Goal: Transaction & Acquisition: Purchase product/service

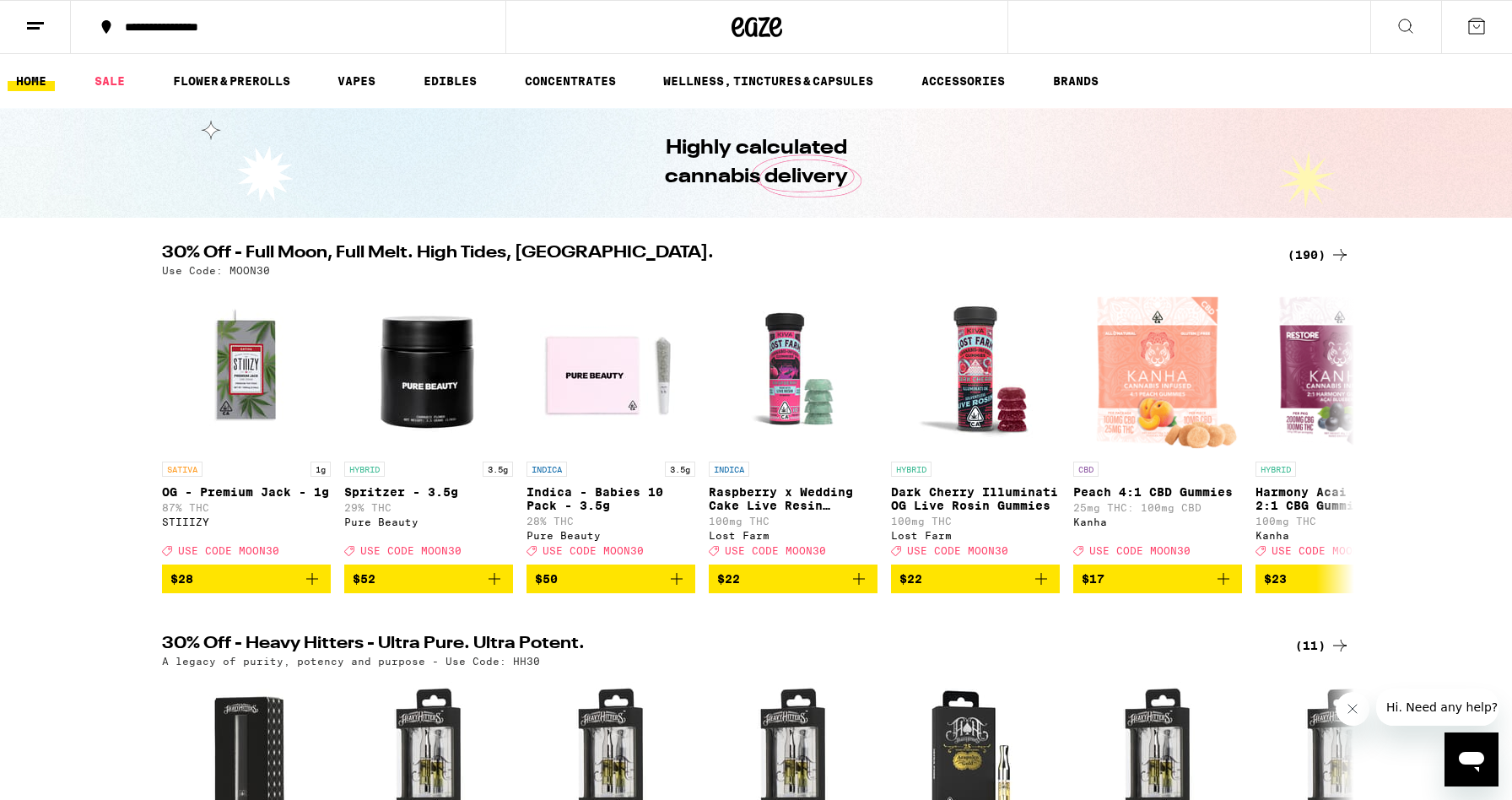
click at [1315, 250] on div "(190)" at bounding box center [1318, 254] width 62 height 20
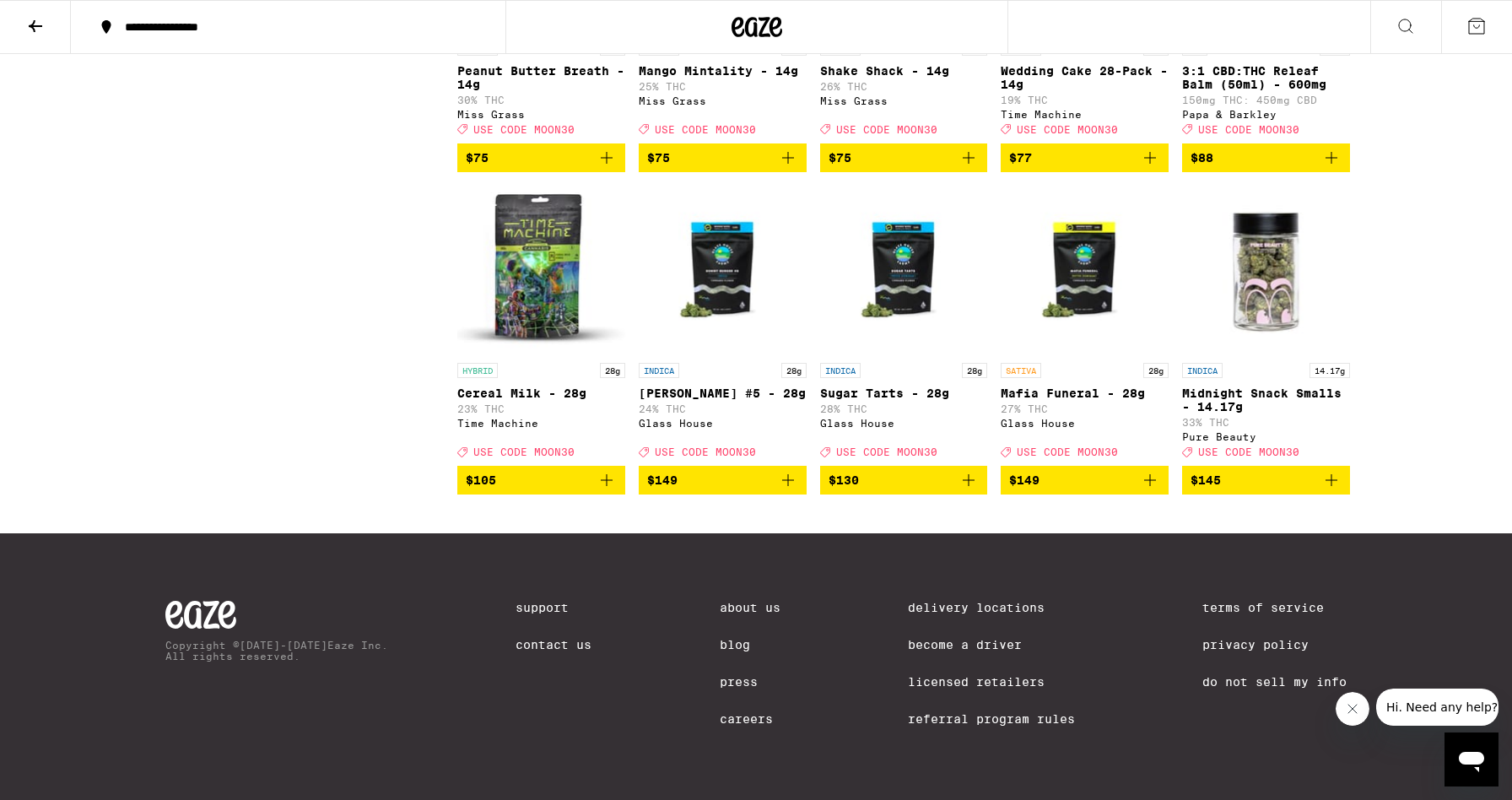
scroll to position [12278, 0]
click at [1331, 486] on icon "Add to bag" at bounding box center [1332, 480] width 12 height 12
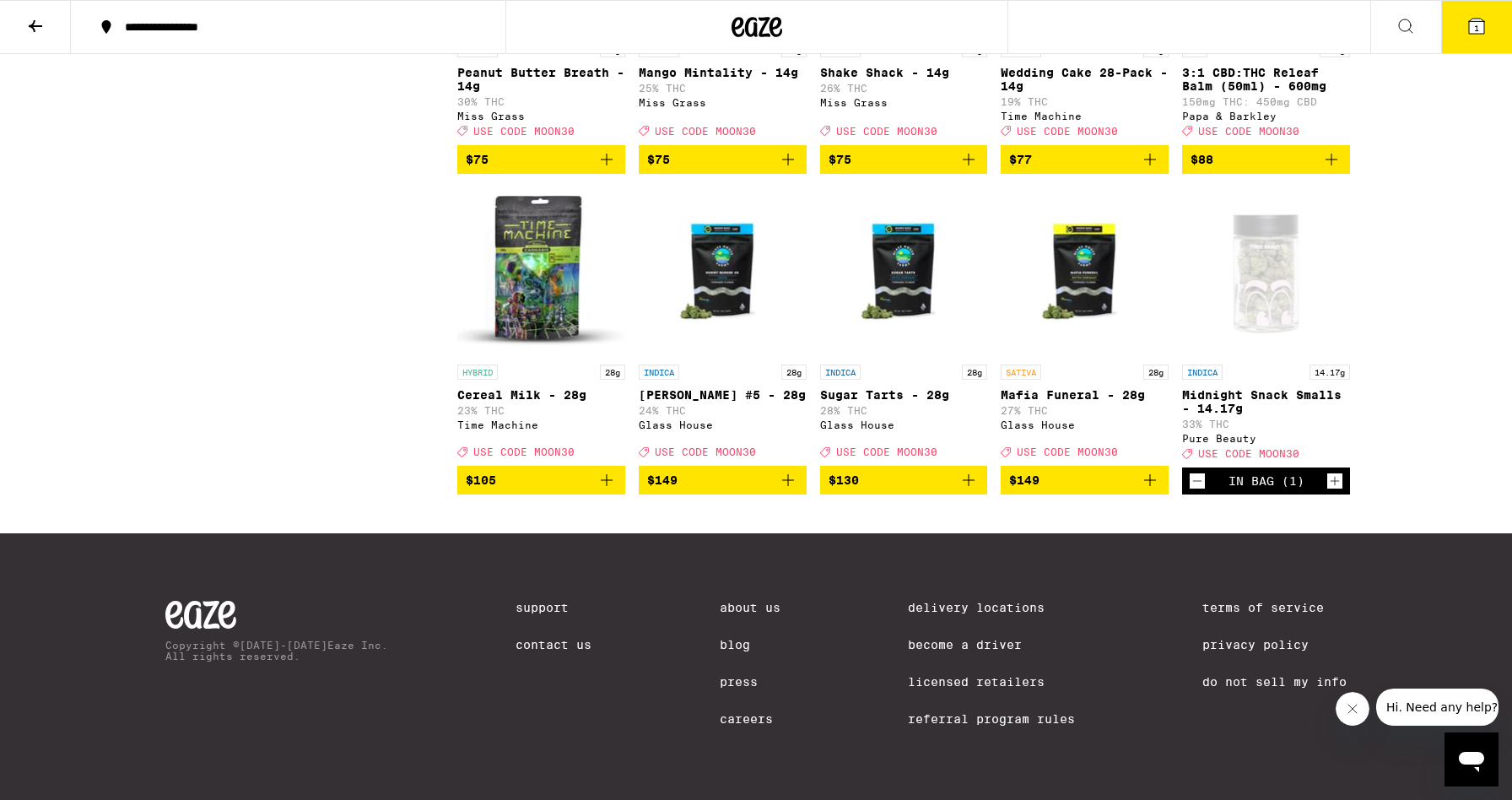
click at [1473, 25] on icon at bounding box center [1477, 26] width 15 height 15
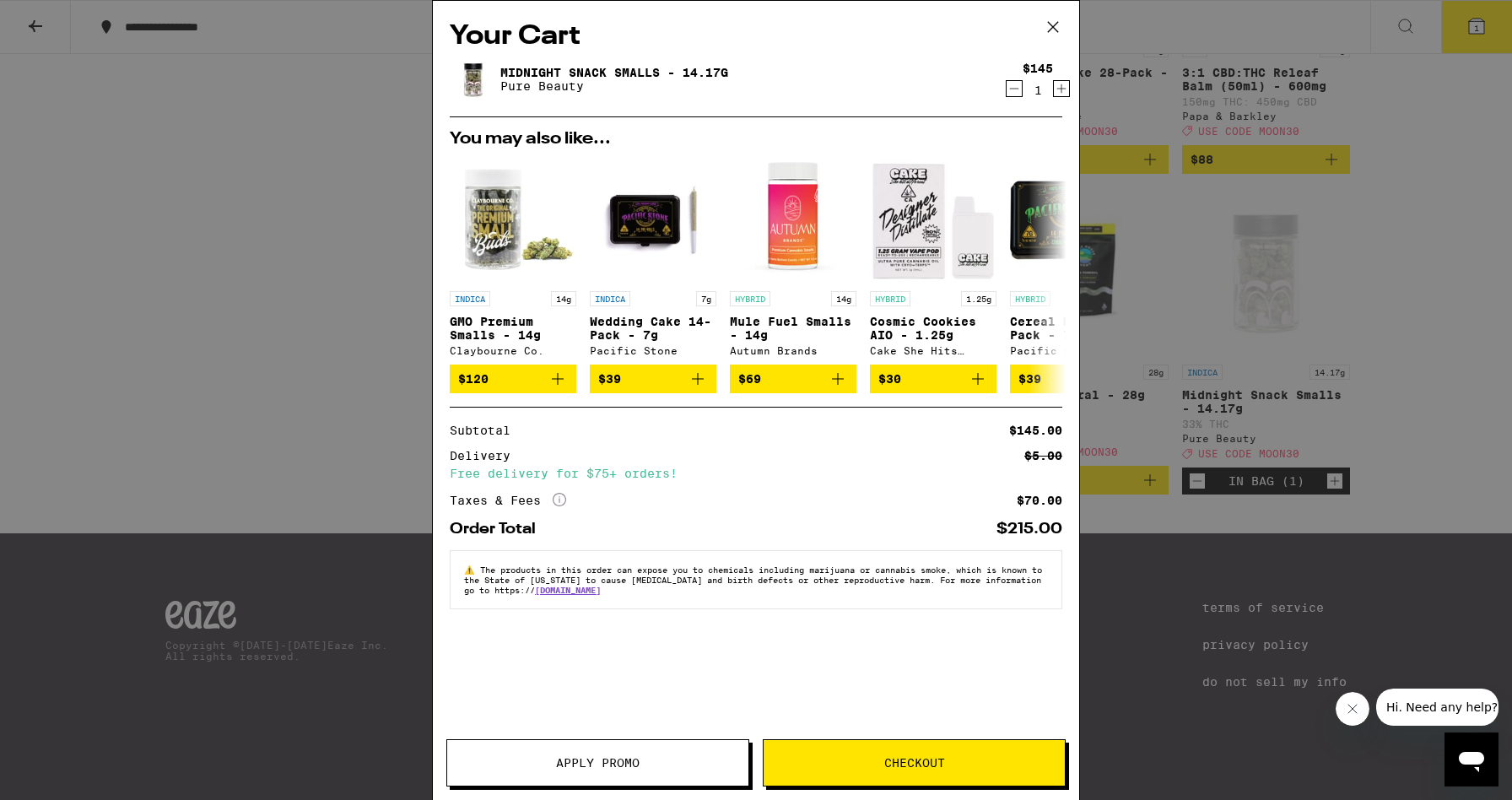
click at [629, 761] on span "Apply Promo" at bounding box center [598, 763] width 83 height 12
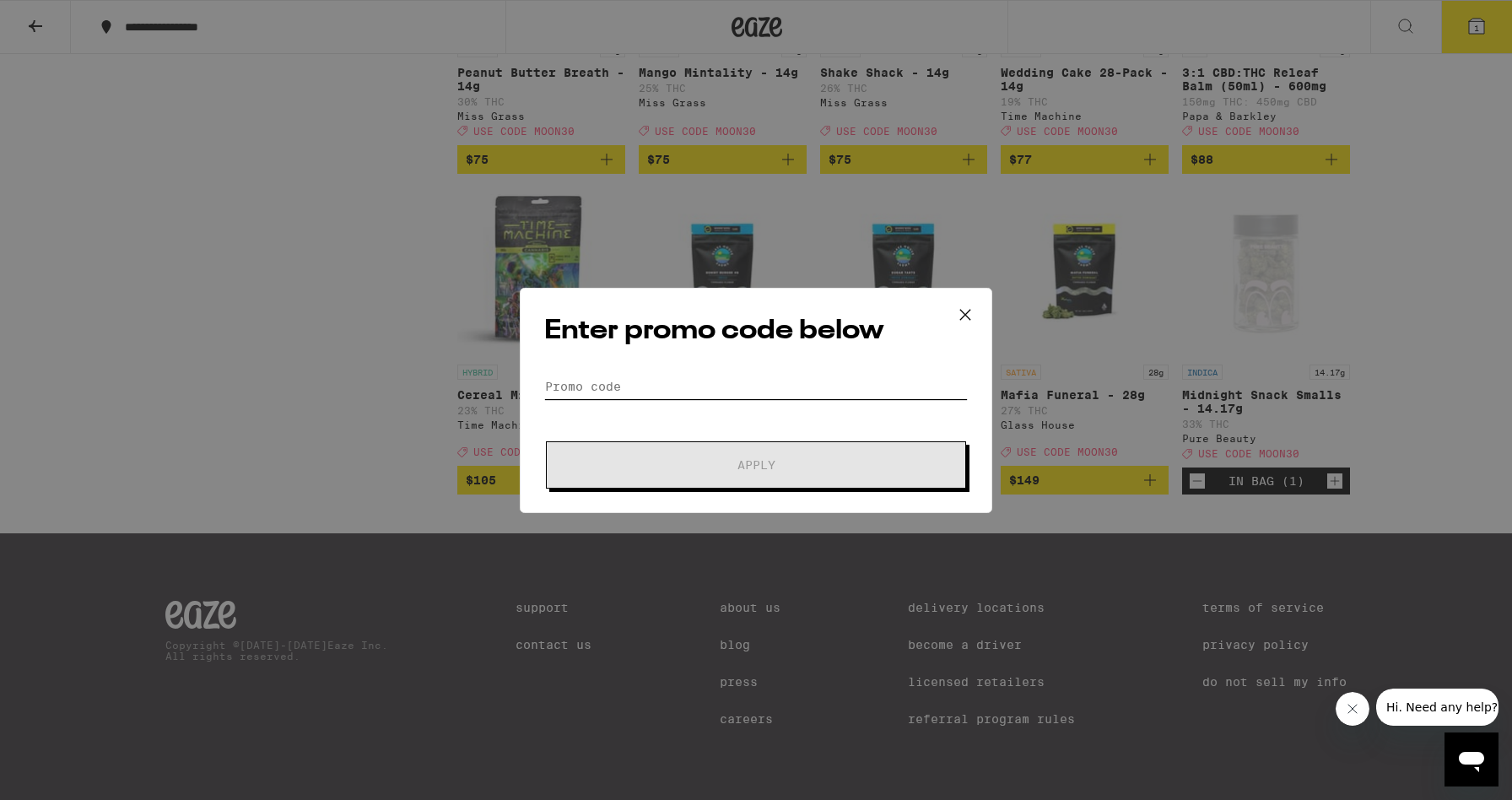
click at [712, 387] on input "Promo Code" at bounding box center [756, 387] width 424 height 25
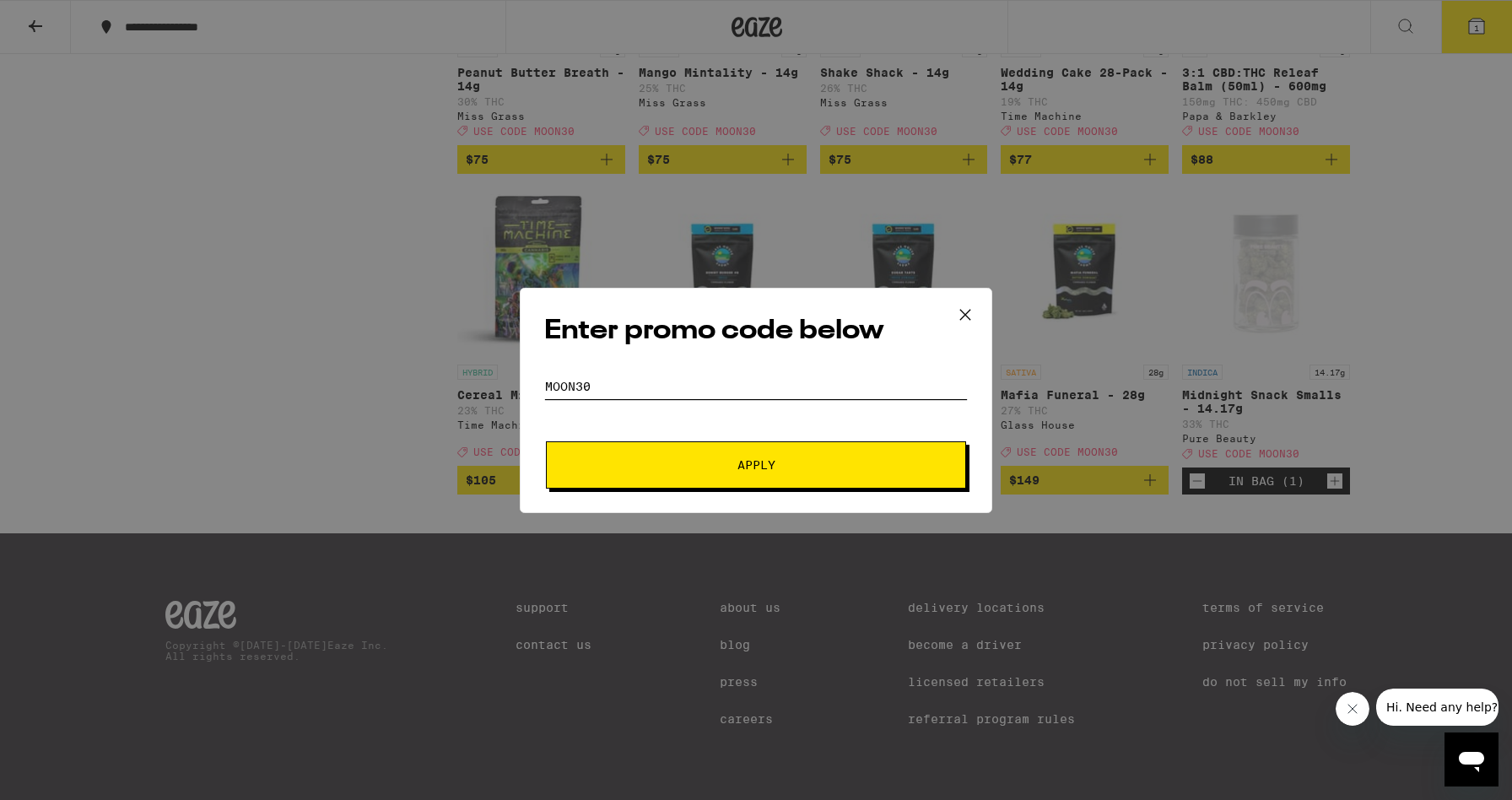
type input "MOON30"
click at [790, 459] on span "Apply" at bounding box center [756, 465] width 304 height 12
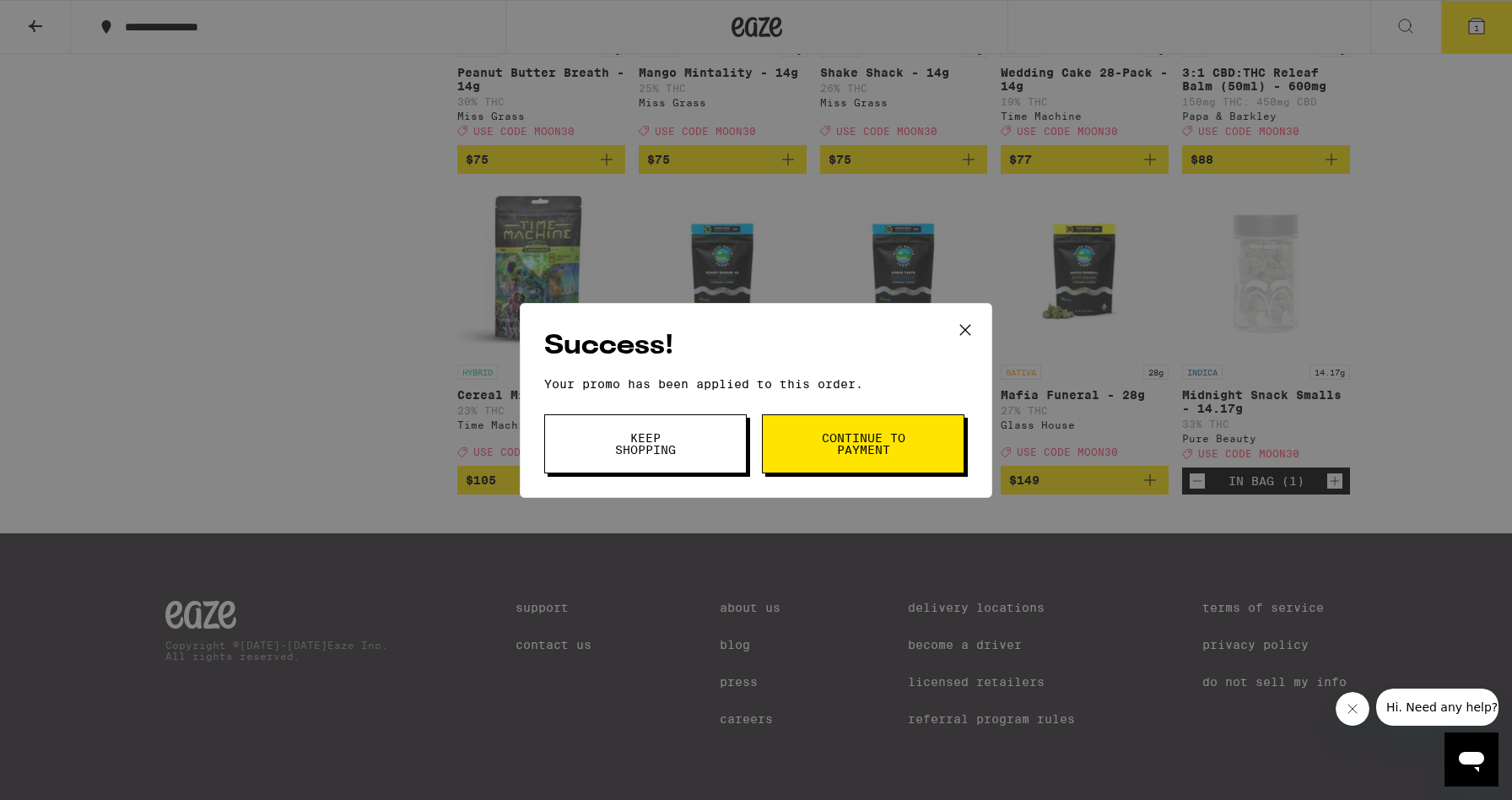
click at [826, 451] on span "Continue to payment" at bounding box center [863, 443] width 86 height 24
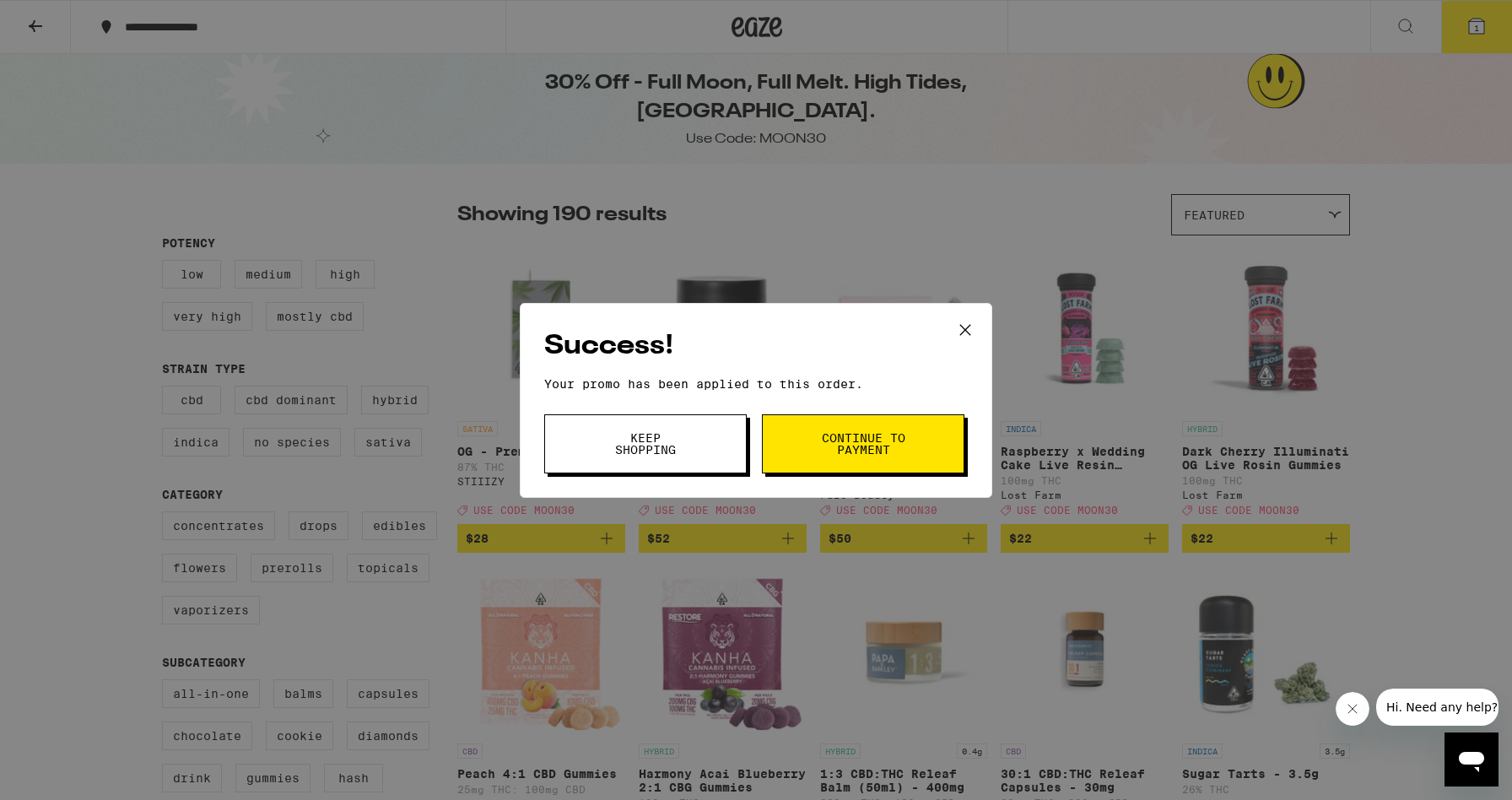
click at [967, 325] on icon at bounding box center [965, 330] width 25 height 25
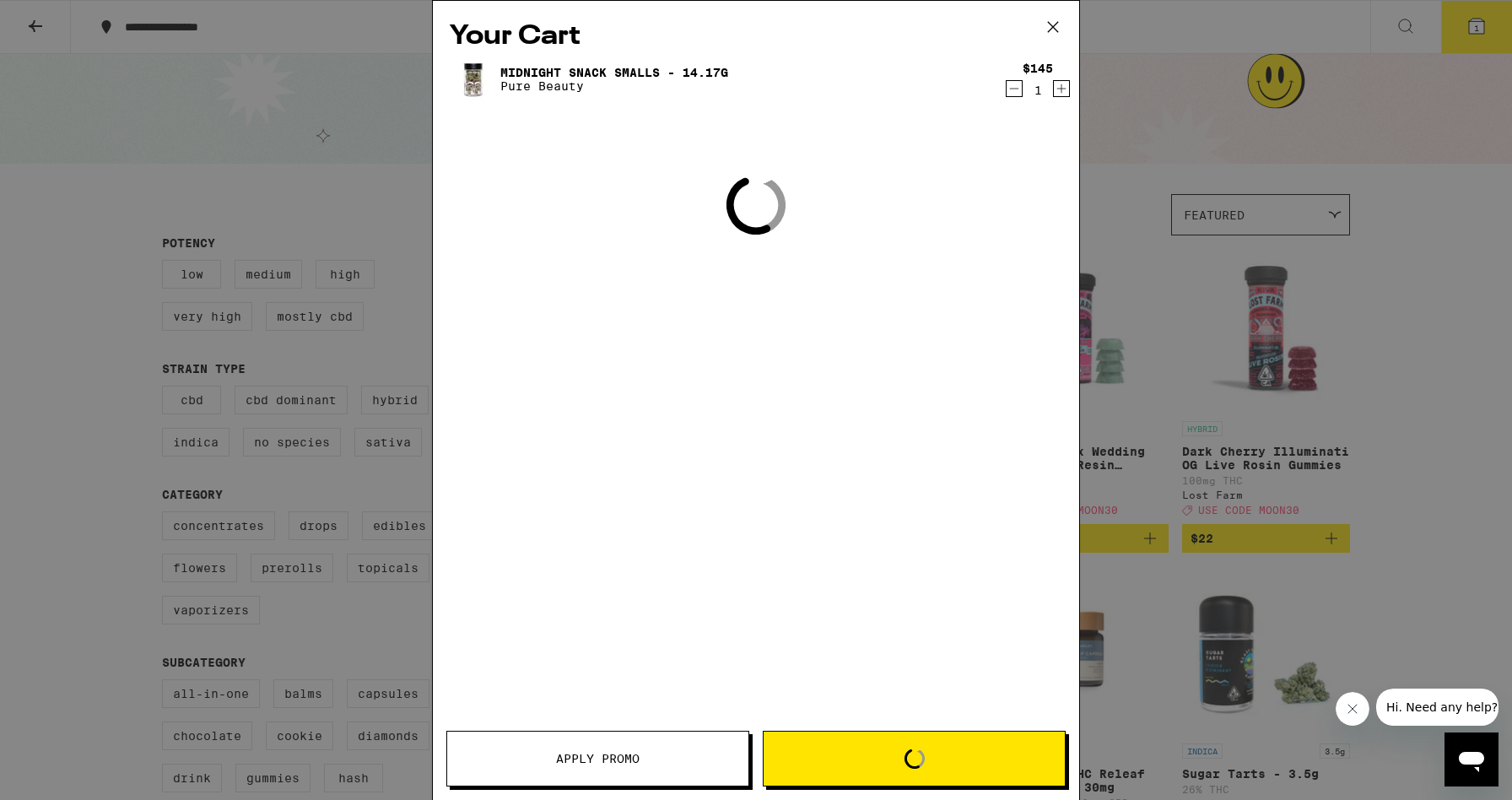
scroll to position [12278, 0]
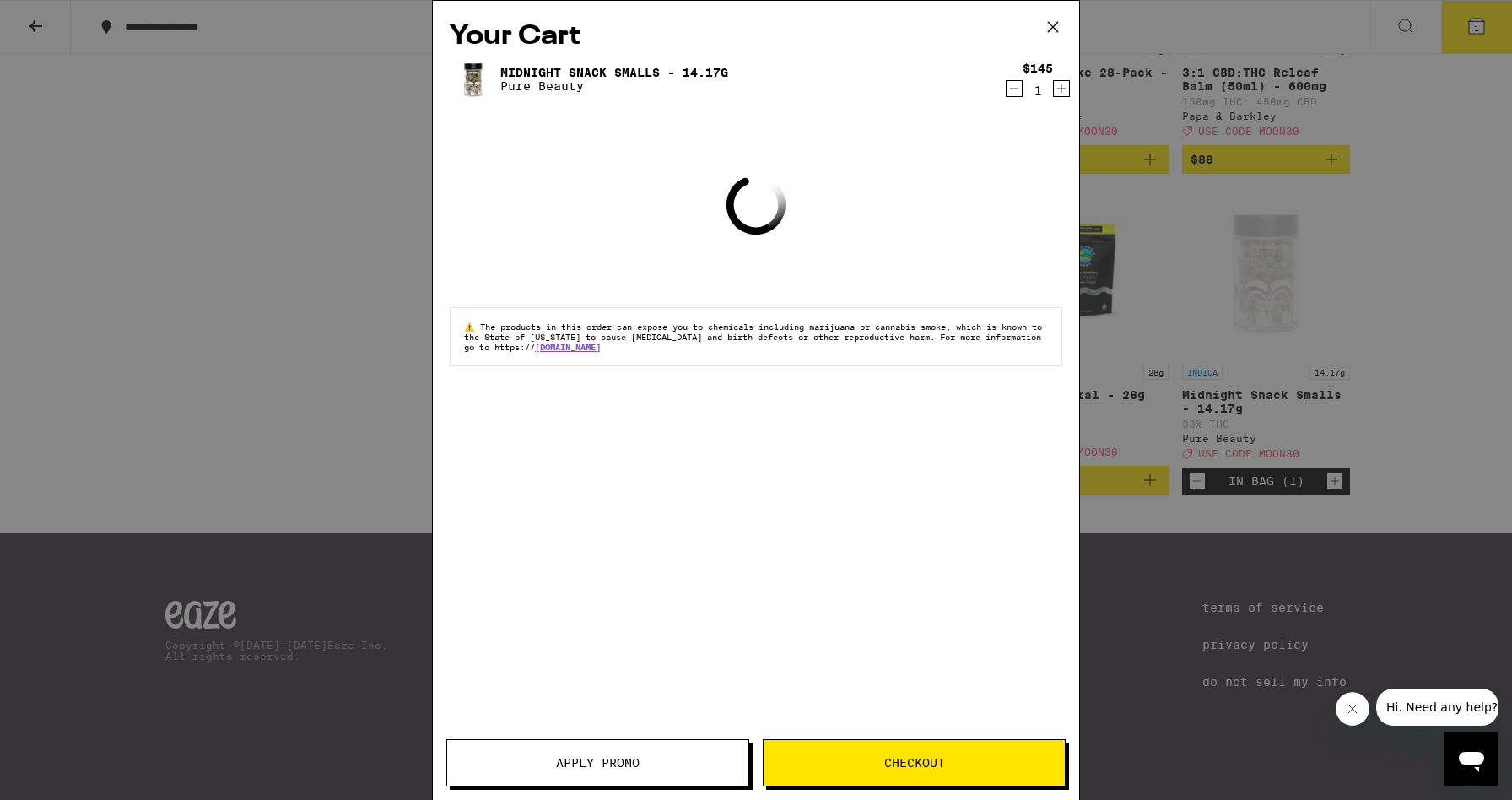
click at [1053, 26] on icon at bounding box center [1053, 27] width 25 height 25
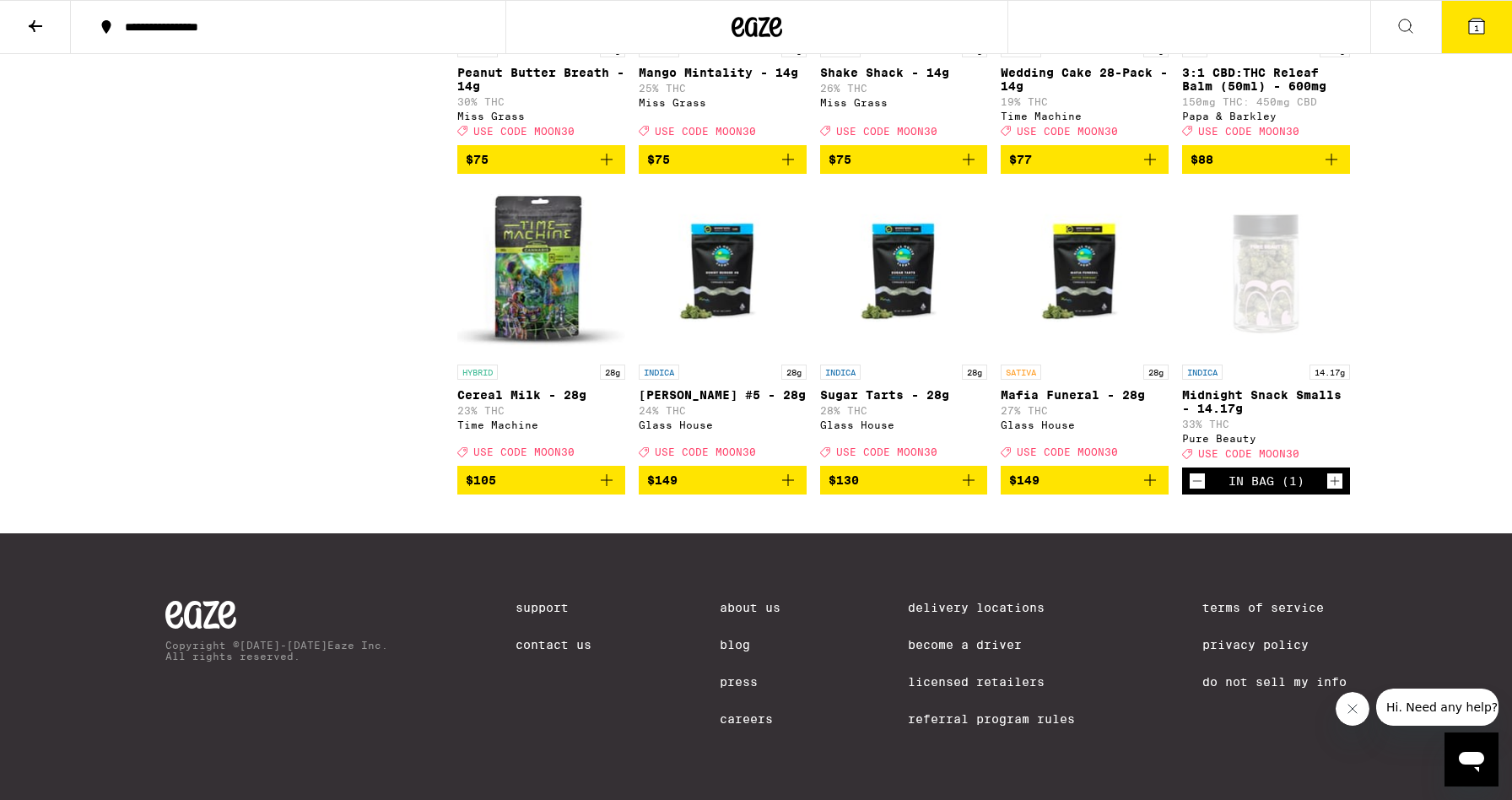
click at [1471, 34] on icon at bounding box center [1477, 26] width 15 height 15
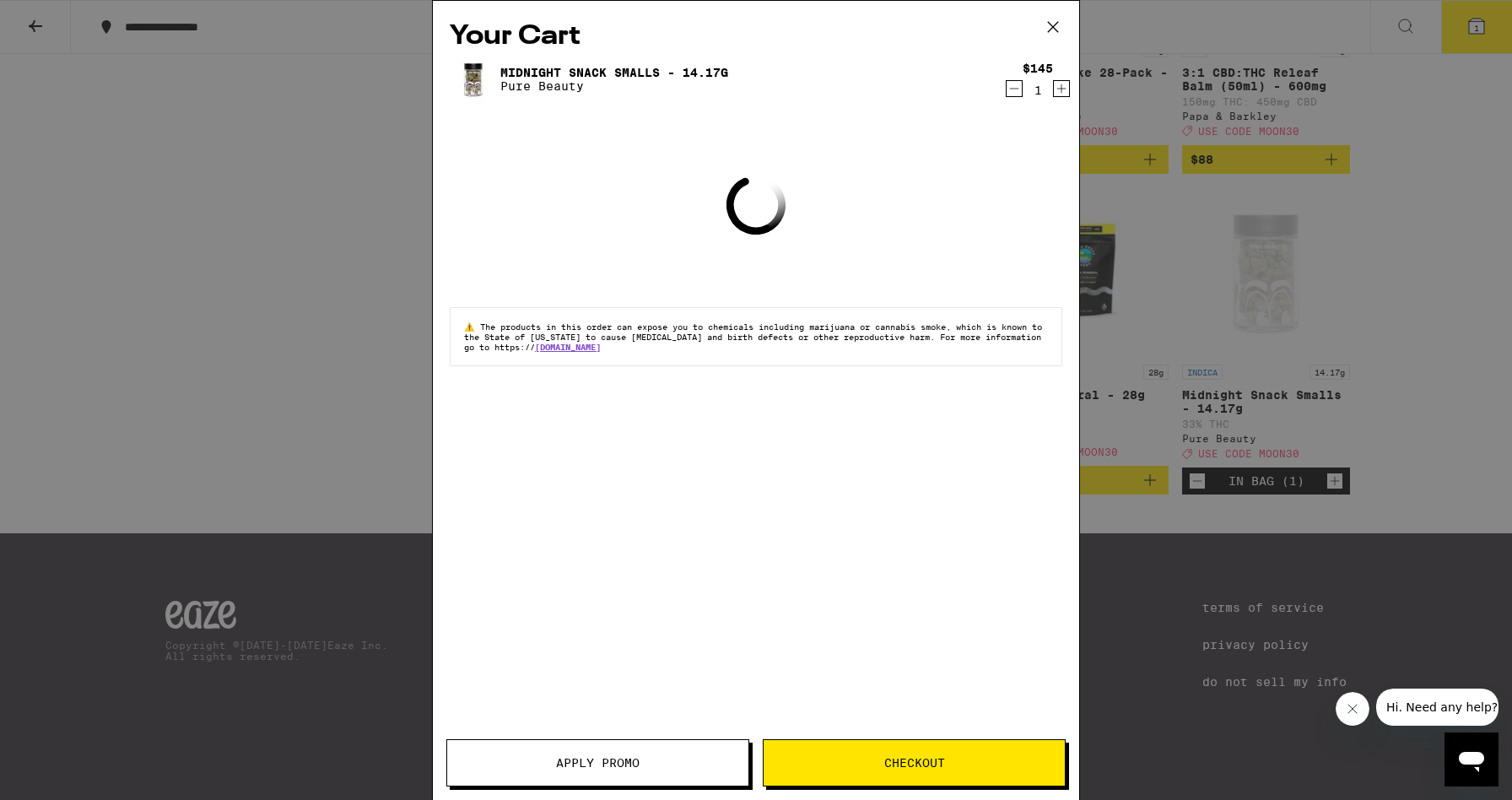
click at [1014, 89] on icon "Decrement" at bounding box center [1014, 88] width 15 height 20
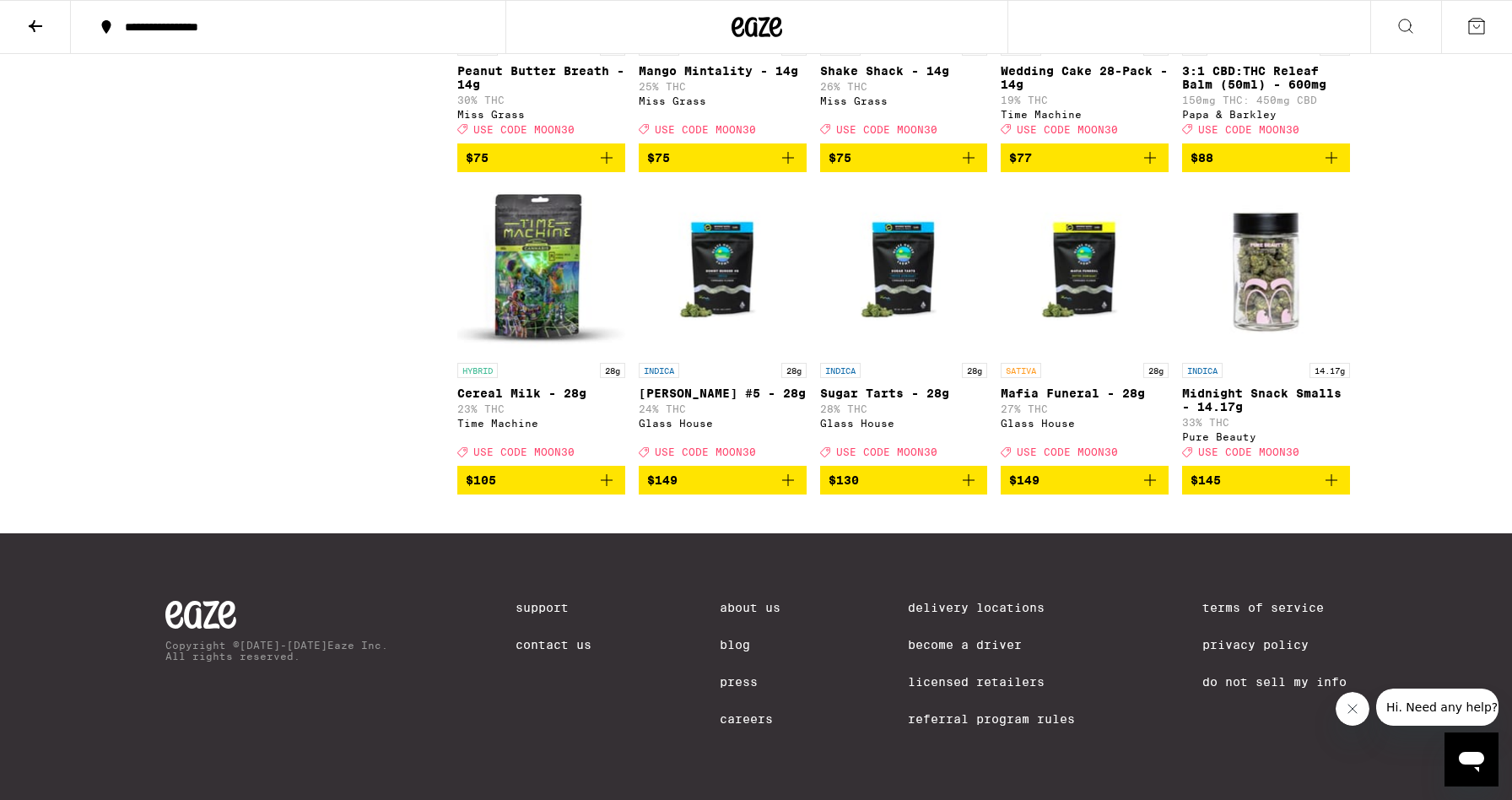
scroll to position [12090, 0]
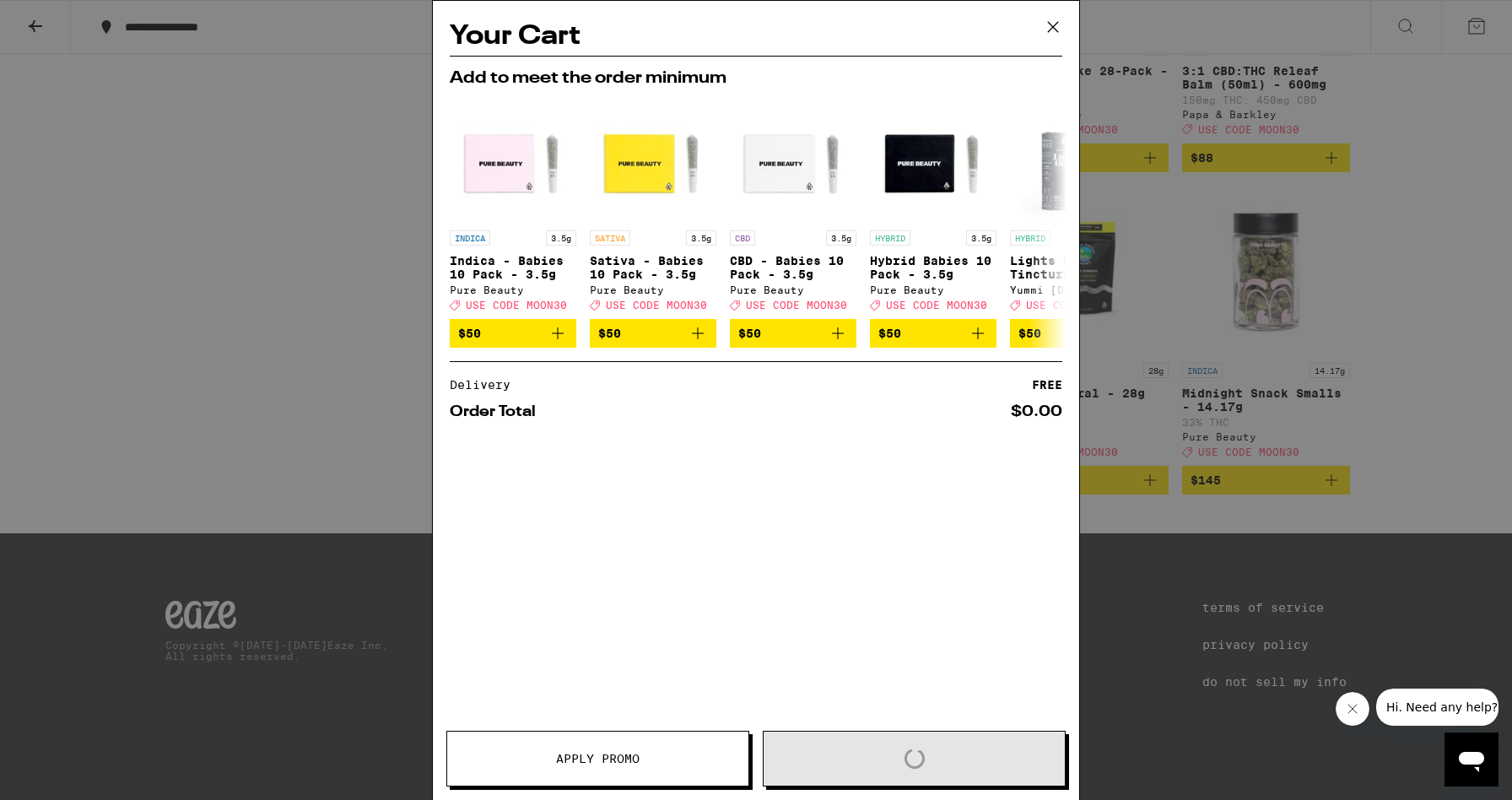
scroll to position [12278, 0]
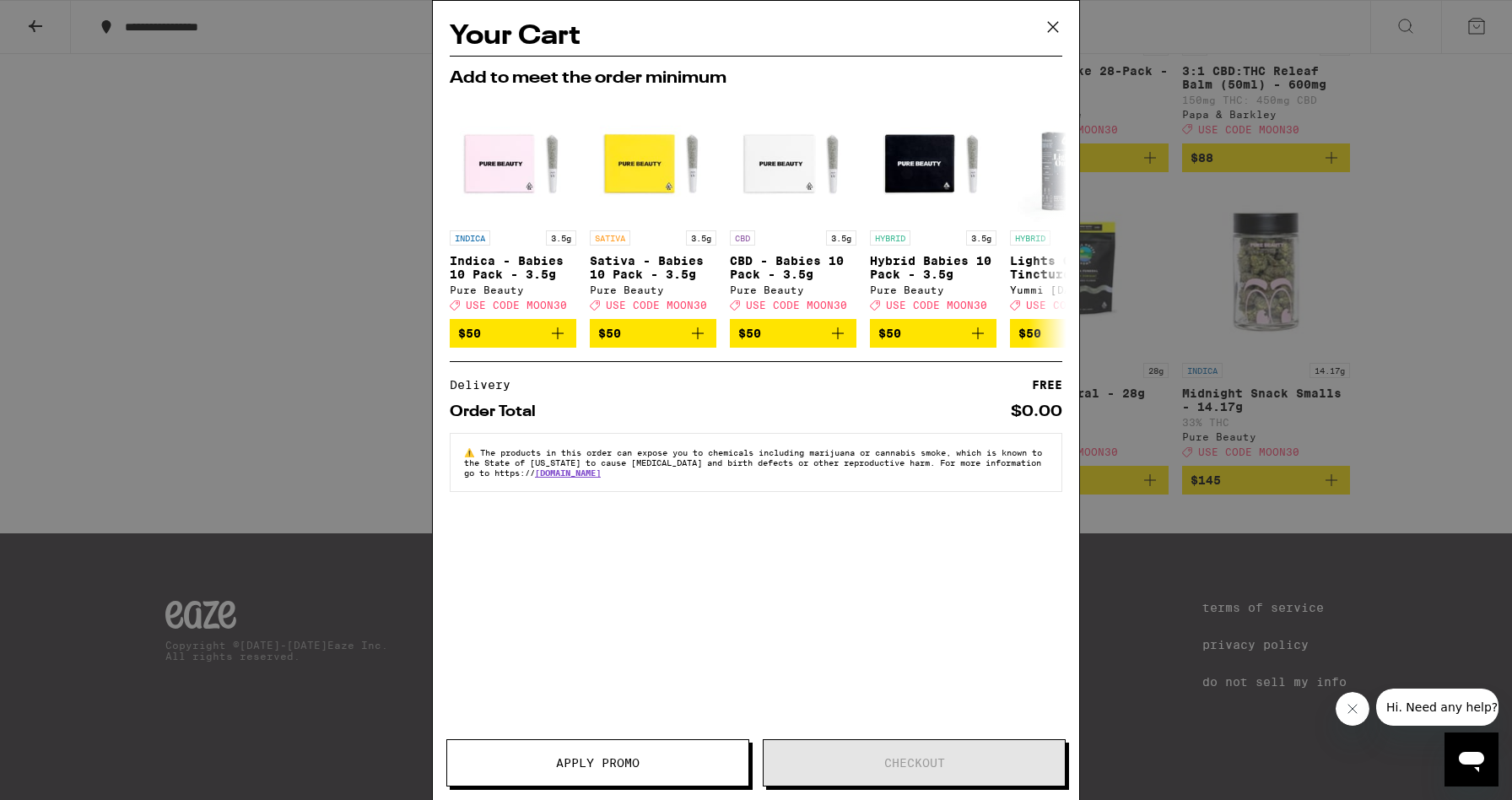
click at [1055, 24] on icon at bounding box center [1053, 27] width 25 height 25
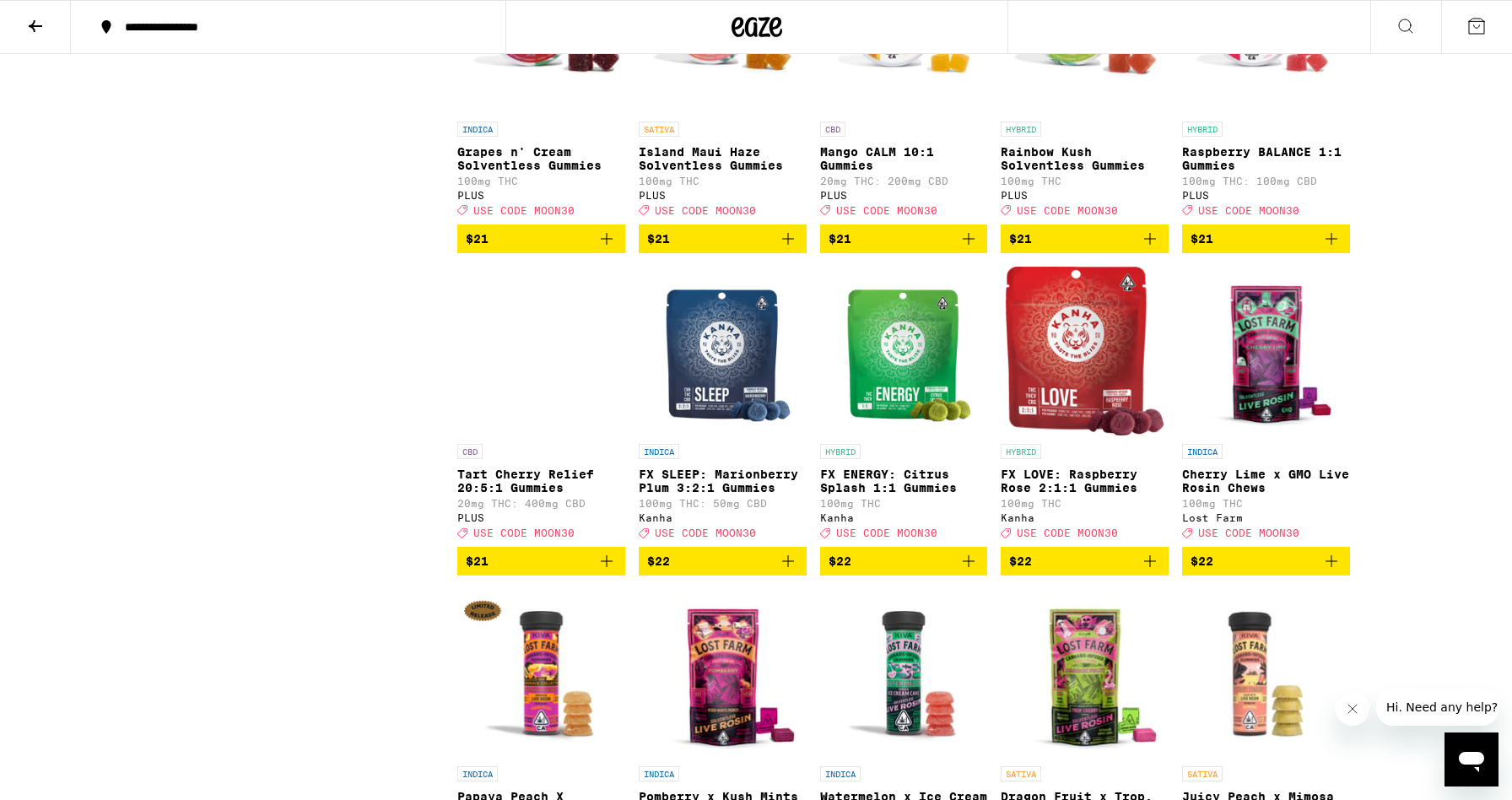
scroll to position [6682, 0]
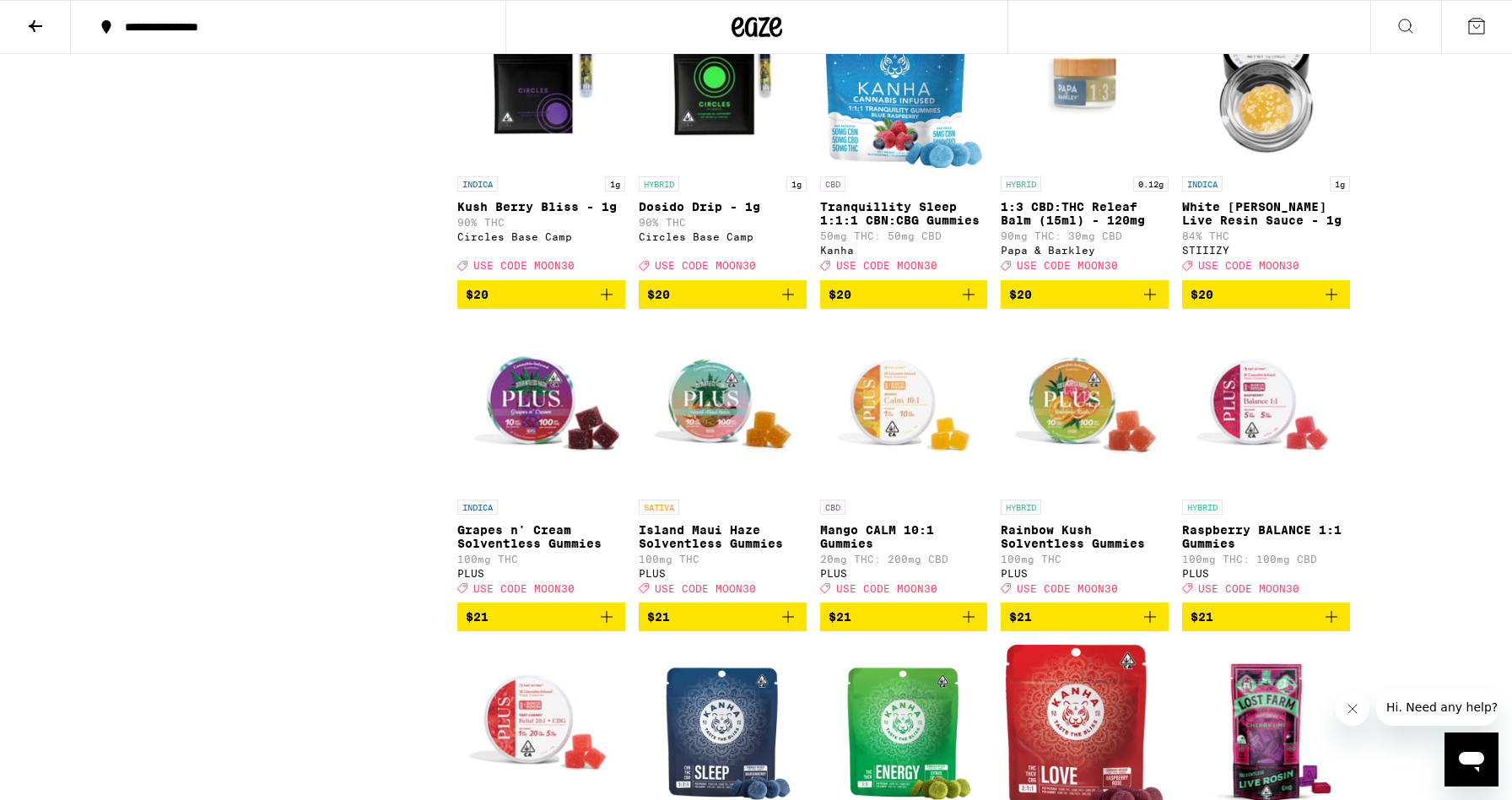
click at [33, 37] on button at bounding box center [35, 27] width 71 height 53
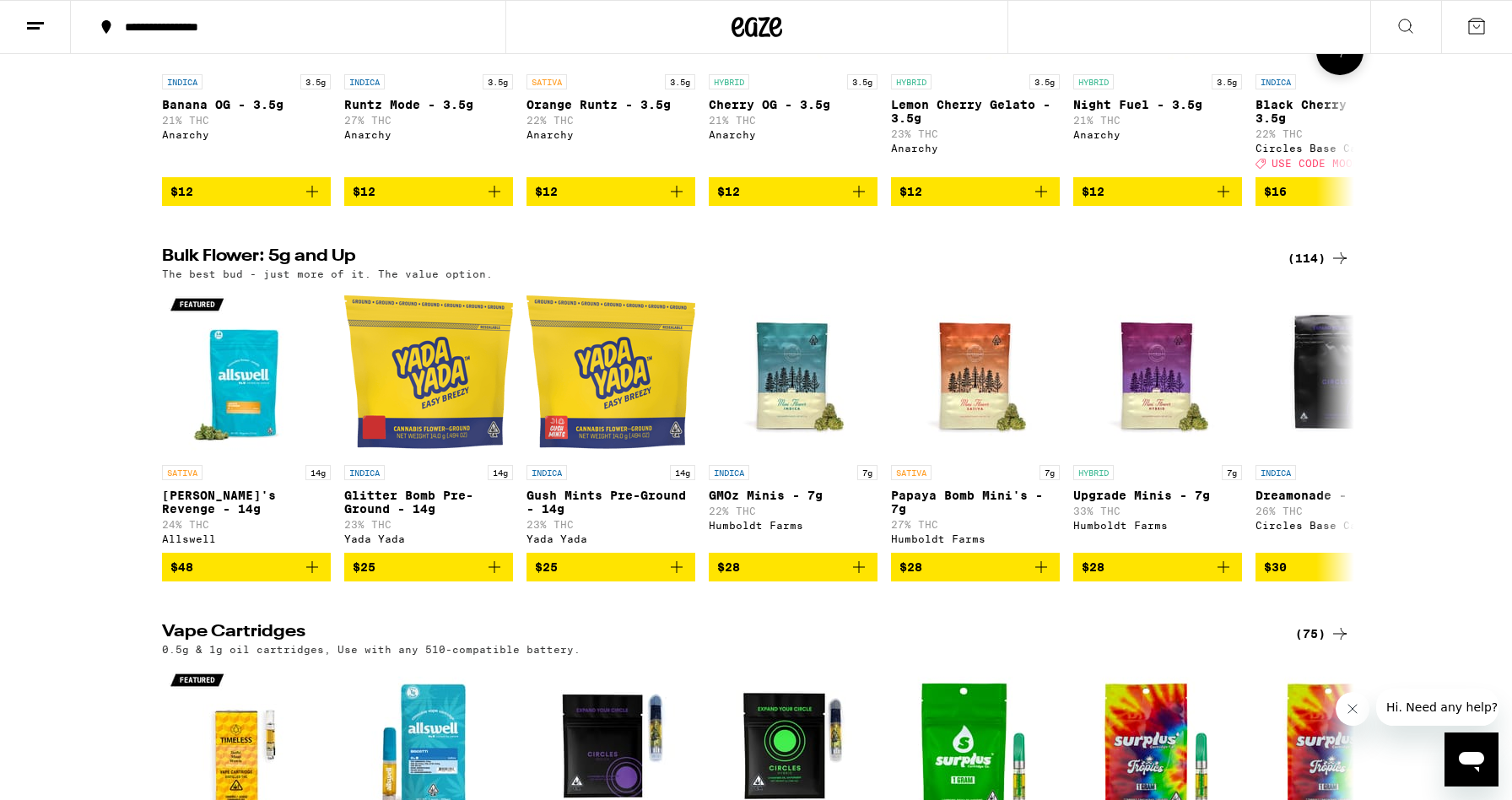
scroll to position [1963, 0]
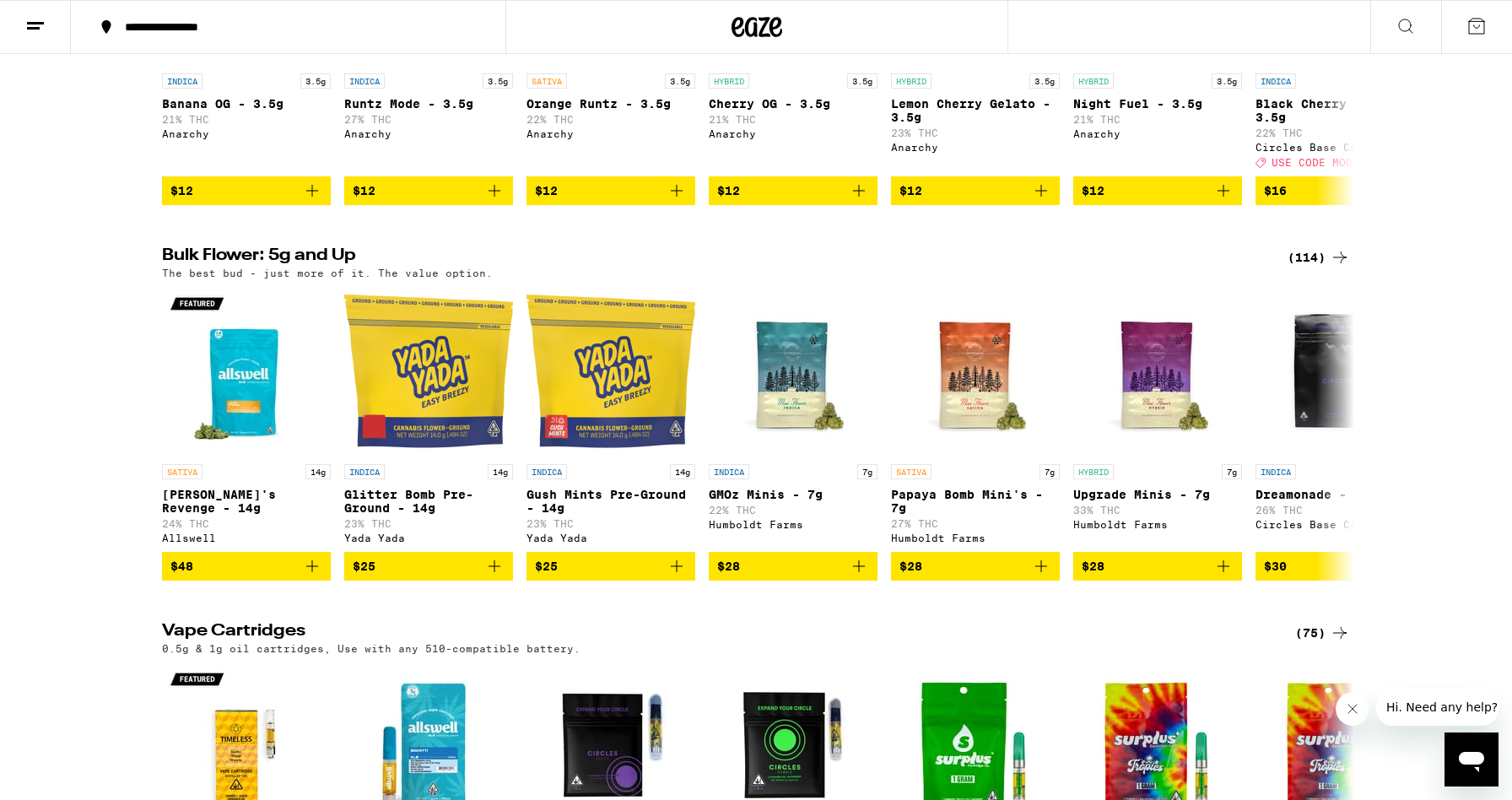
click at [1334, 268] on icon at bounding box center [1339, 257] width 20 height 20
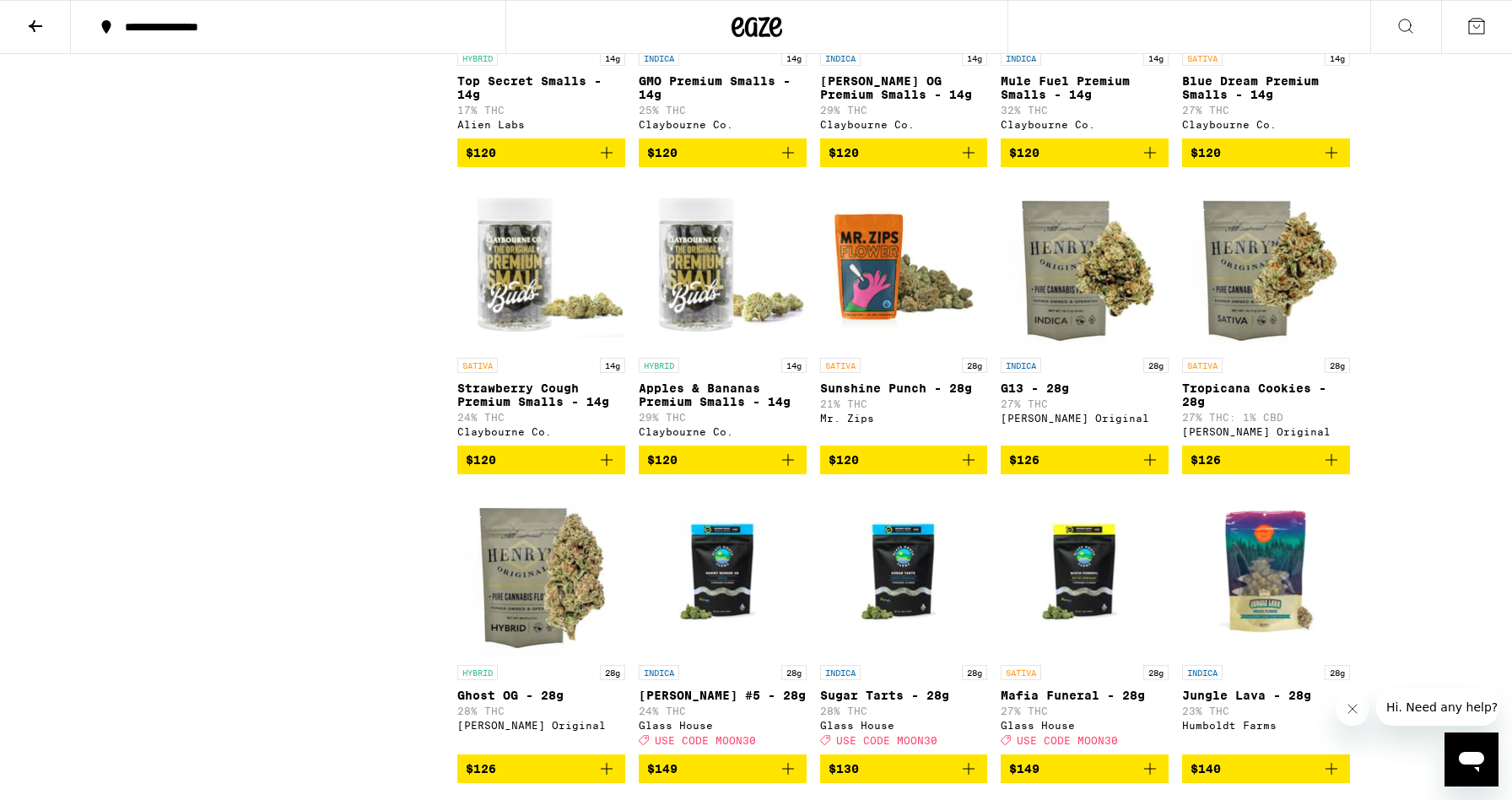
scroll to position [5607, 0]
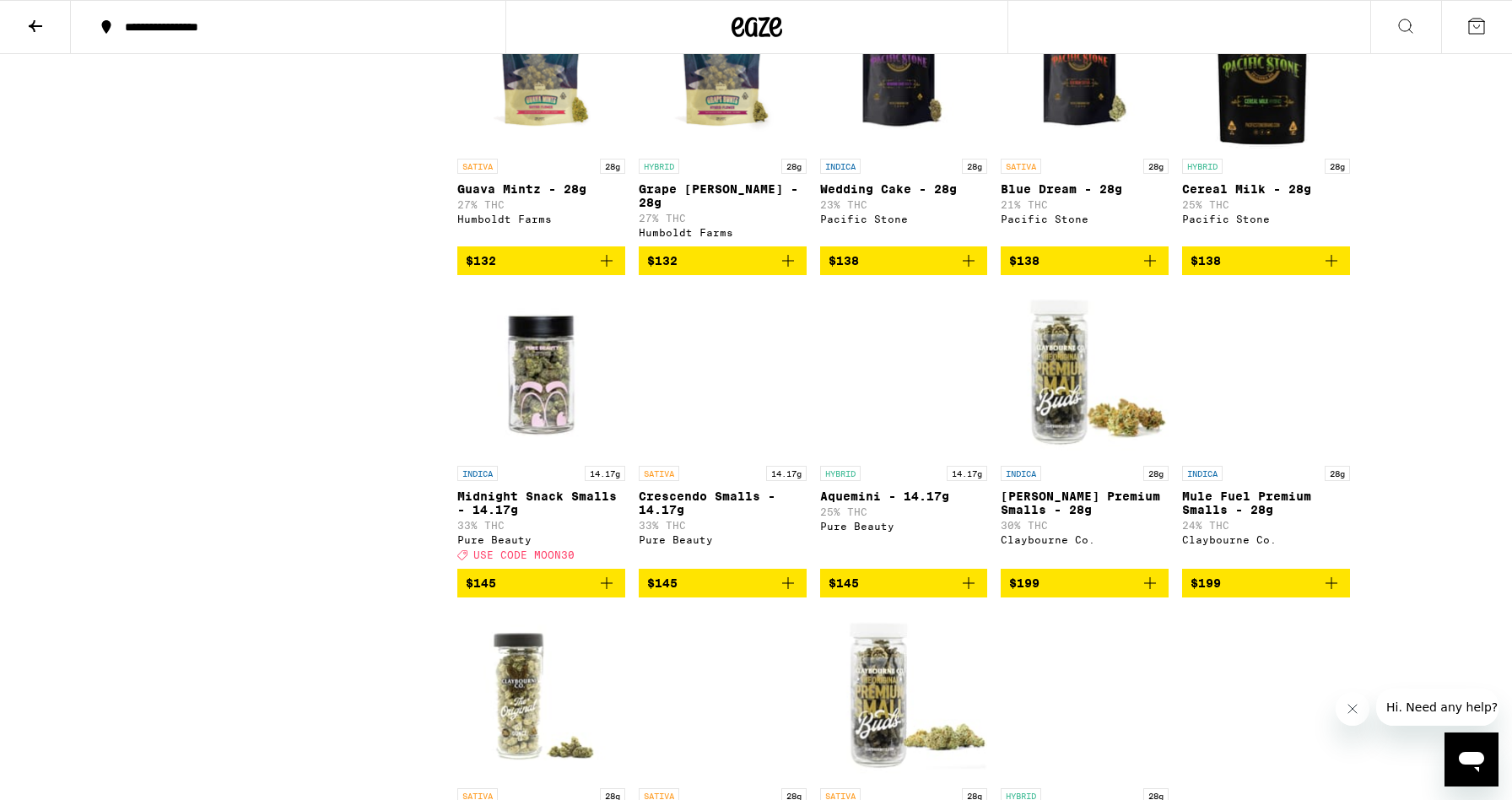
scroll to position [6419, 0]
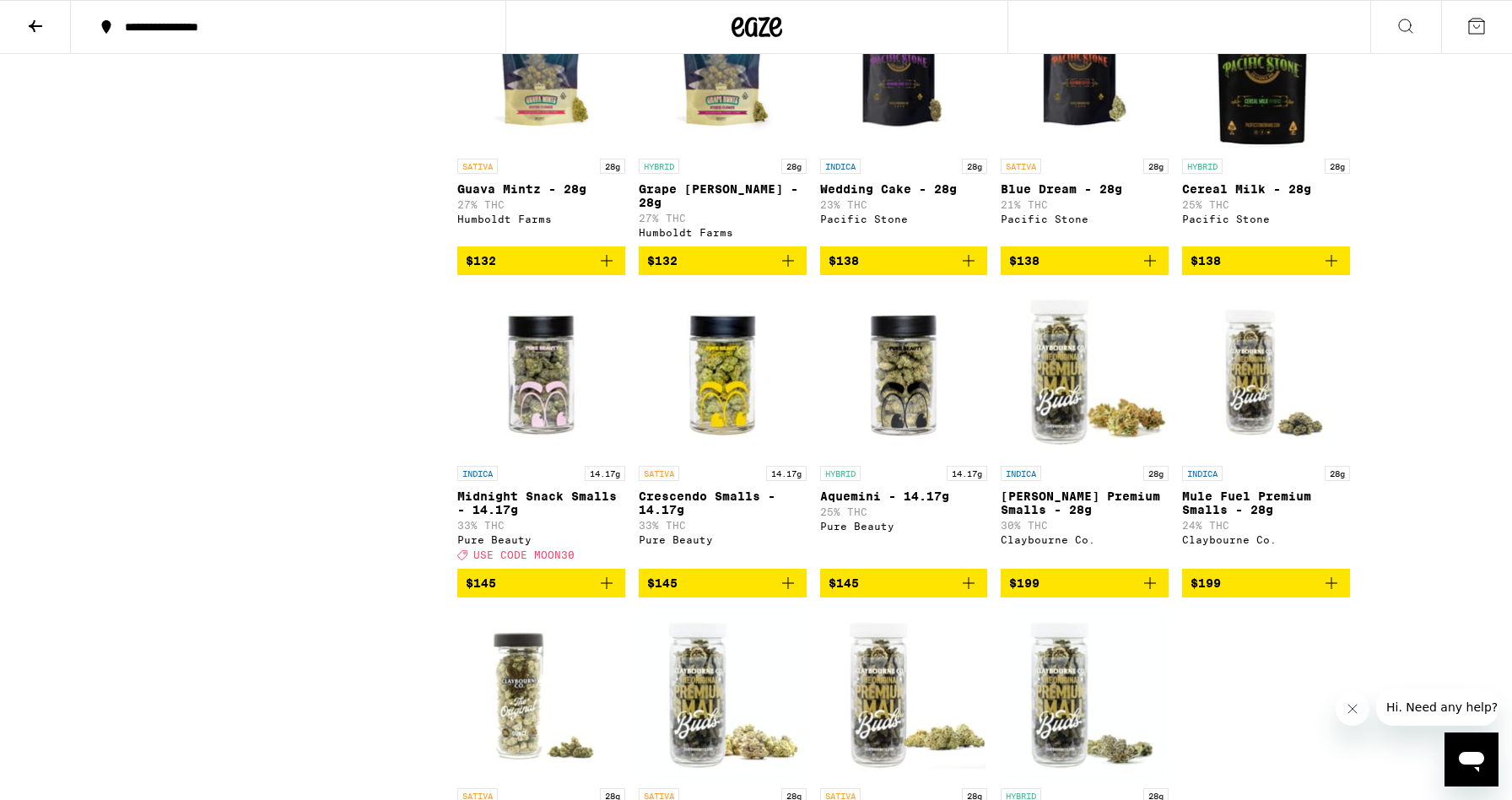
click at [716, 151] on img "Open page for Grape Runtz - 28g from Humboldt Farms" at bounding box center [722, 66] width 168 height 169
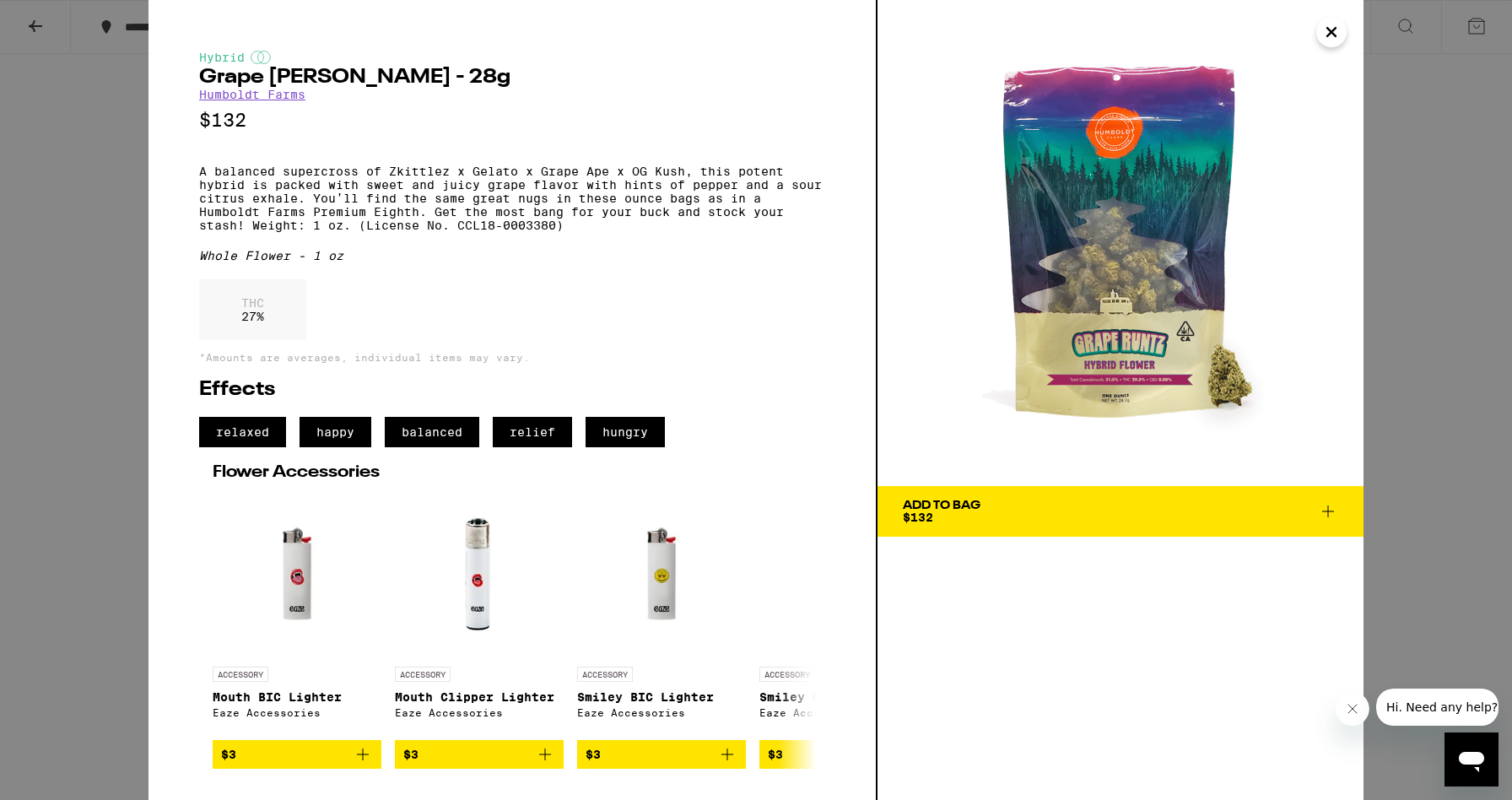
click at [1332, 32] on icon "Close" at bounding box center [1332, 32] width 9 height 9
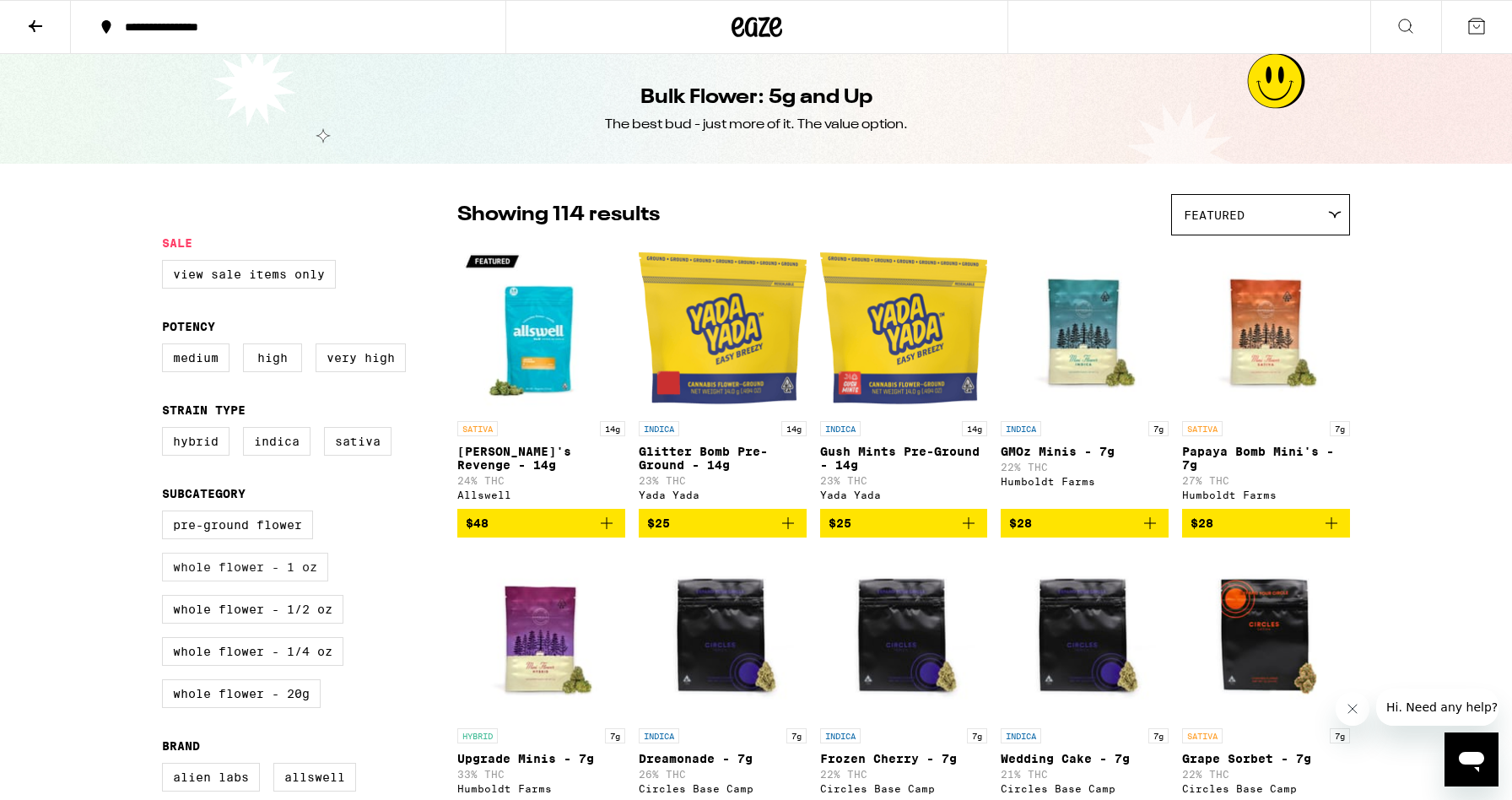
click at [290, 578] on label "Whole Flower - 1 oz" at bounding box center [245, 567] width 166 height 29
click at [166, 514] on input "Whole Flower - 1 oz" at bounding box center [165, 513] width 1 height 1
checkbox input "true"
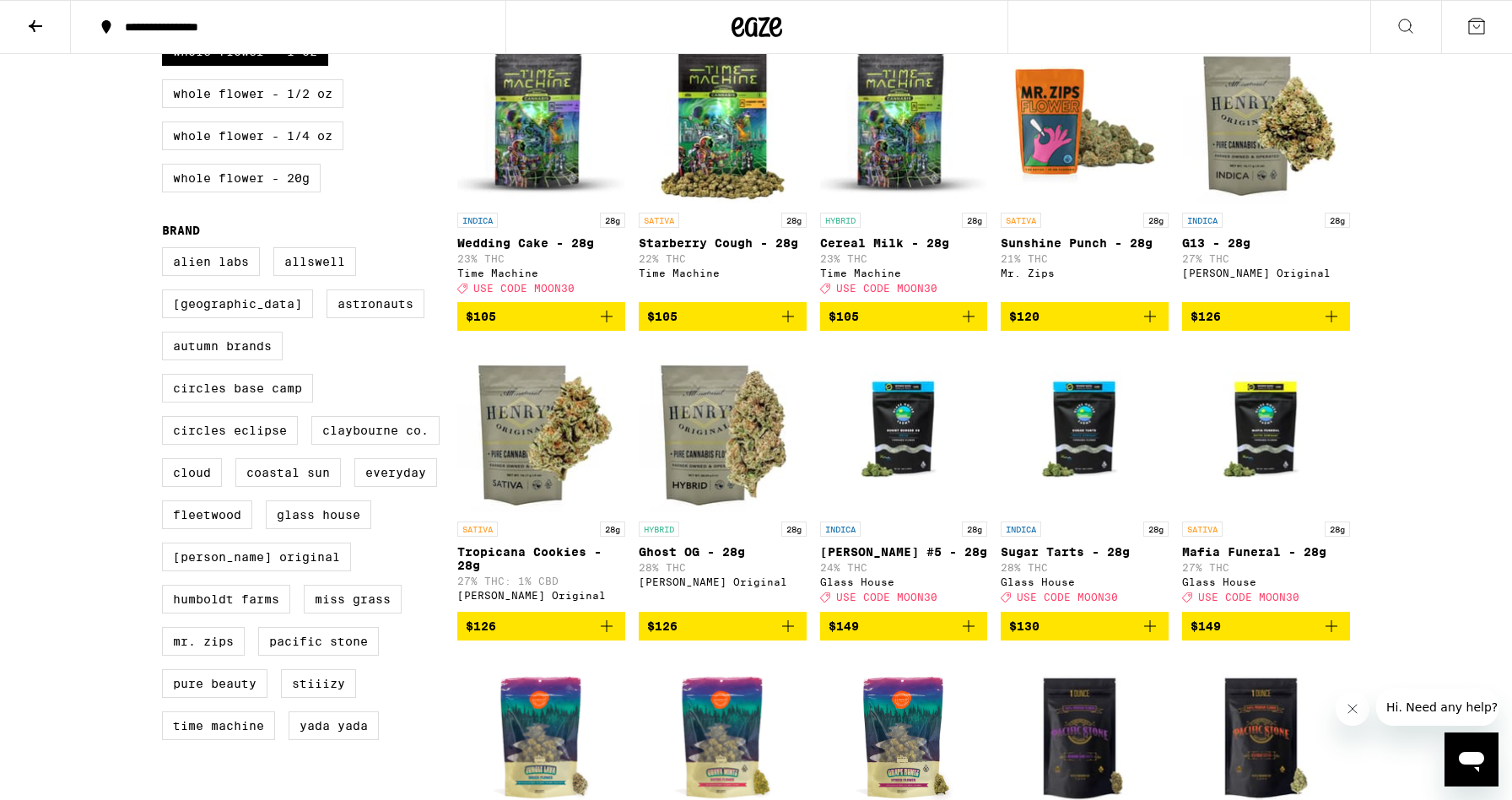
scroll to position [515, 0]
click at [728, 452] on img "Open page for Ghost OG - 28g from Henry's Original" at bounding box center [722, 429] width 168 height 169
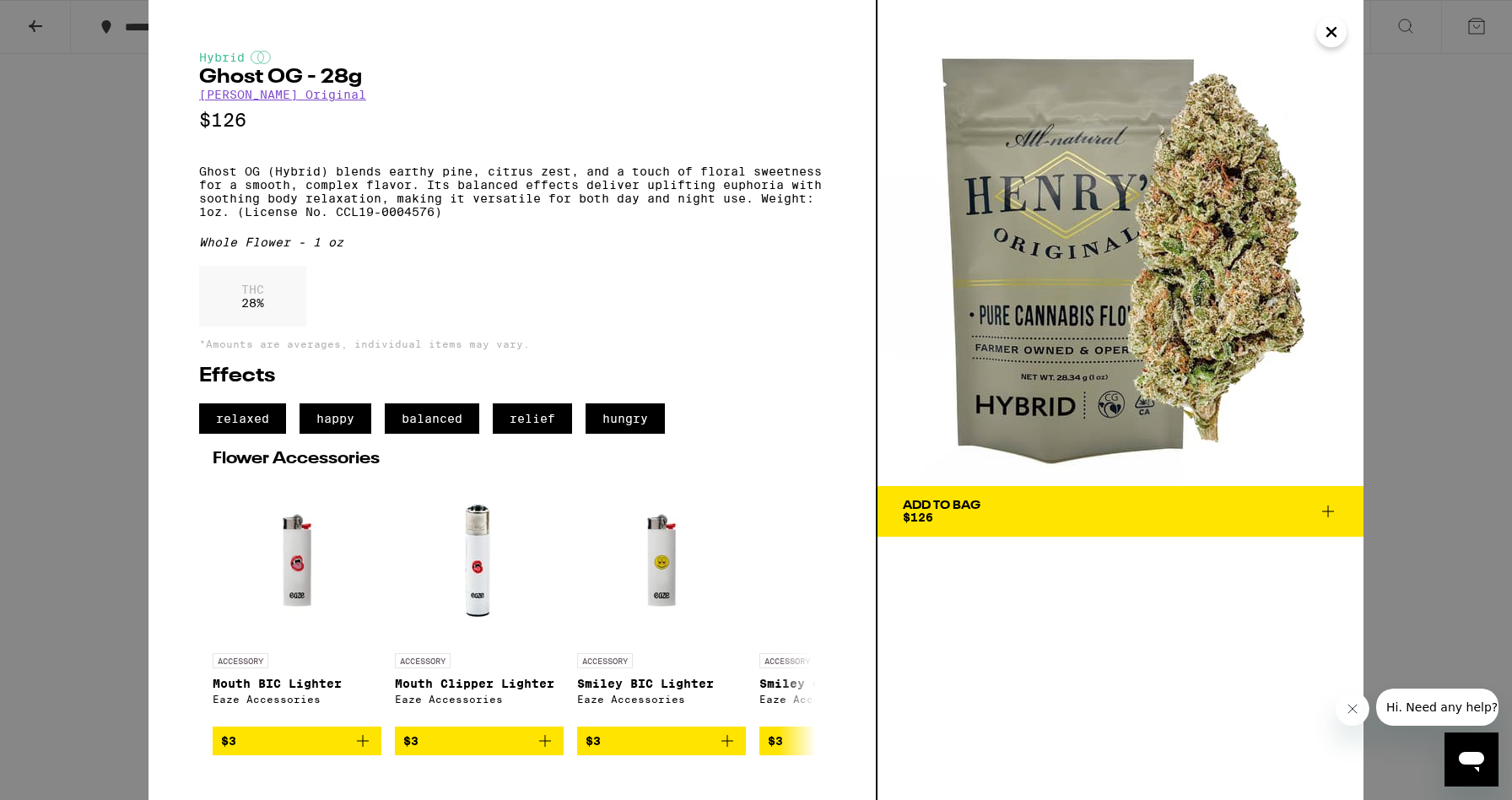
click at [1328, 36] on icon "Close" at bounding box center [1332, 32] width 9 height 9
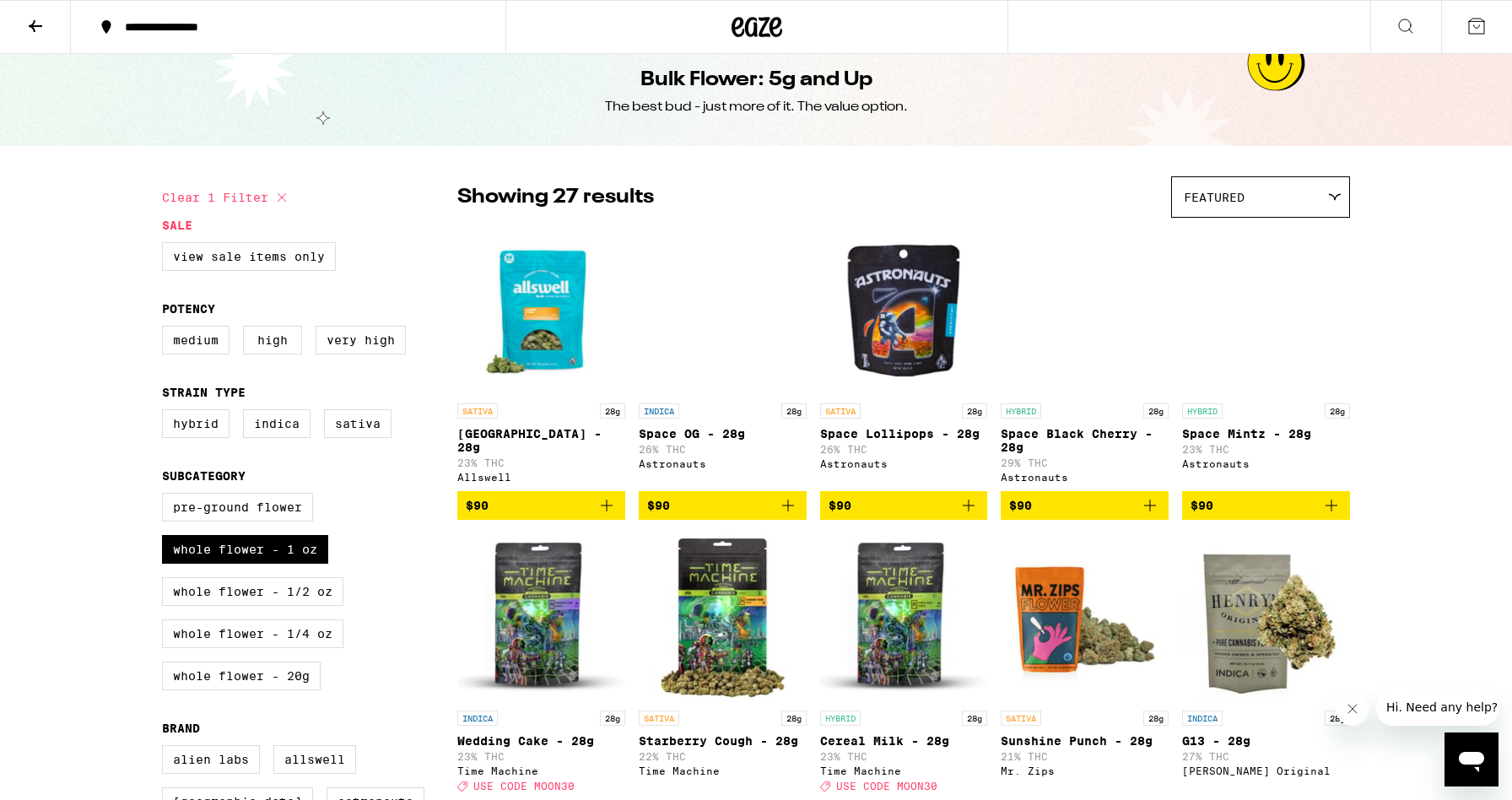
scroll to position [17, 0]
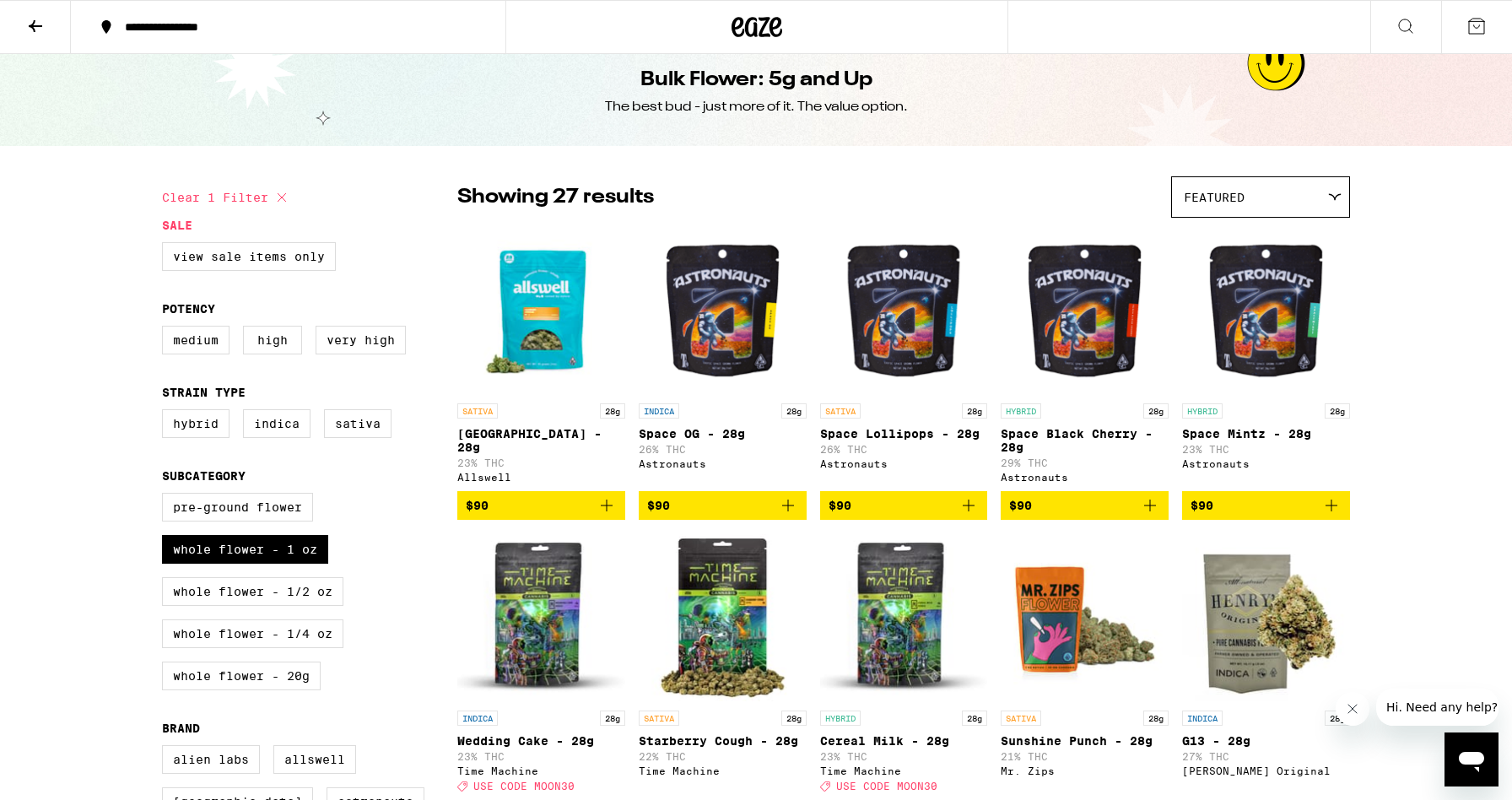
click at [1101, 319] on img "Open page for Space Black Cherry - 28g from Astronauts" at bounding box center [1084, 311] width 168 height 169
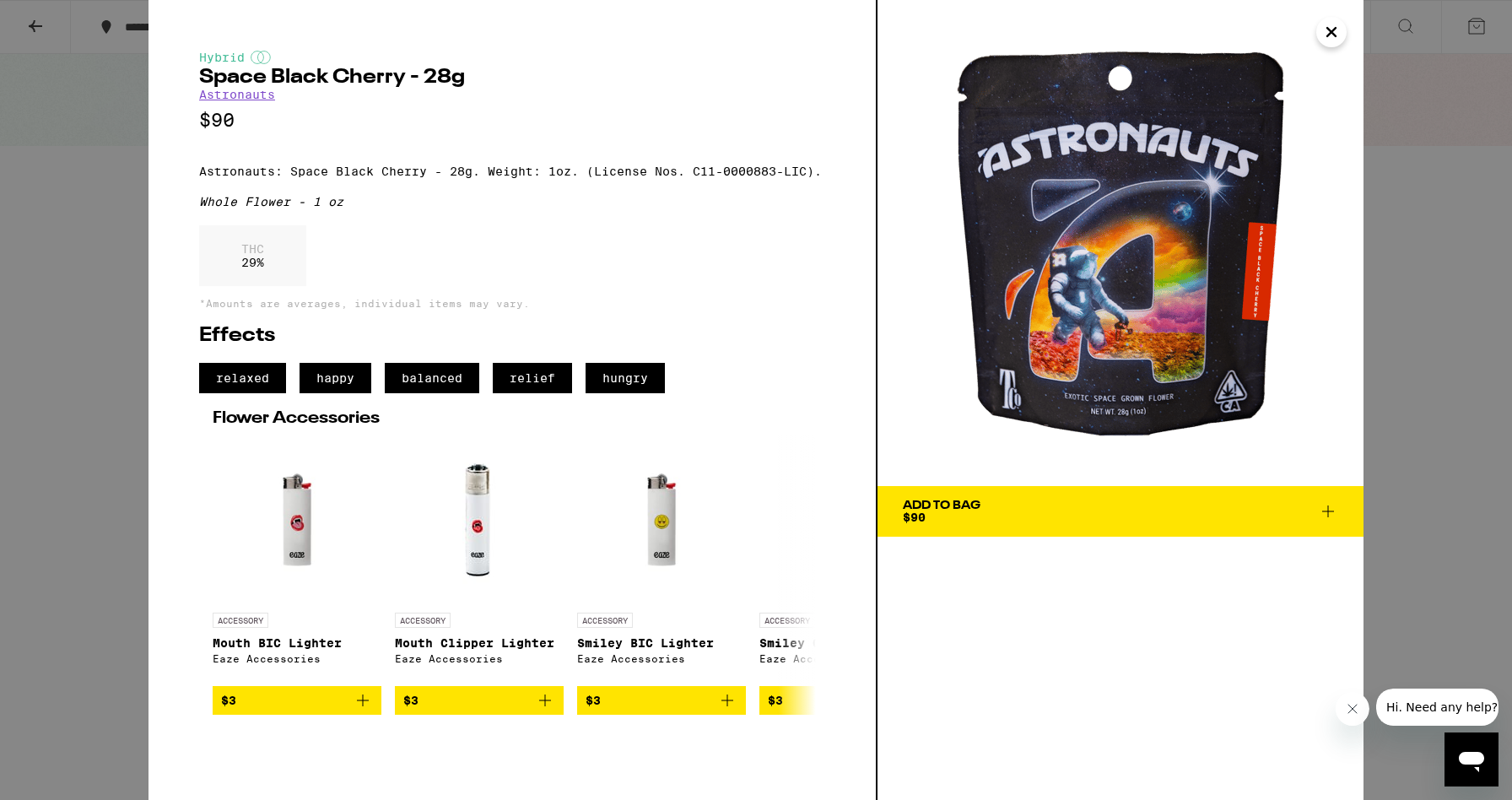
click at [1336, 36] on icon "Close" at bounding box center [1332, 32] width 9 height 9
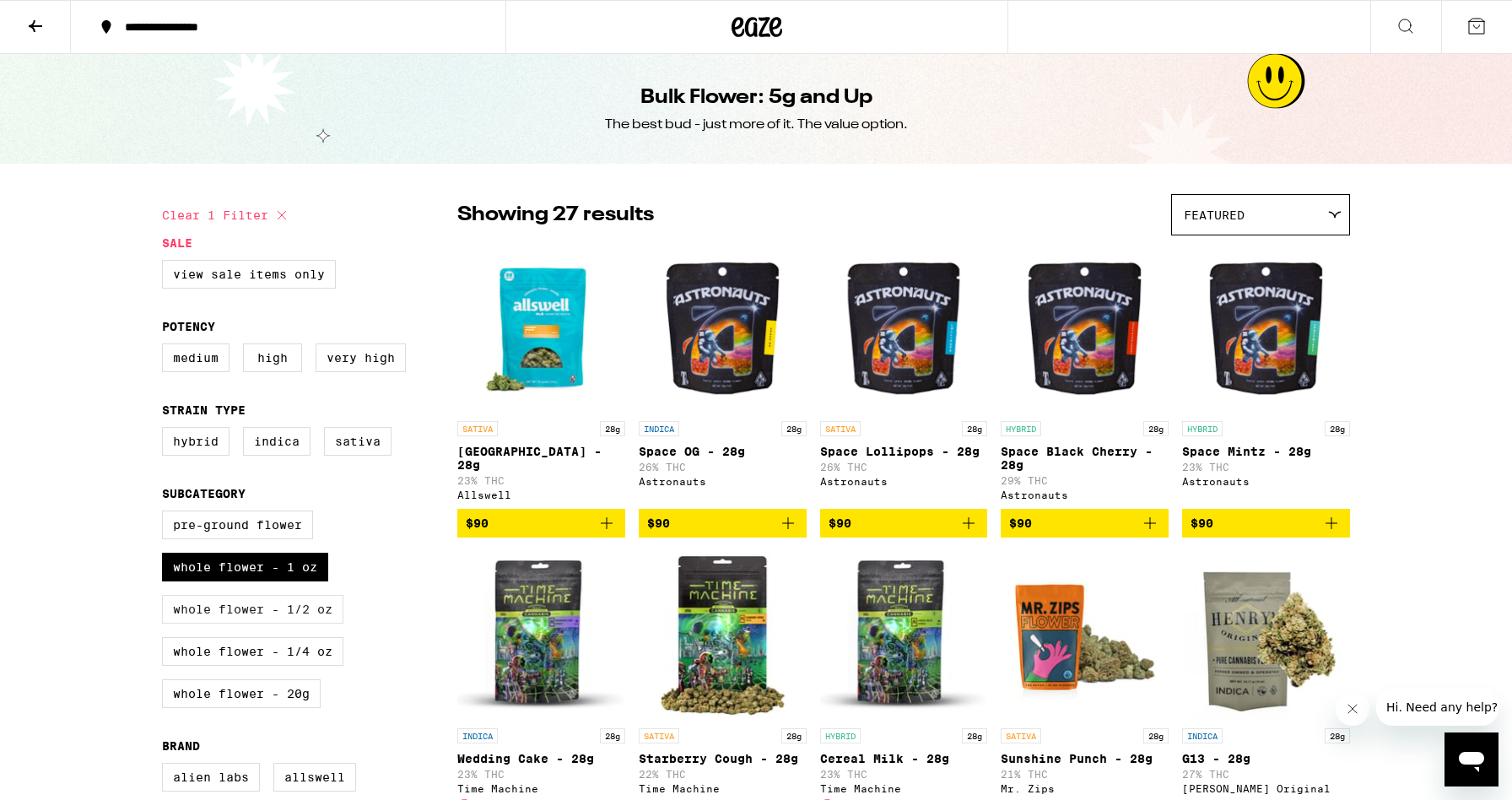
click at [296, 624] on label "Whole Flower - 1/2 oz" at bounding box center [252, 609] width 181 height 29
click at [166, 514] on input "Whole Flower - 1/2 oz" at bounding box center [165, 513] width 1 height 1
checkbox input "true"
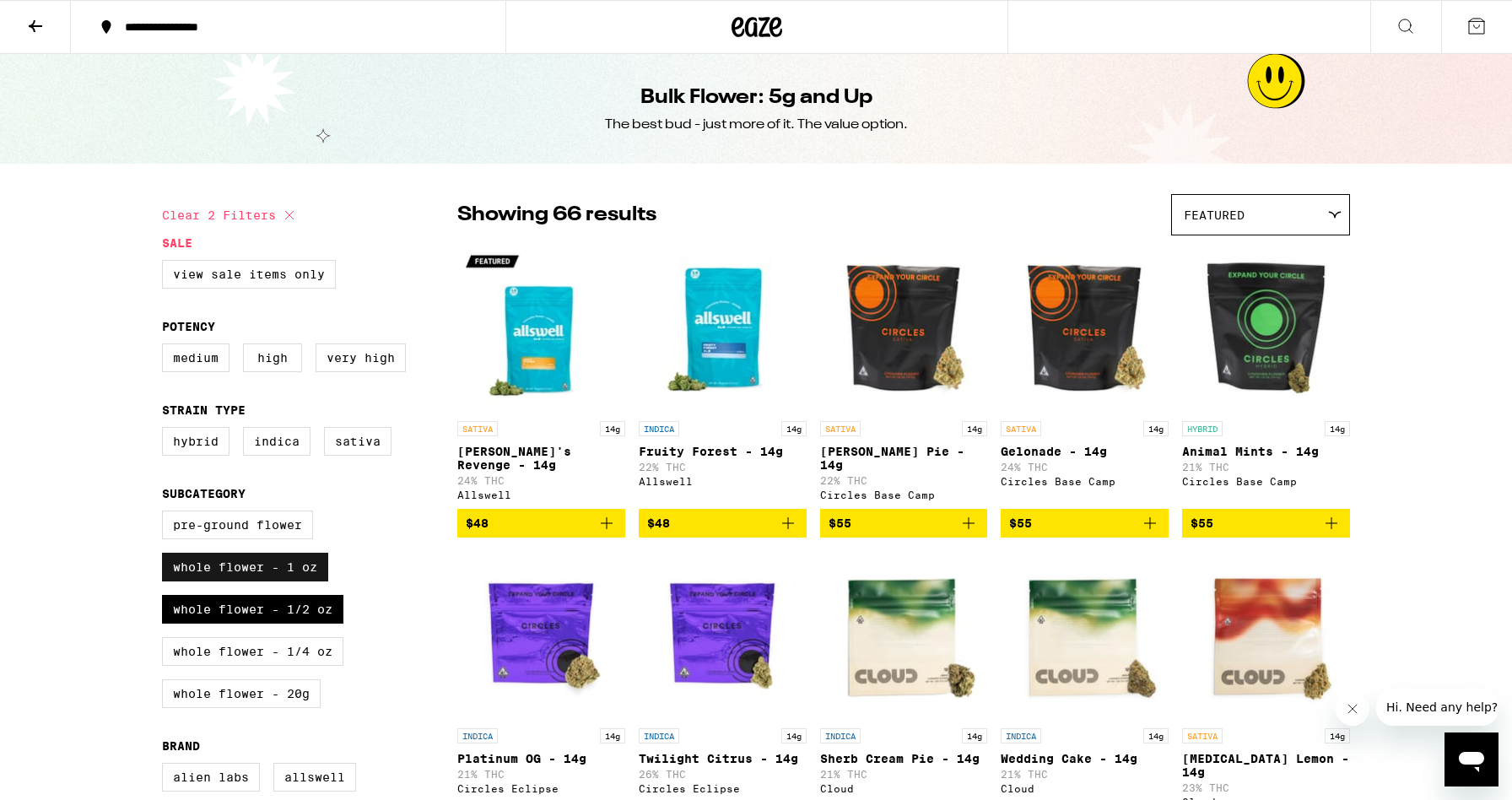
click at [299, 577] on label "Whole Flower - 1 oz" at bounding box center [245, 567] width 166 height 29
click at [166, 514] on input "Whole Flower - 1 oz" at bounding box center [165, 513] width 1 height 1
checkbox input "false"
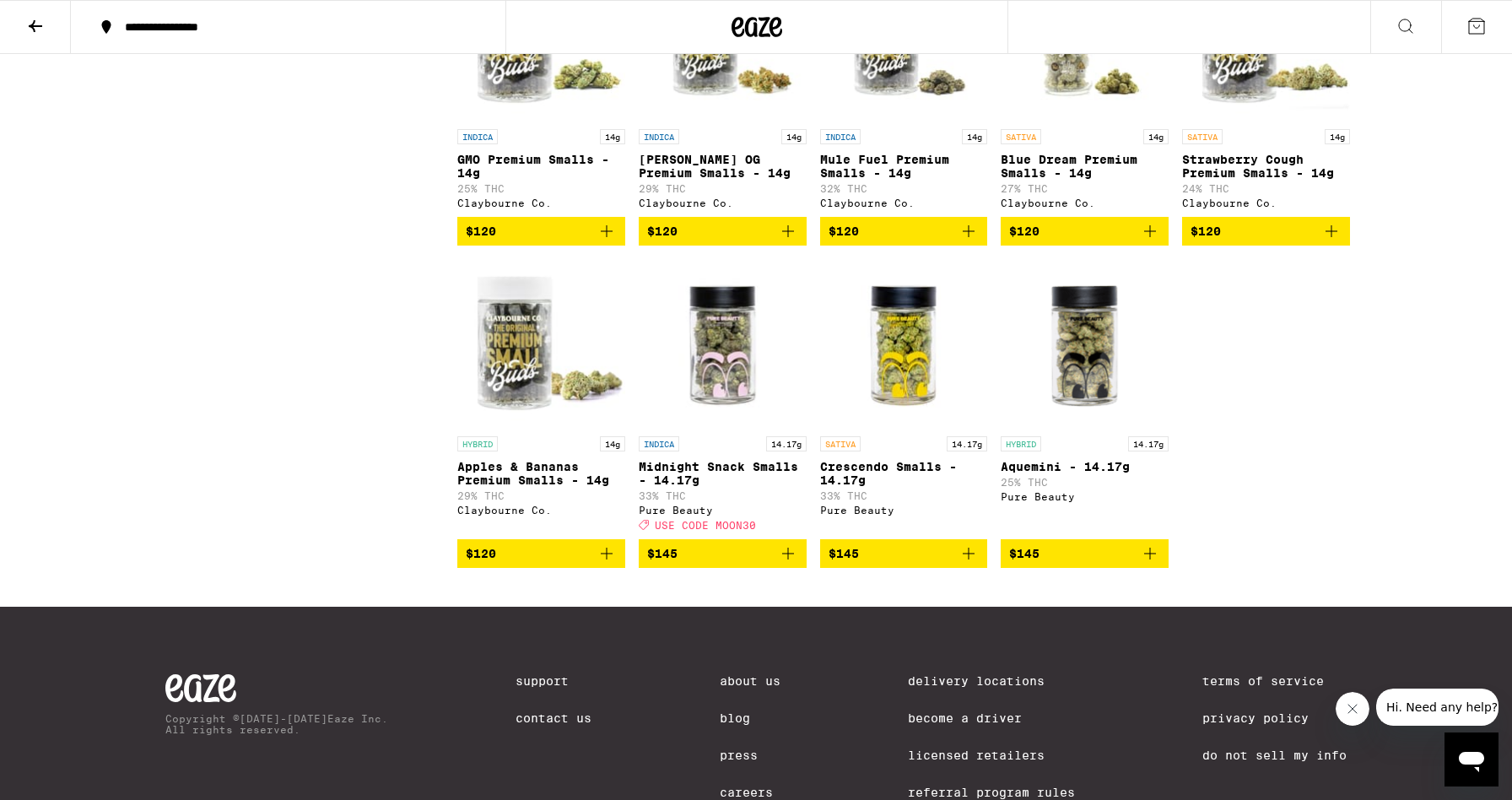
scroll to position [2154, 0]
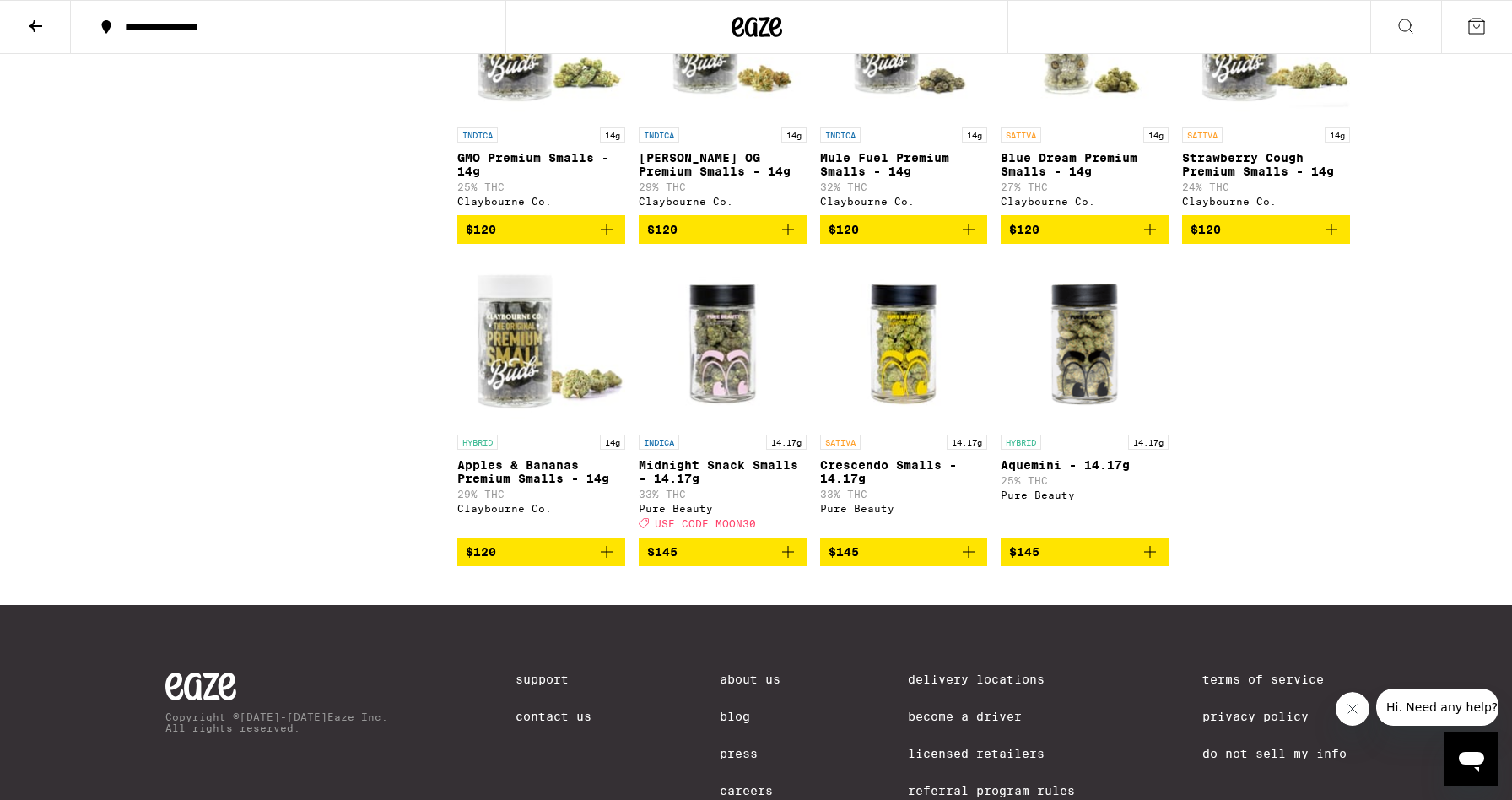
click at [609, 562] on icon "Add to bag" at bounding box center [606, 552] width 20 height 20
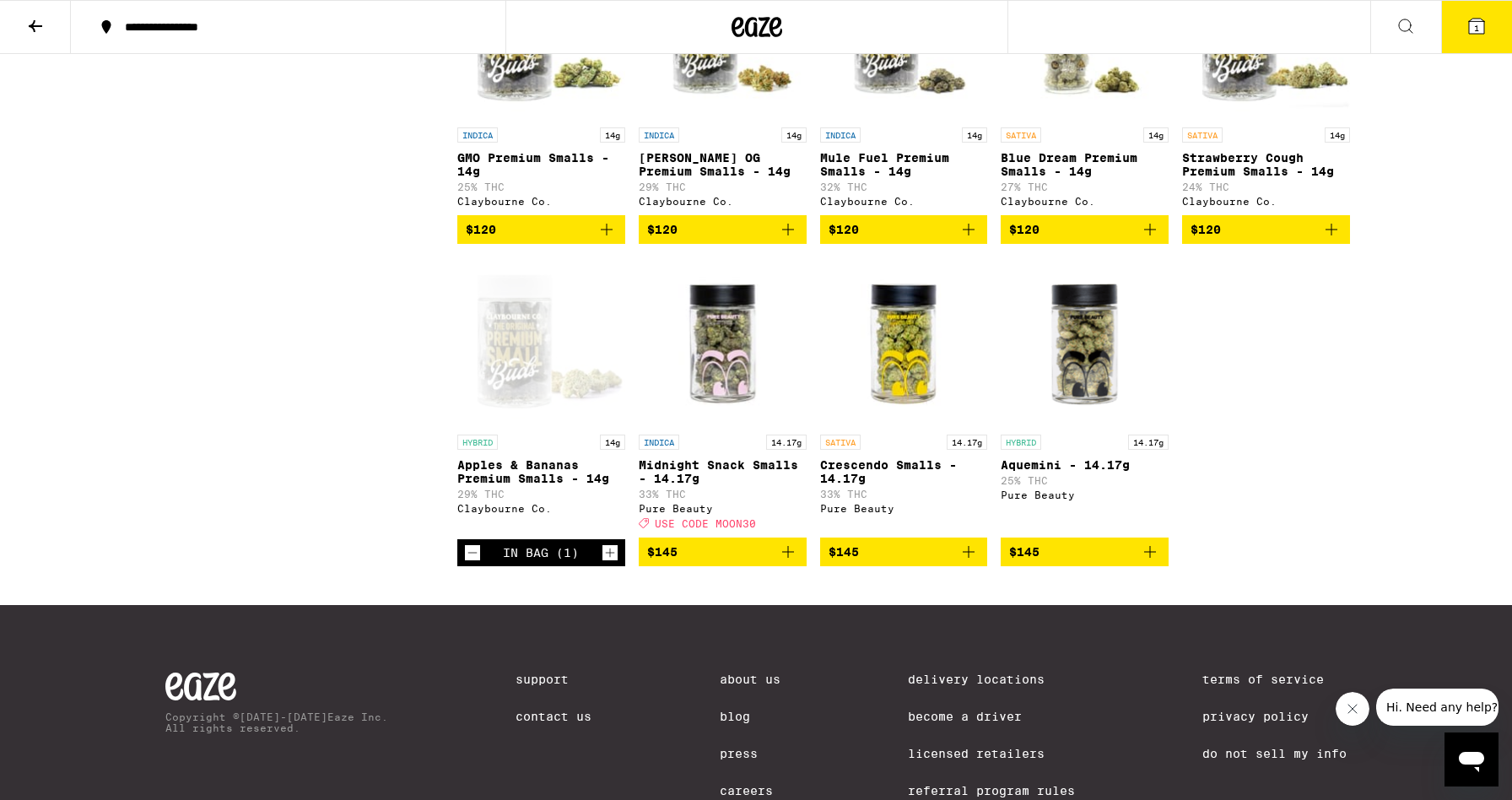
click at [467, 563] on icon "Decrement" at bounding box center [473, 553] width 15 height 20
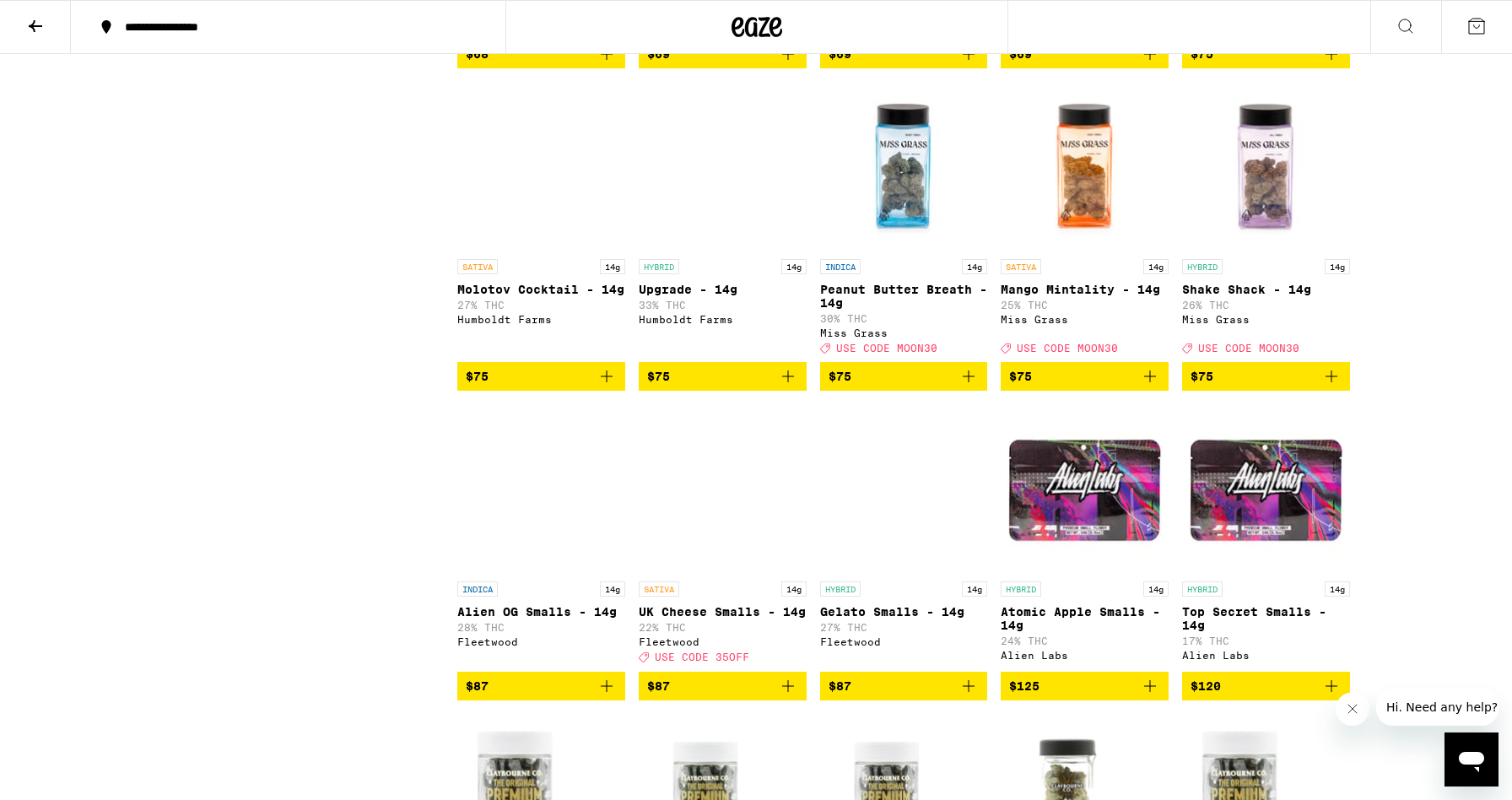
scroll to position [1390, 0]
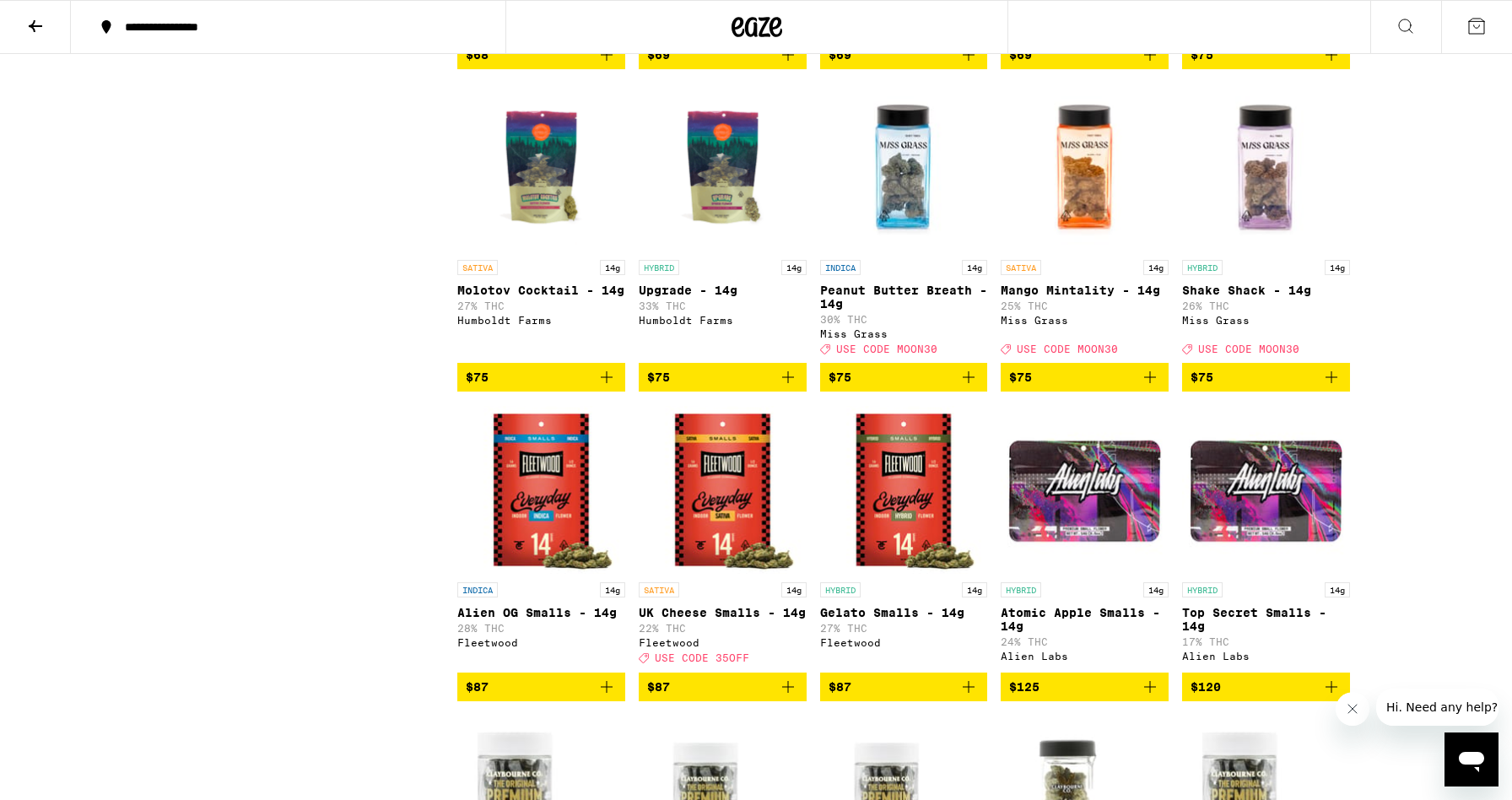
click at [903, 171] on img "Open page for Peanut Butter Breath - 14g from Miss Grass" at bounding box center [904, 167] width 168 height 169
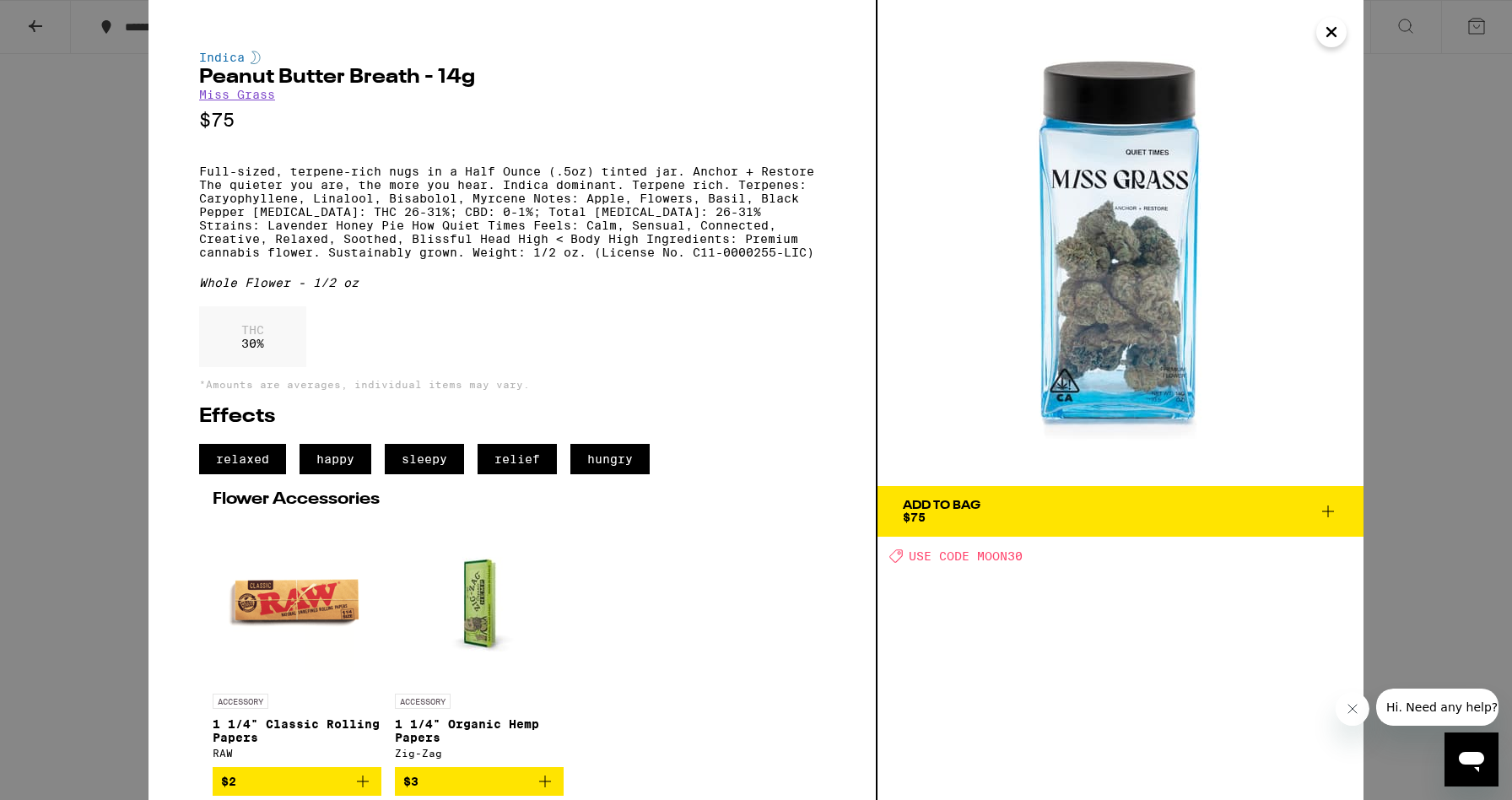
click at [1333, 38] on icon "Close" at bounding box center [1332, 32] width 20 height 25
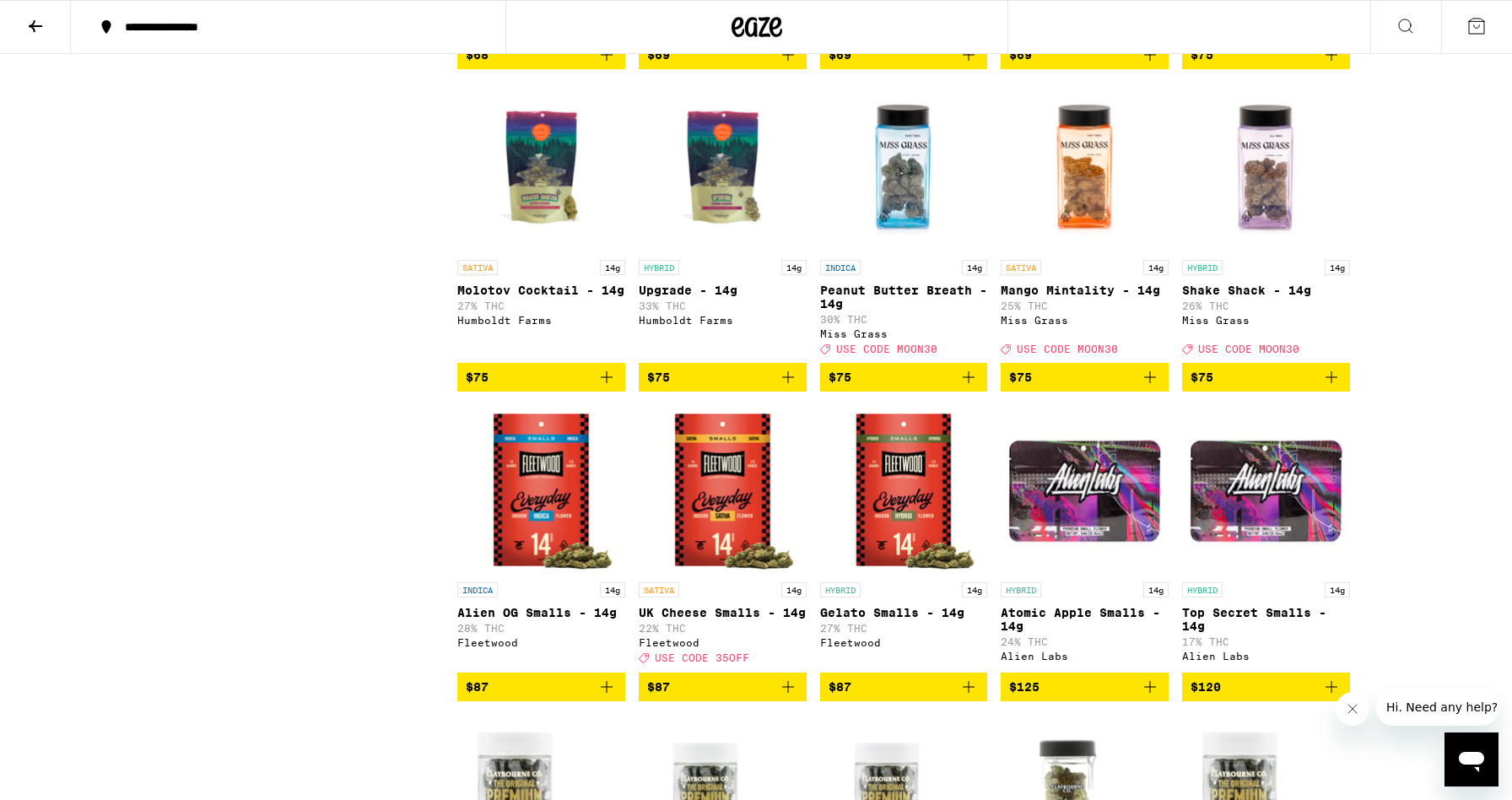
click at [1245, 157] on img "Open page for Shake Shack - 14g from Miss Grass" at bounding box center [1265, 167] width 168 height 169
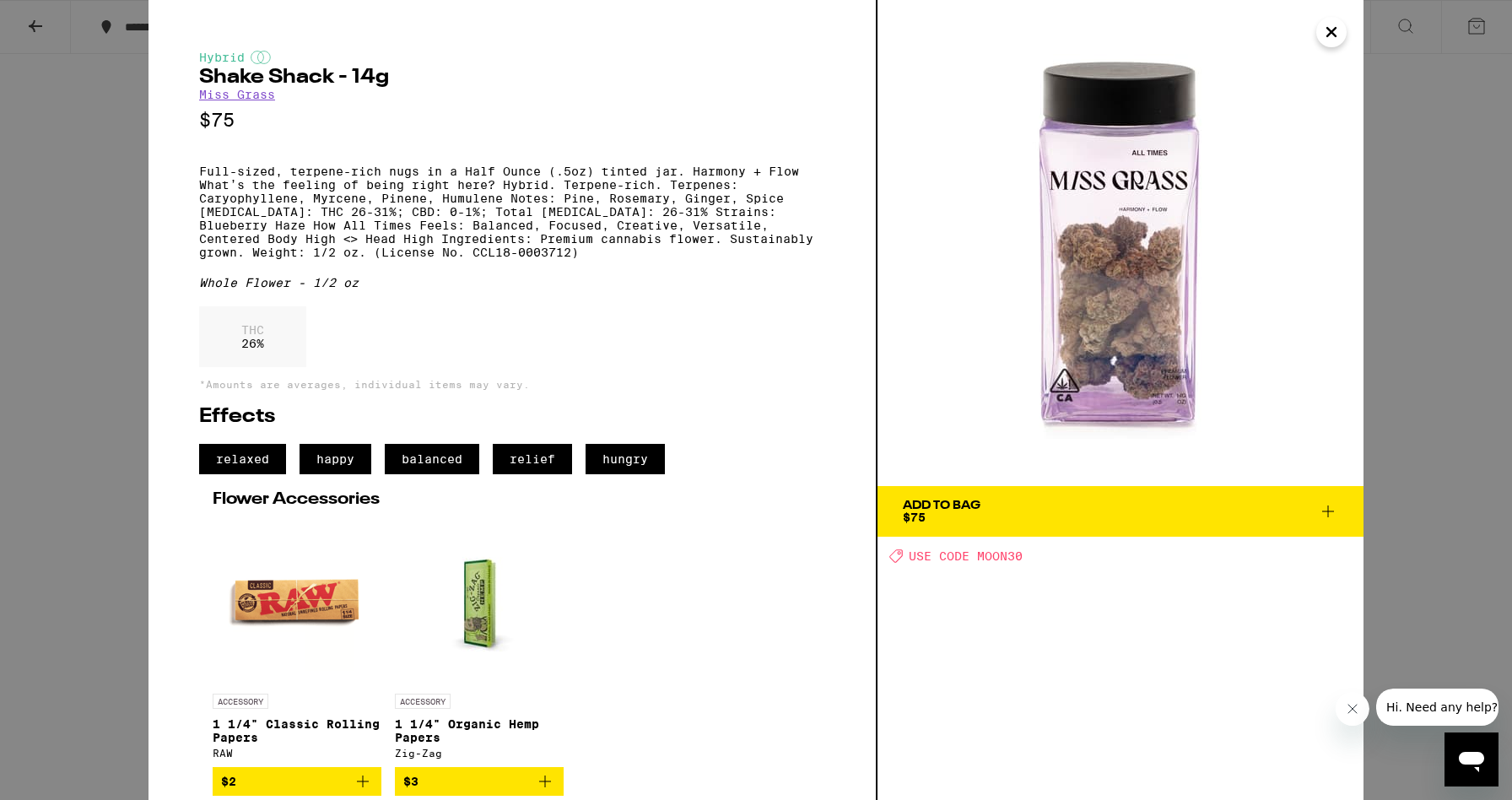
click at [1335, 31] on icon "Close" at bounding box center [1332, 32] width 9 height 9
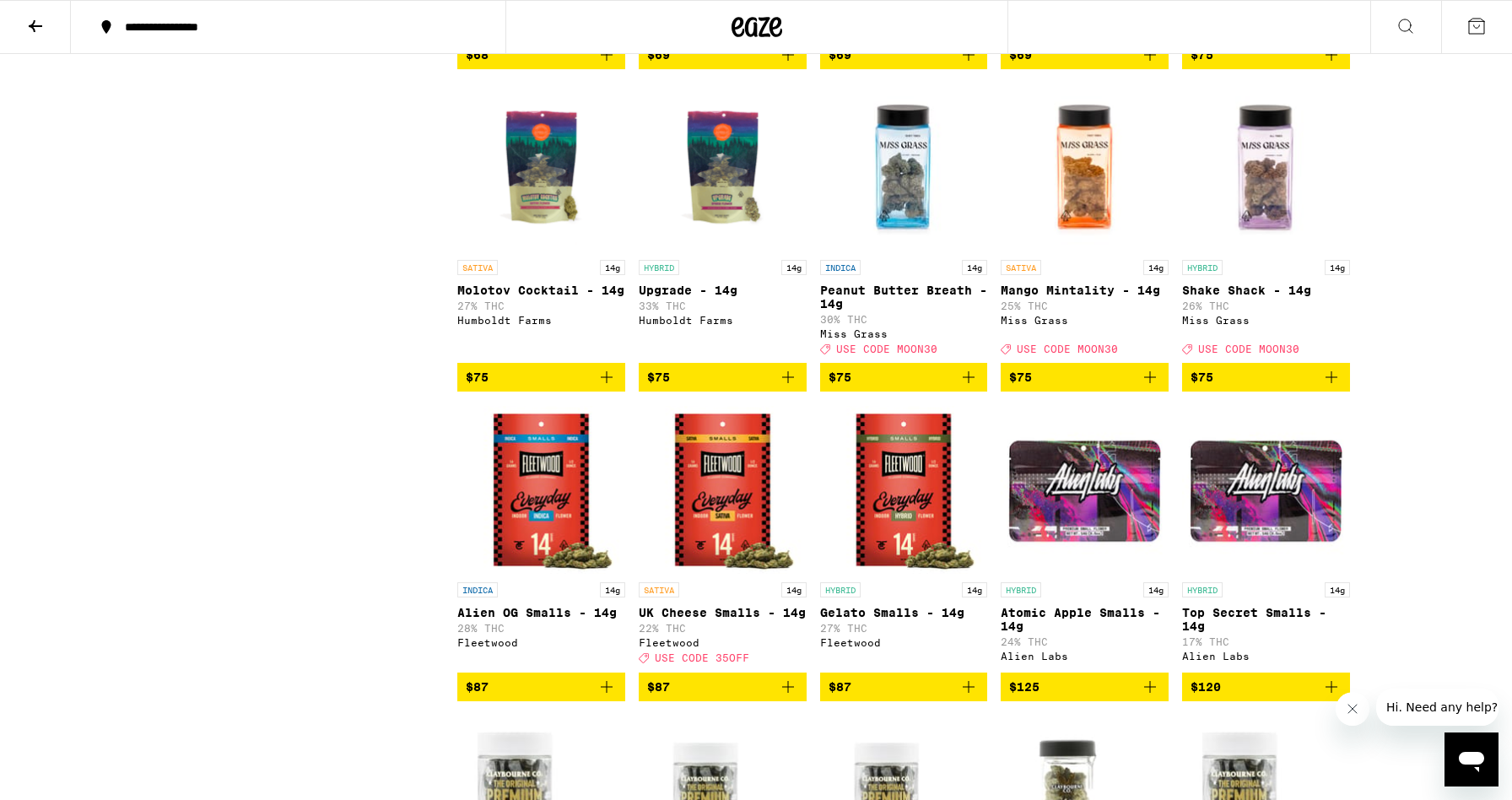
click at [907, 193] on img "Open page for Peanut Butter Breath - 14g from Miss Grass" at bounding box center [904, 167] width 168 height 169
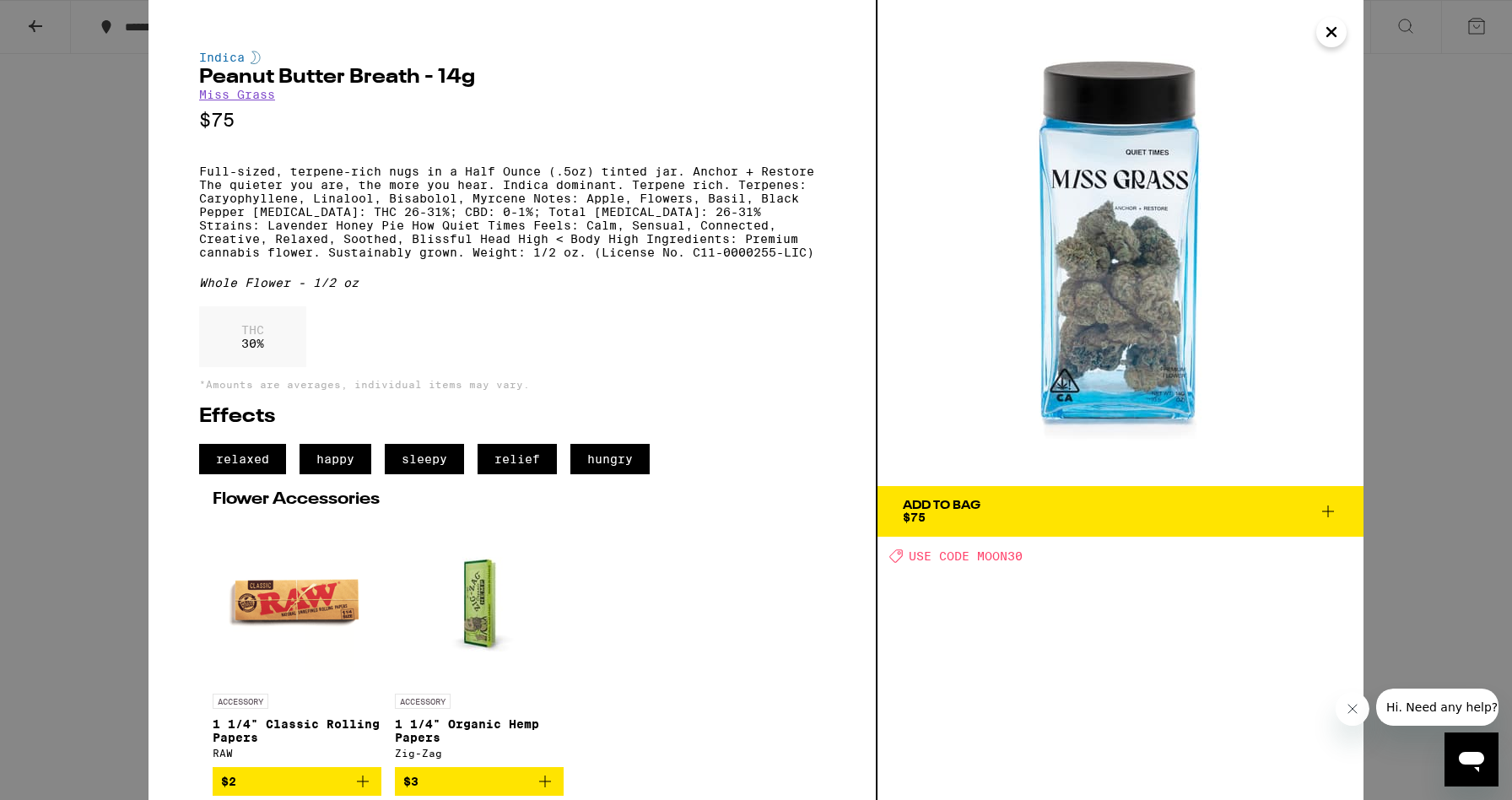
click at [1040, 520] on span "Add To Bag $75" at bounding box center [1121, 511] width 436 height 24
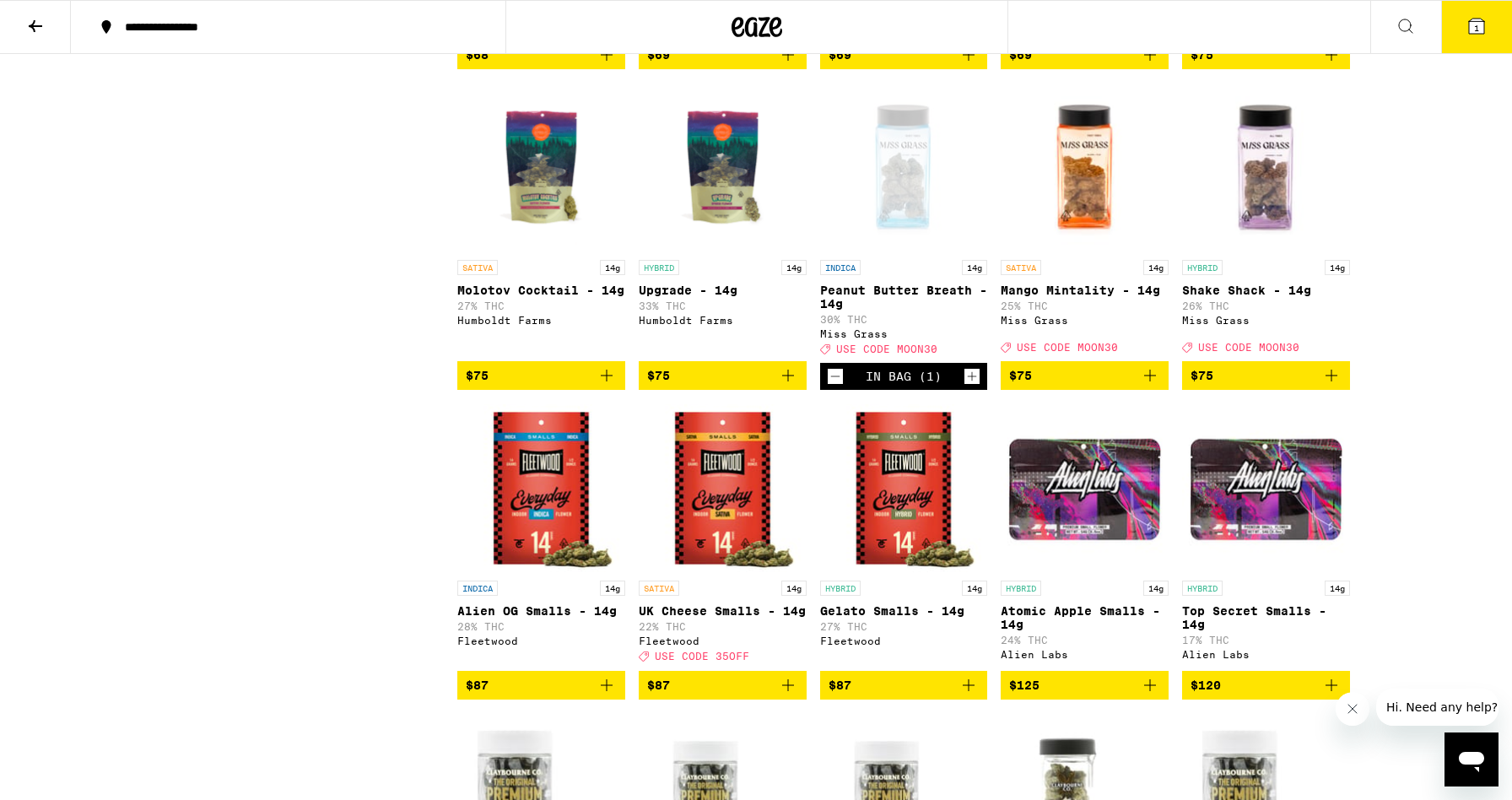
click at [45, 28] on icon at bounding box center [35, 26] width 20 height 20
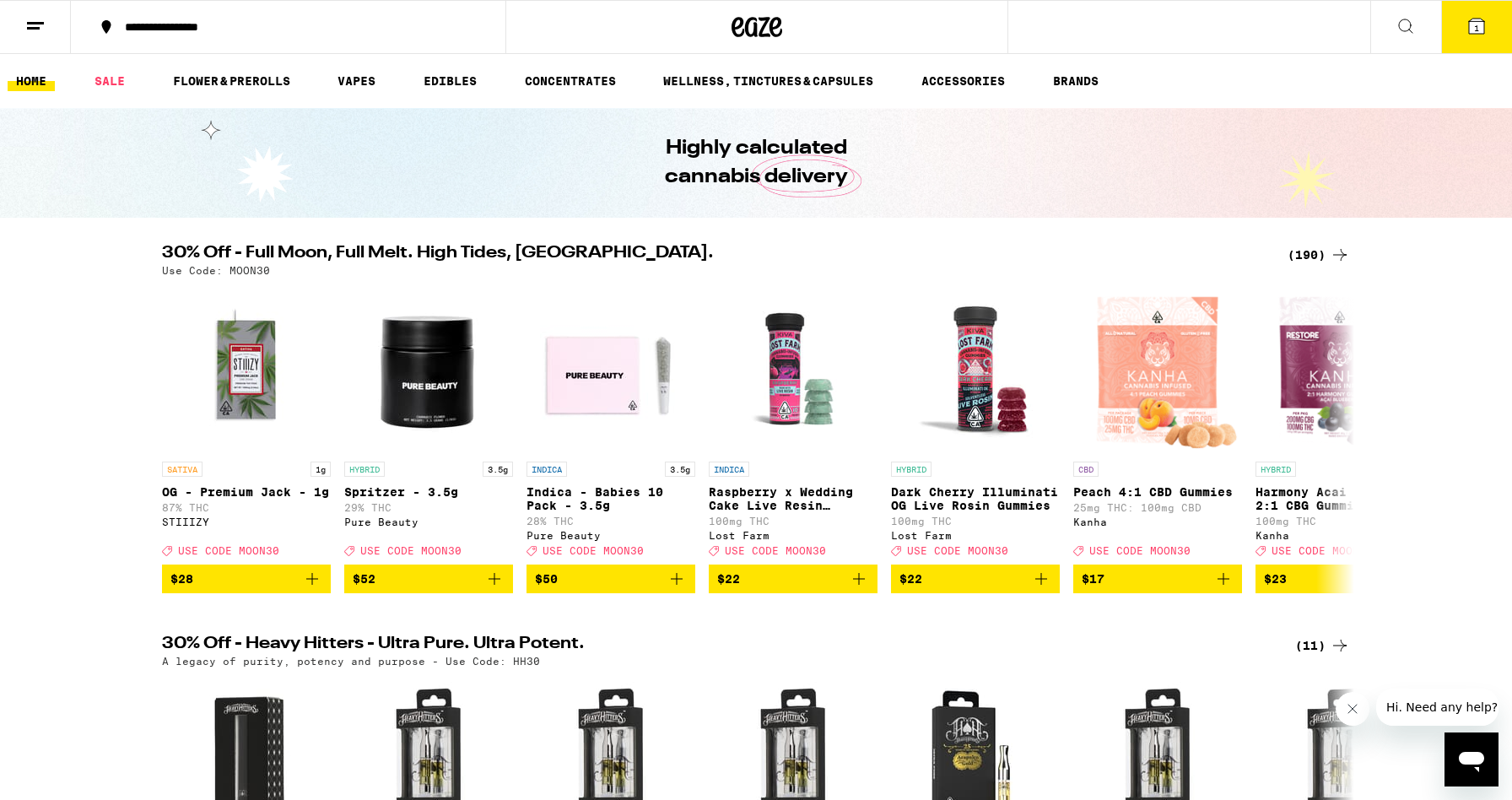
click at [1323, 256] on div "(190)" at bounding box center [1318, 254] width 62 height 20
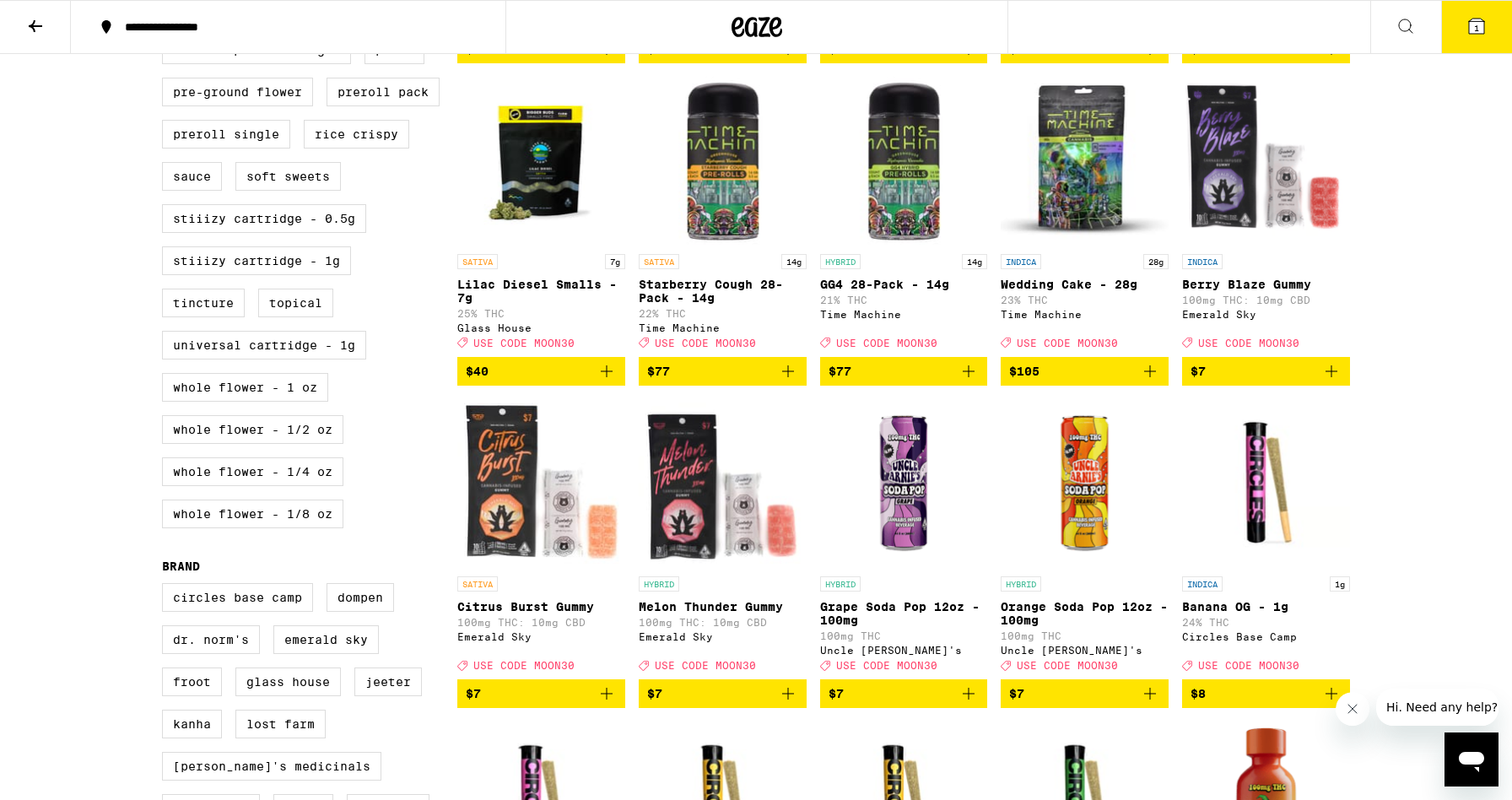
scroll to position [812, 0]
click at [366, 106] on label "Preroll Pack" at bounding box center [383, 92] width 113 height 29
checkbox input "true"
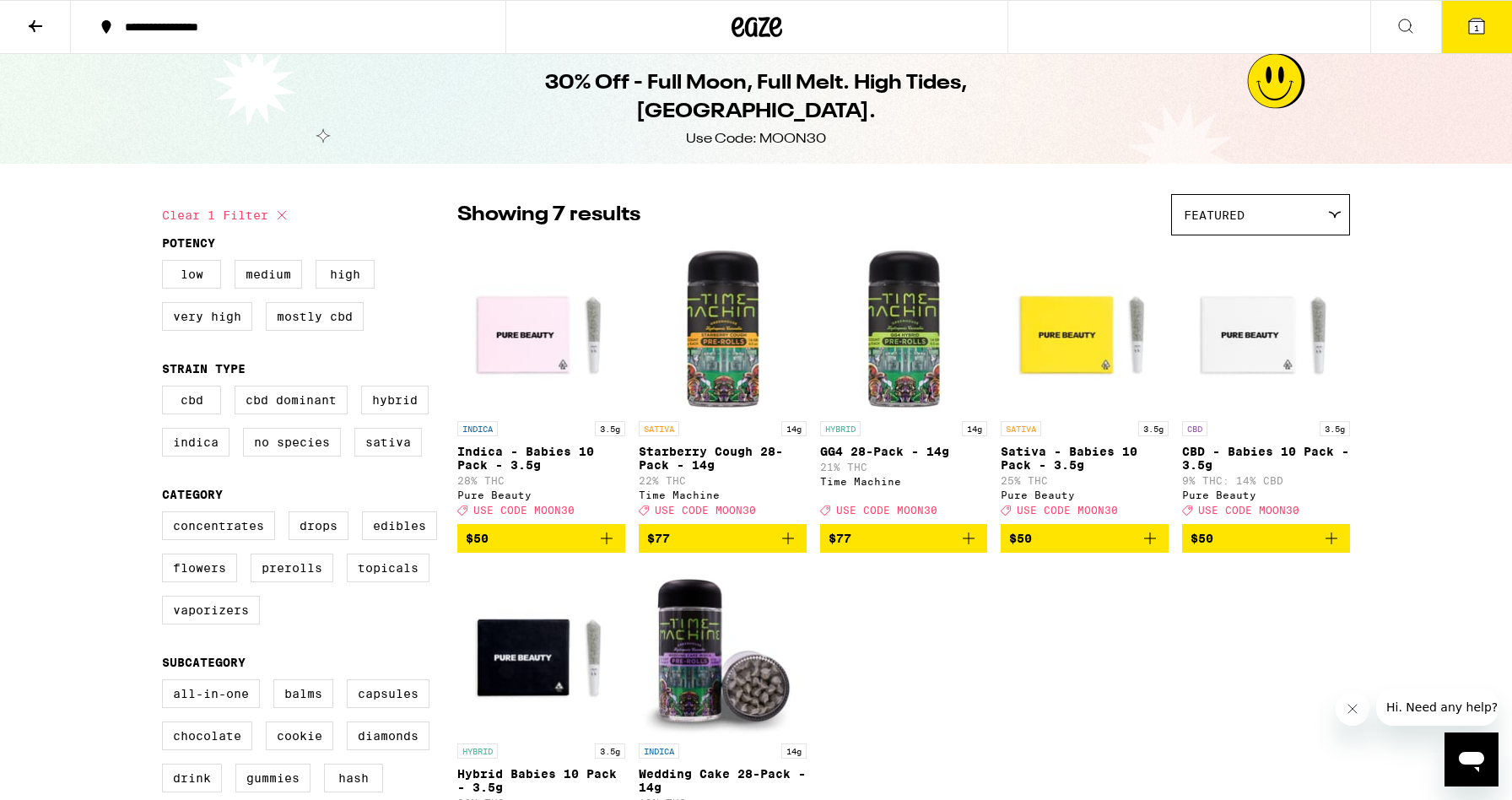
click at [34, 28] on icon at bounding box center [35, 26] width 13 height 12
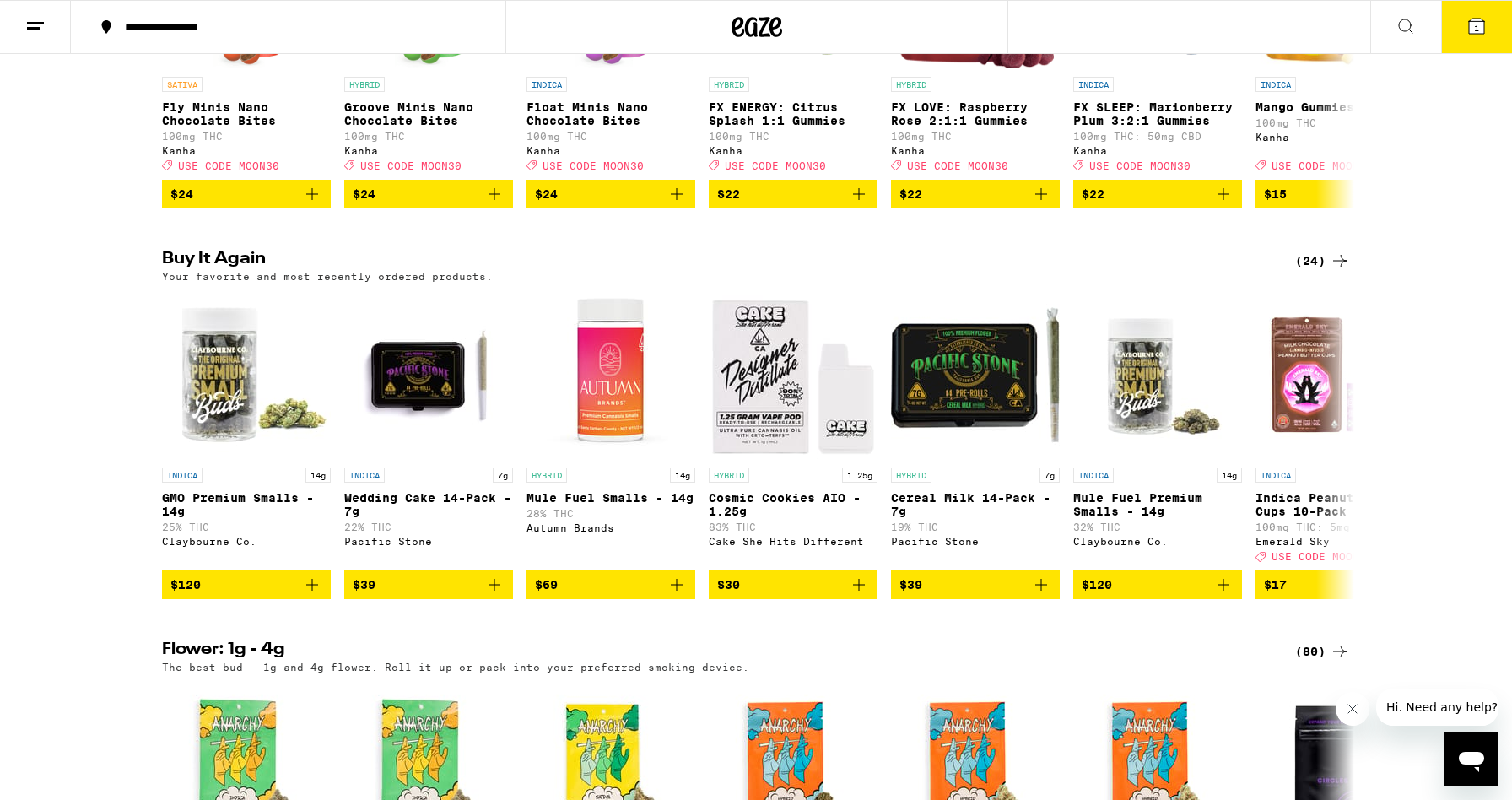
scroll to position [1184, 0]
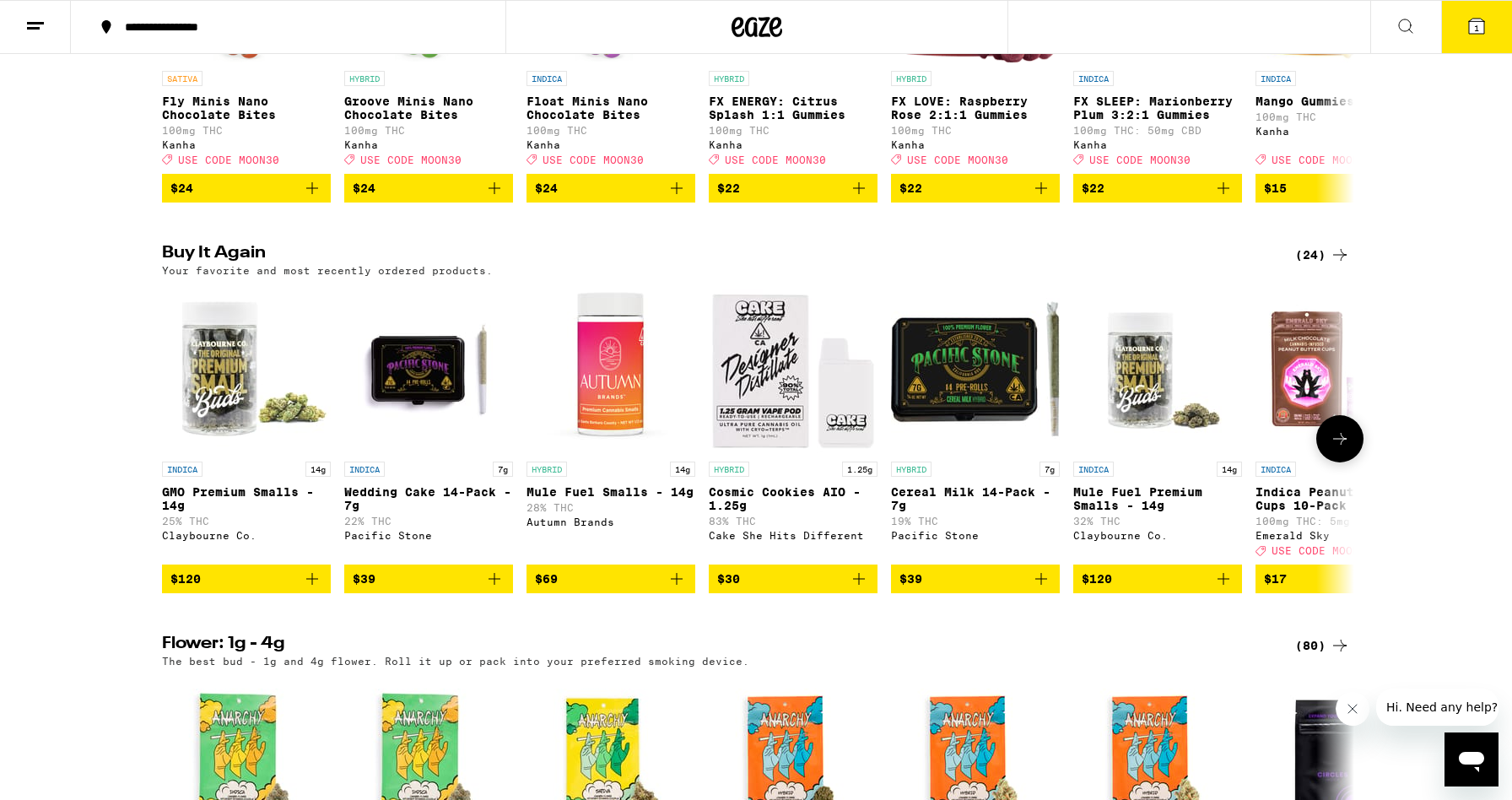
click at [1336, 449] on icon at bounding box center [1339, 438] width 20 height 20
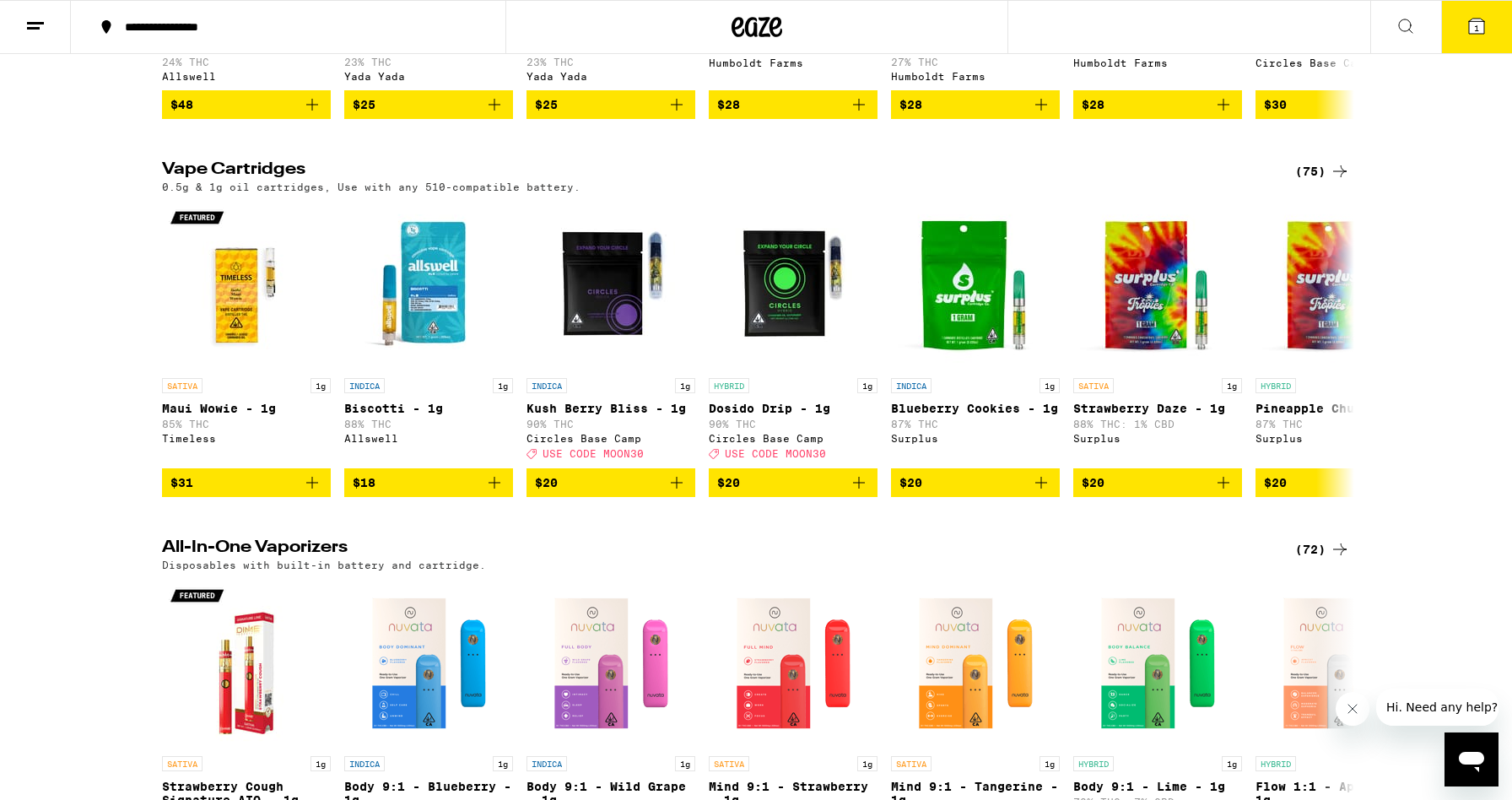
scroll to position [2426, 0]
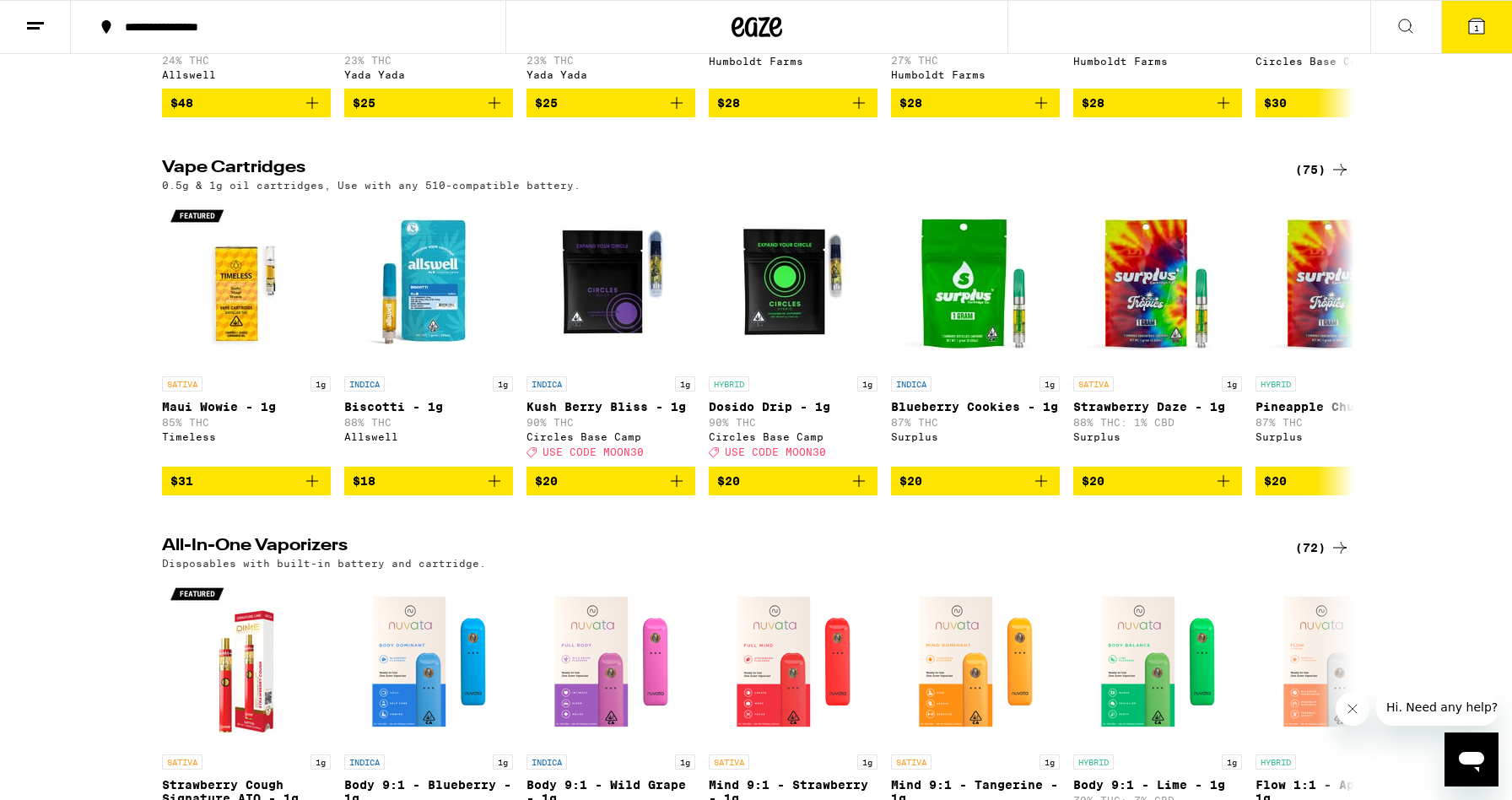
click at [1333, 179] on icon at bounding box center [1339, 169] width 20 height 20
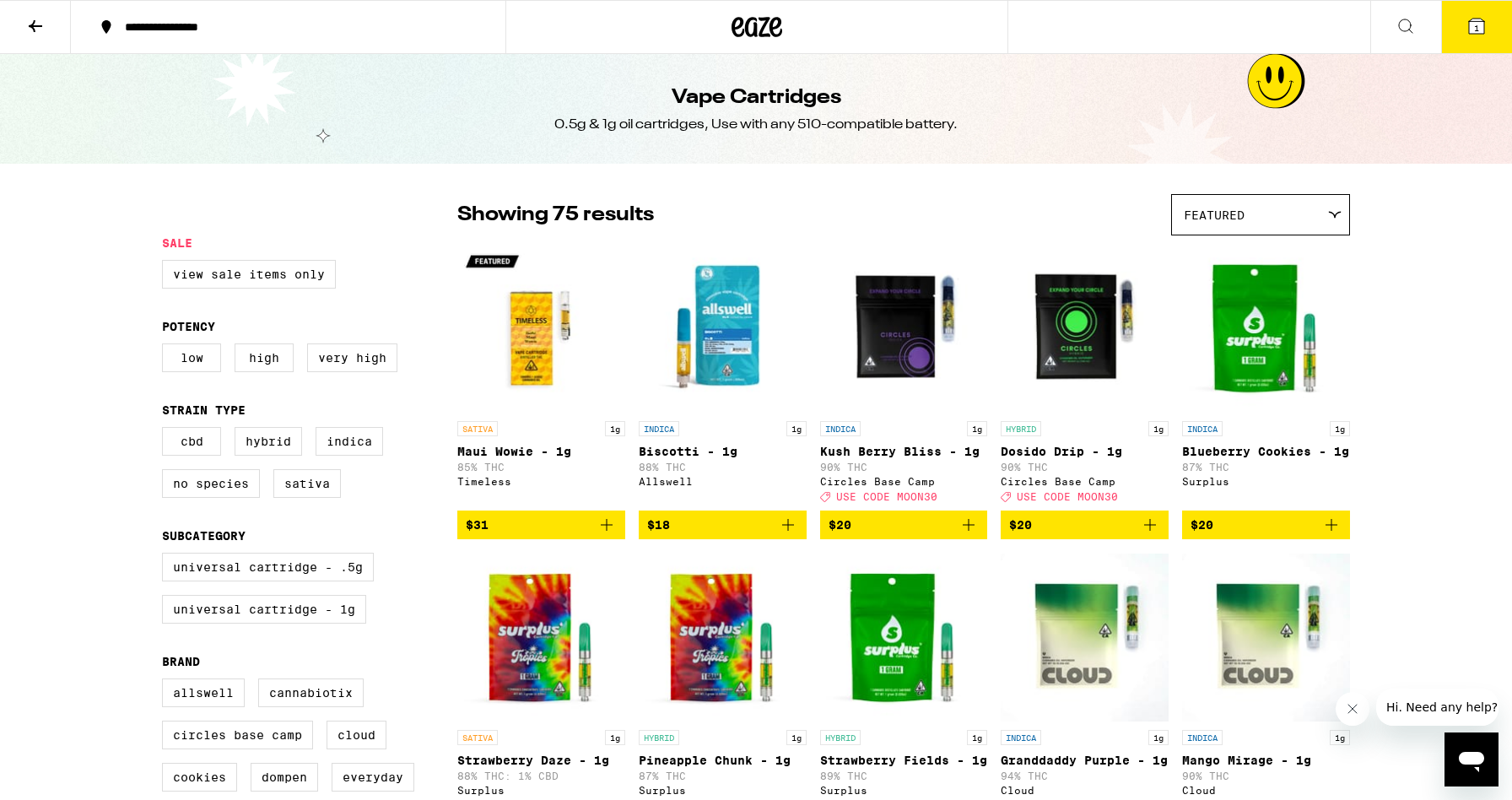
click at [30, 23] on icon at bounding box center [35, 26] width 20 height 20
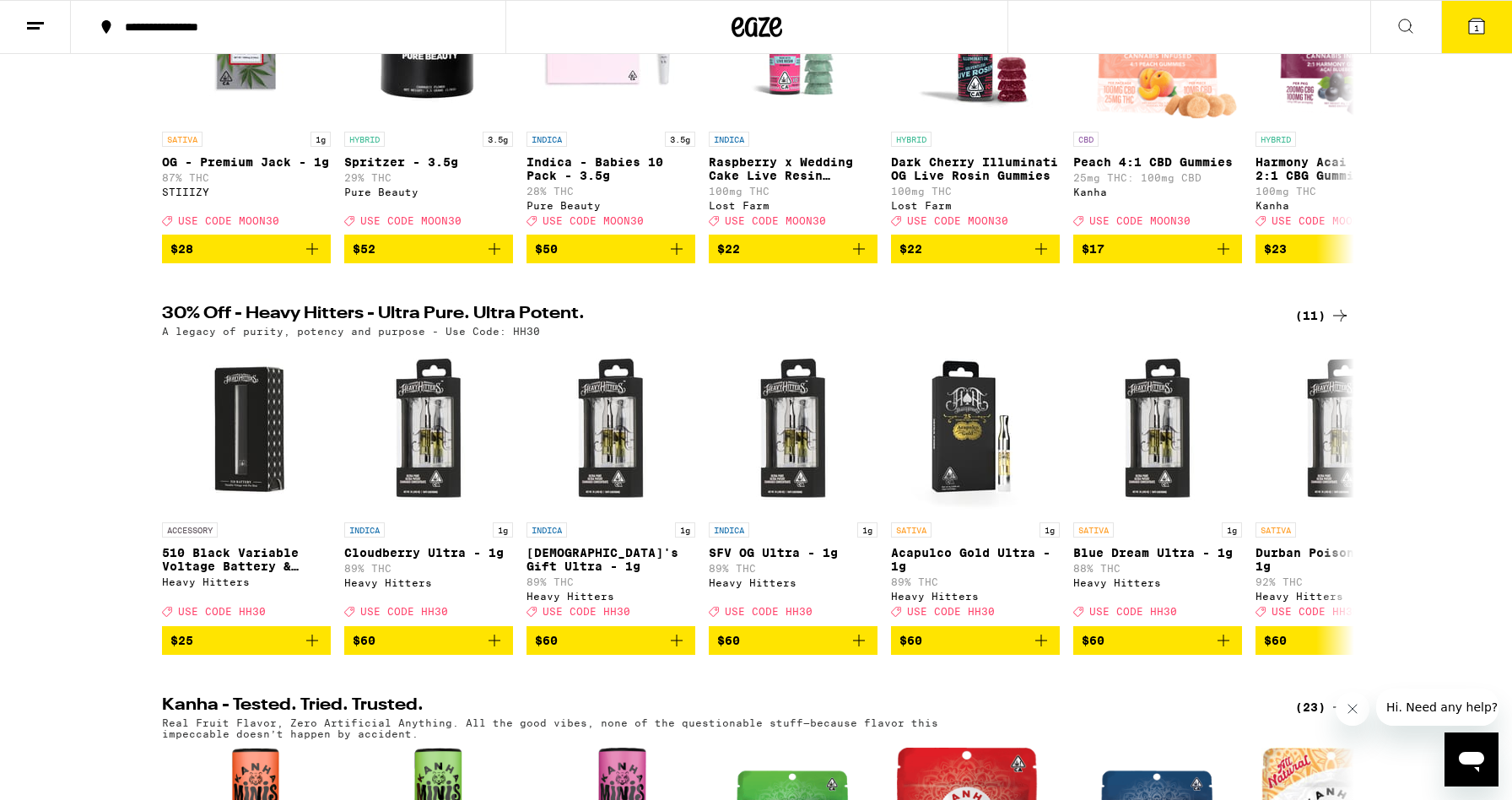
scroll to position [332, 0]
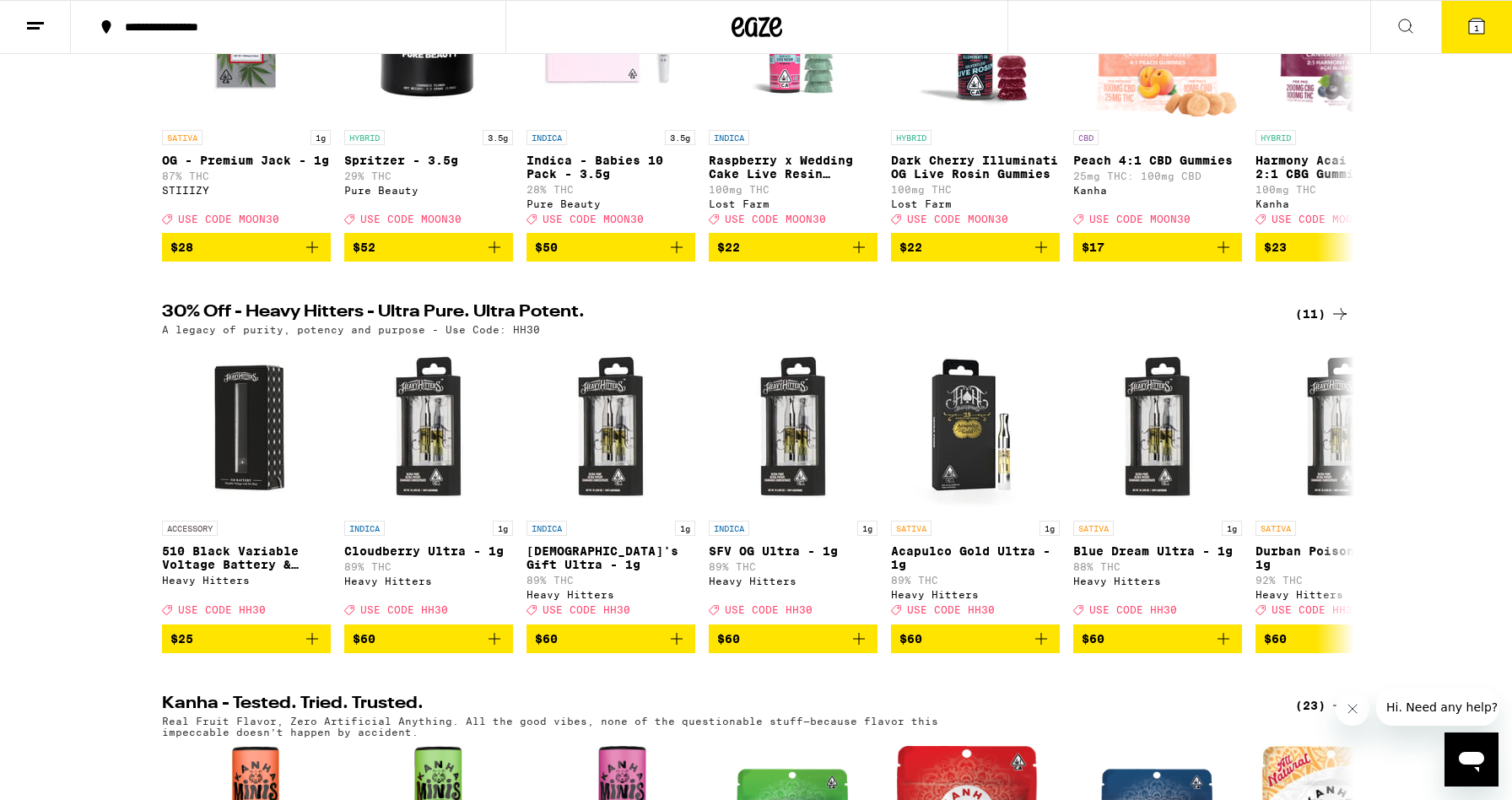
click at [1322, 321] on div "(11)" at bounding box center [1322, 314] width 55 height 20
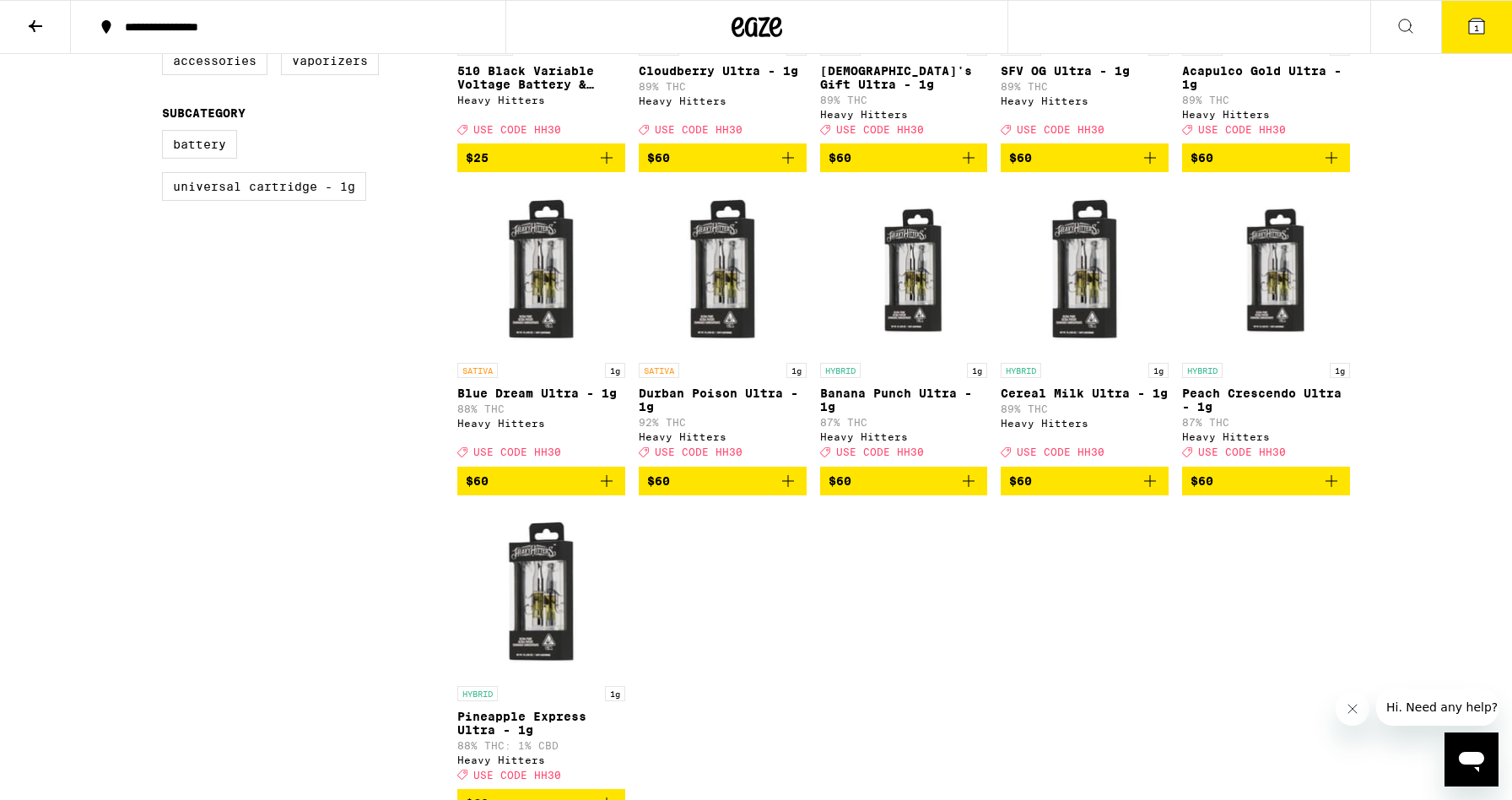
scroll to position [383, 0]
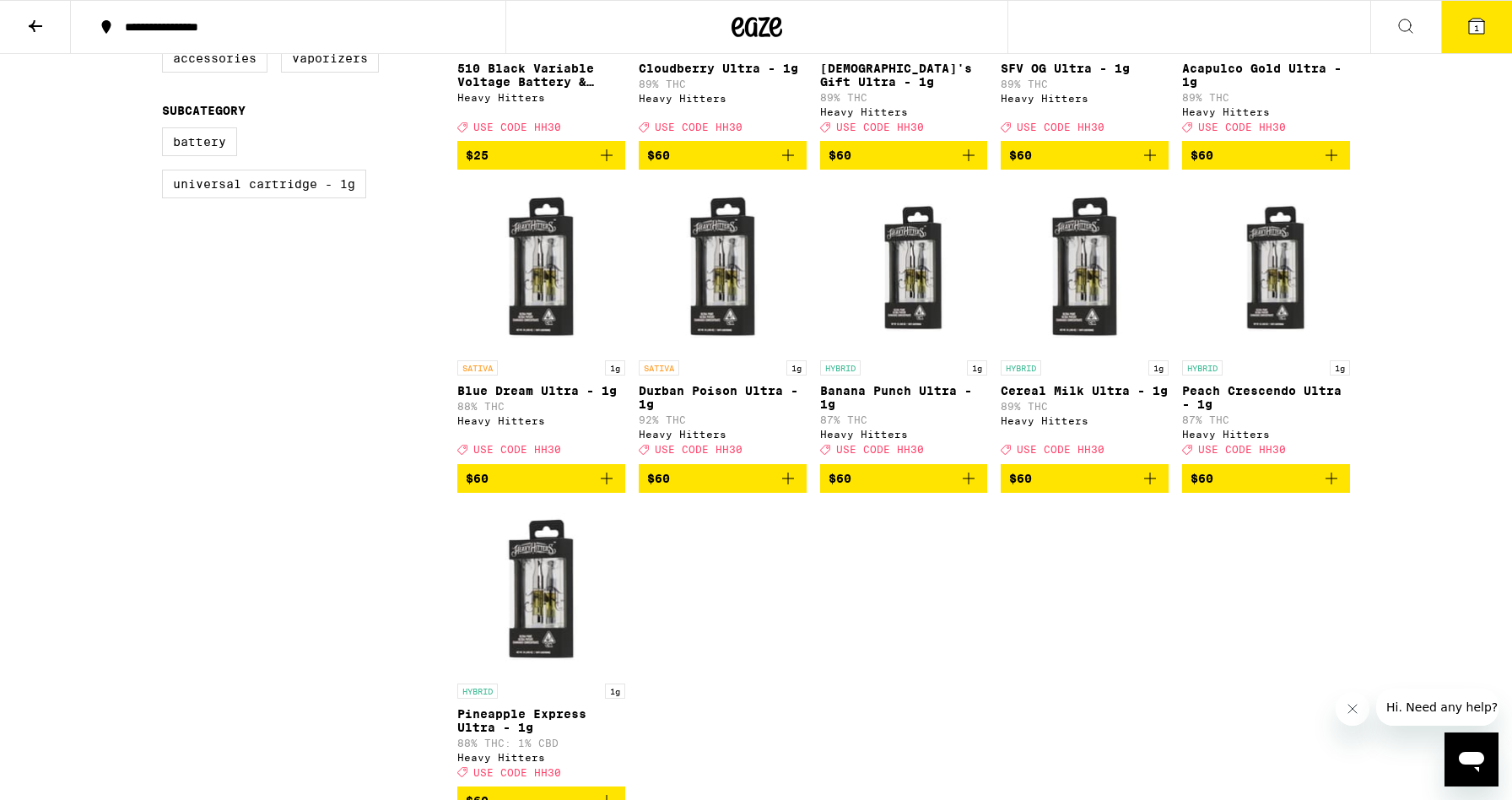
click at [894, 281] on img "Open page for Banana Punch Ultra - 1g from Heavy Hitters" at bounding box center [904, 268] width 168 height 169
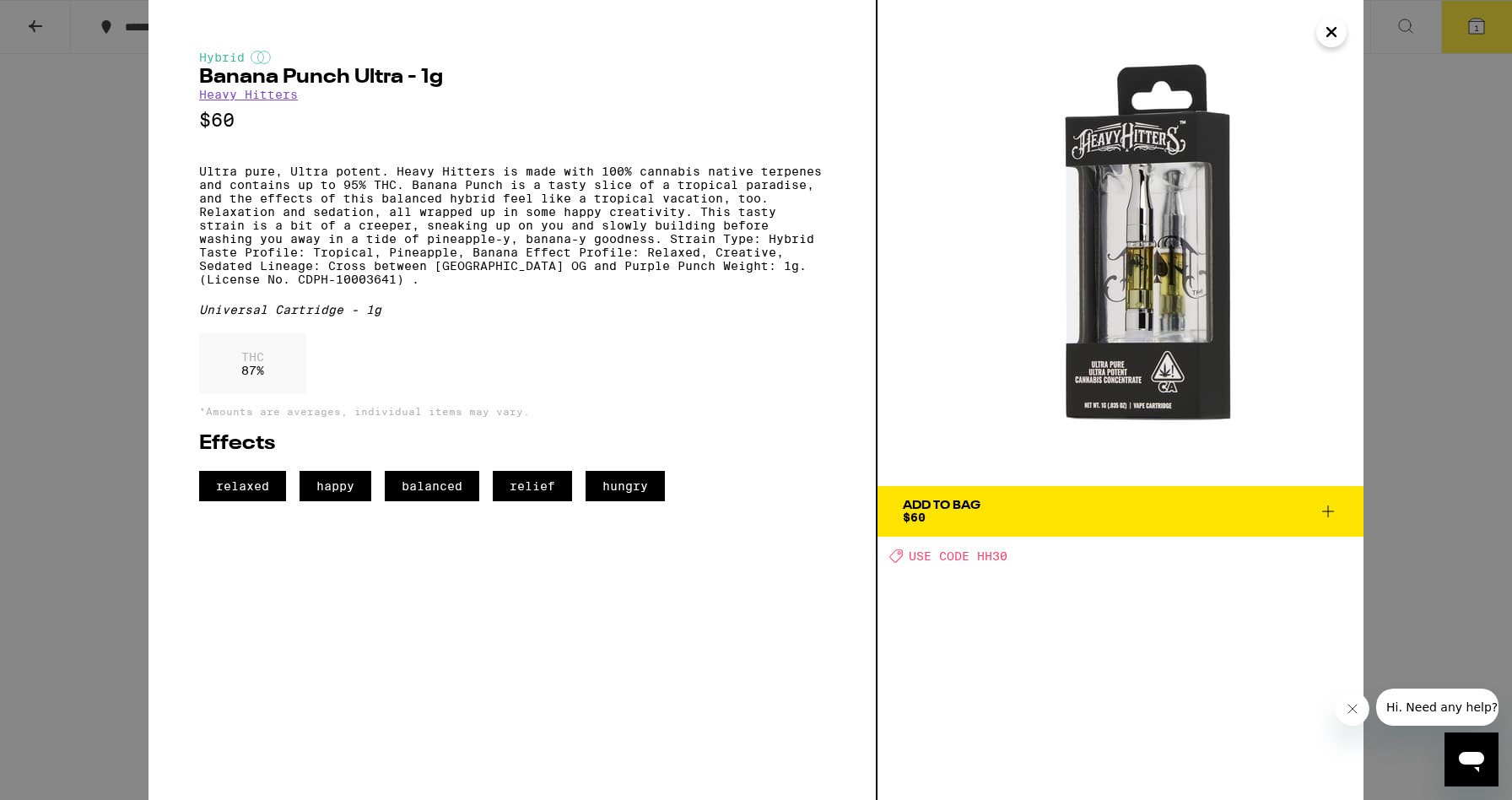
click at [1334, 34] on icon "Close" at bounding box center [1332, 32] width 9 height 9
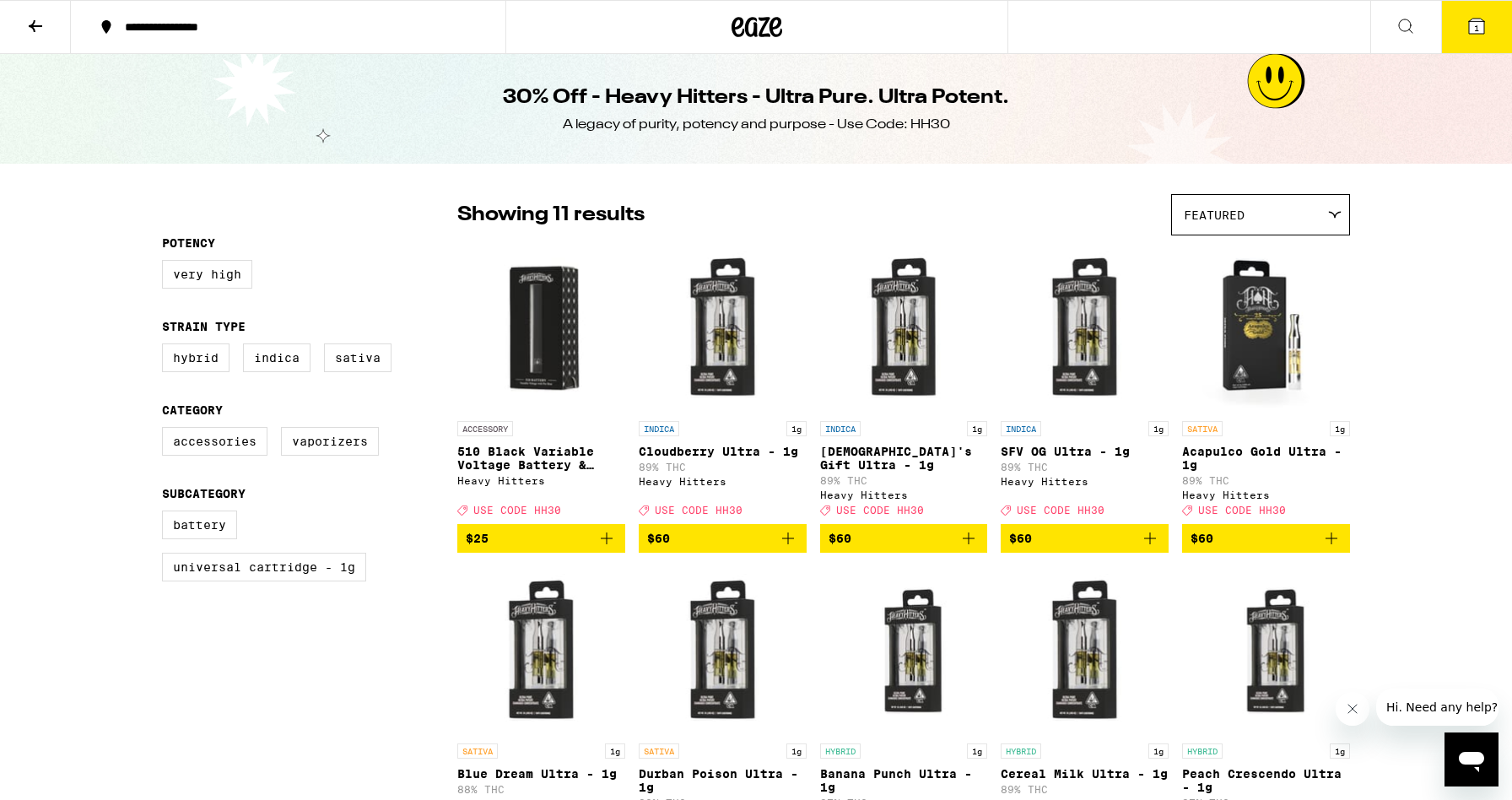
click at [42, 25] on icon at bounding box center [35, 26] width 13 height 12
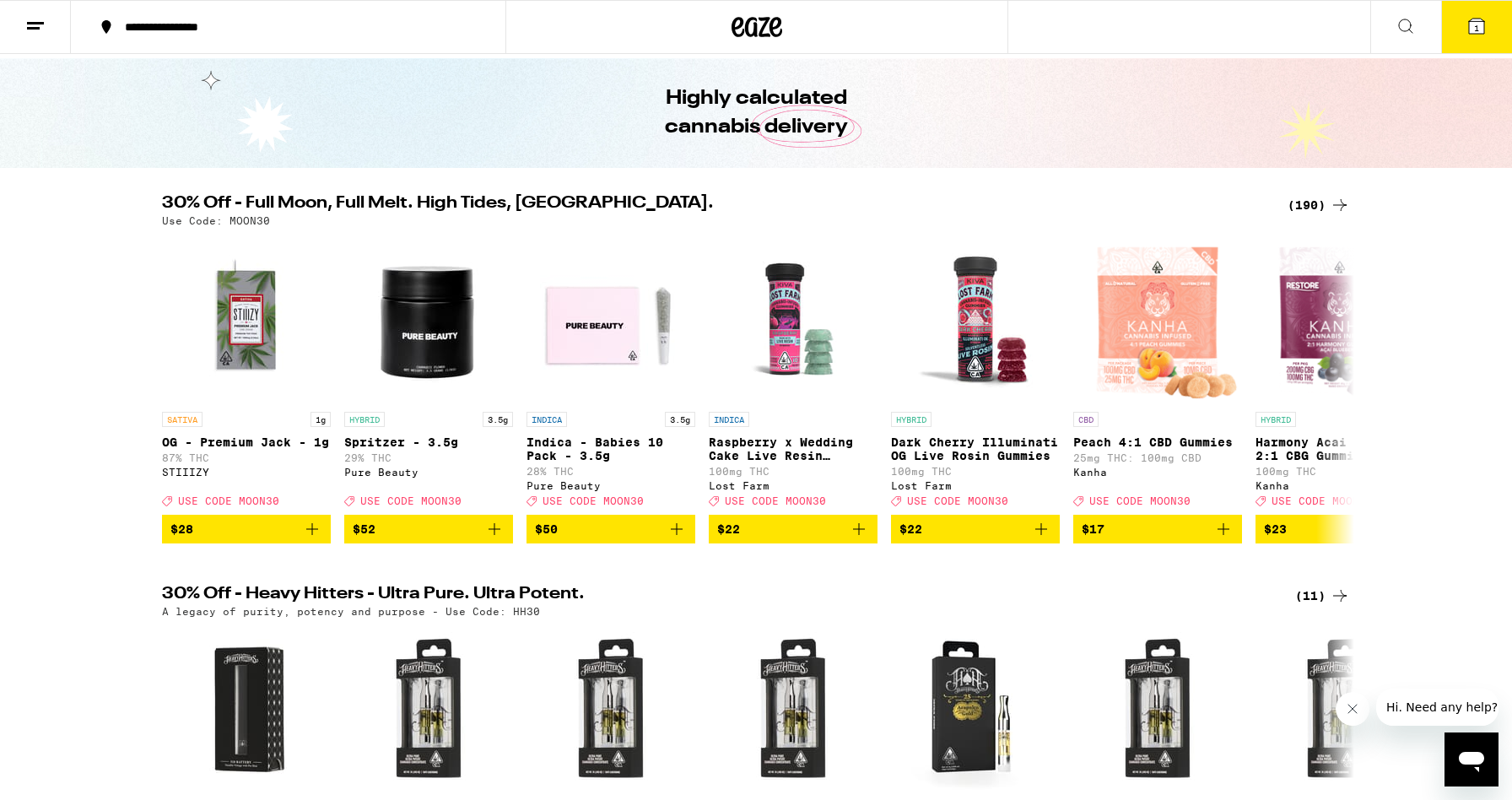
scroll to position [77, 0]
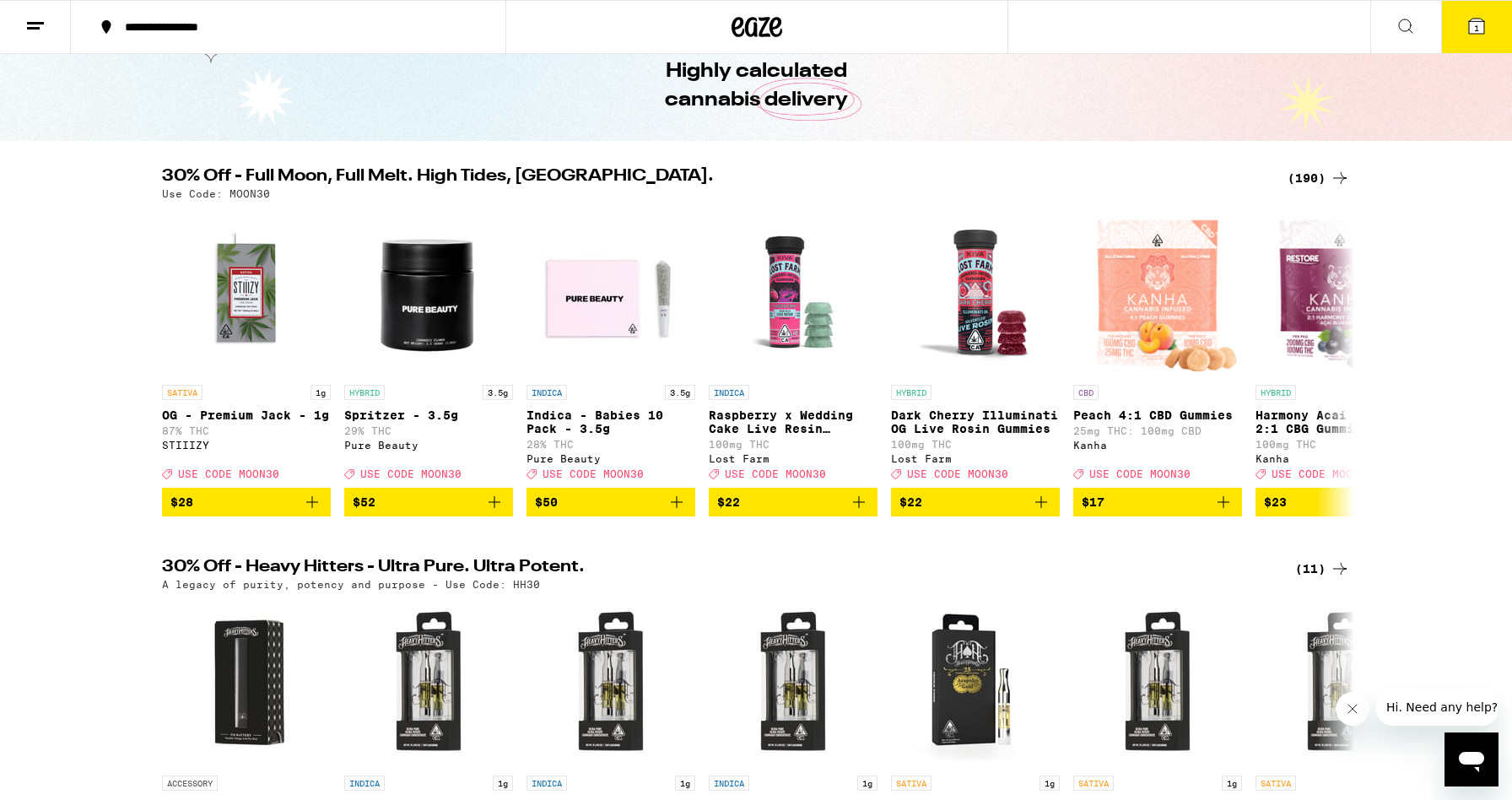
click at [1315, 175] on div "(190)" at bounding box center [1318, 177] width 62 height 20
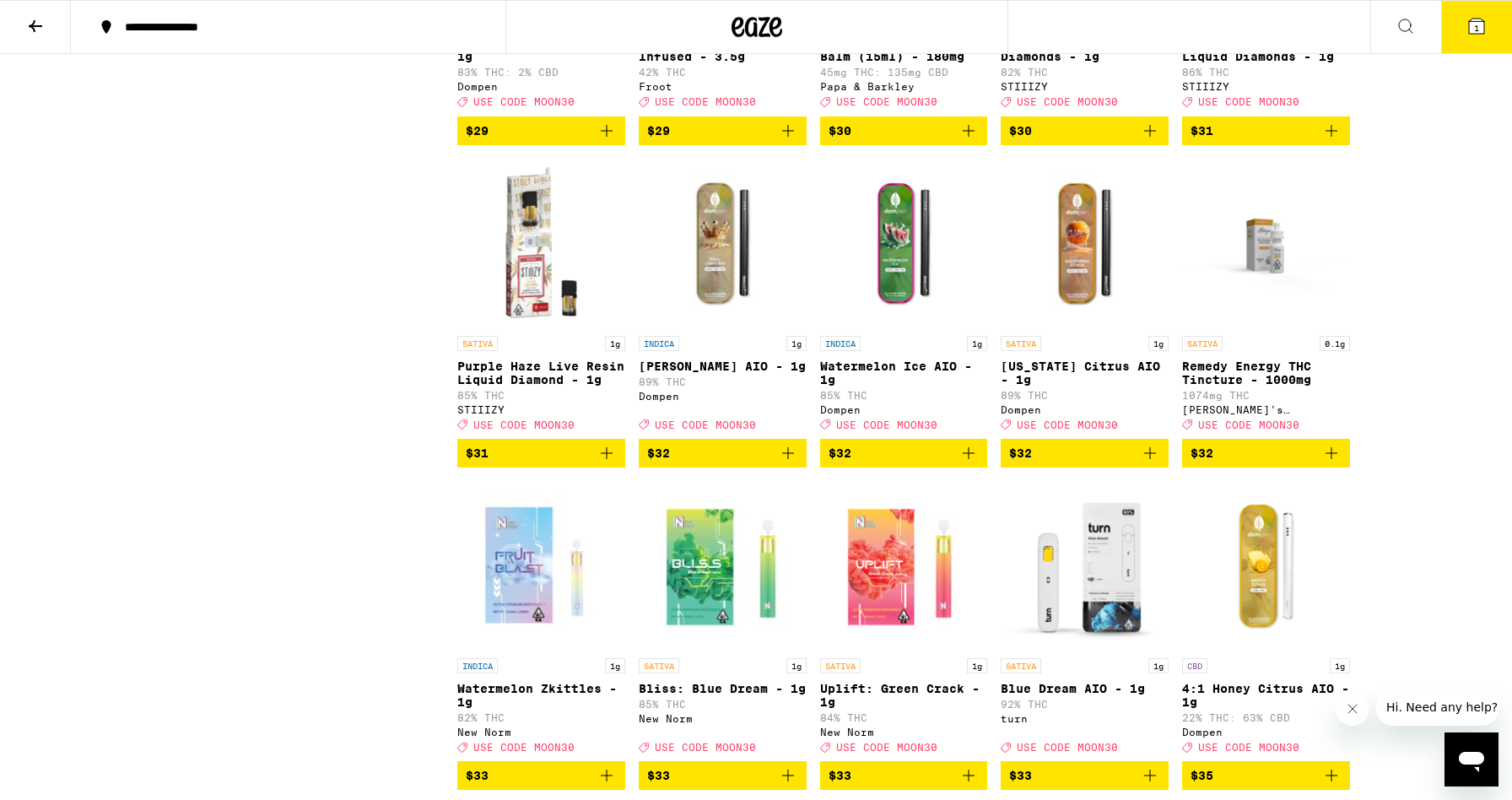
scroll to position [9428, 0]
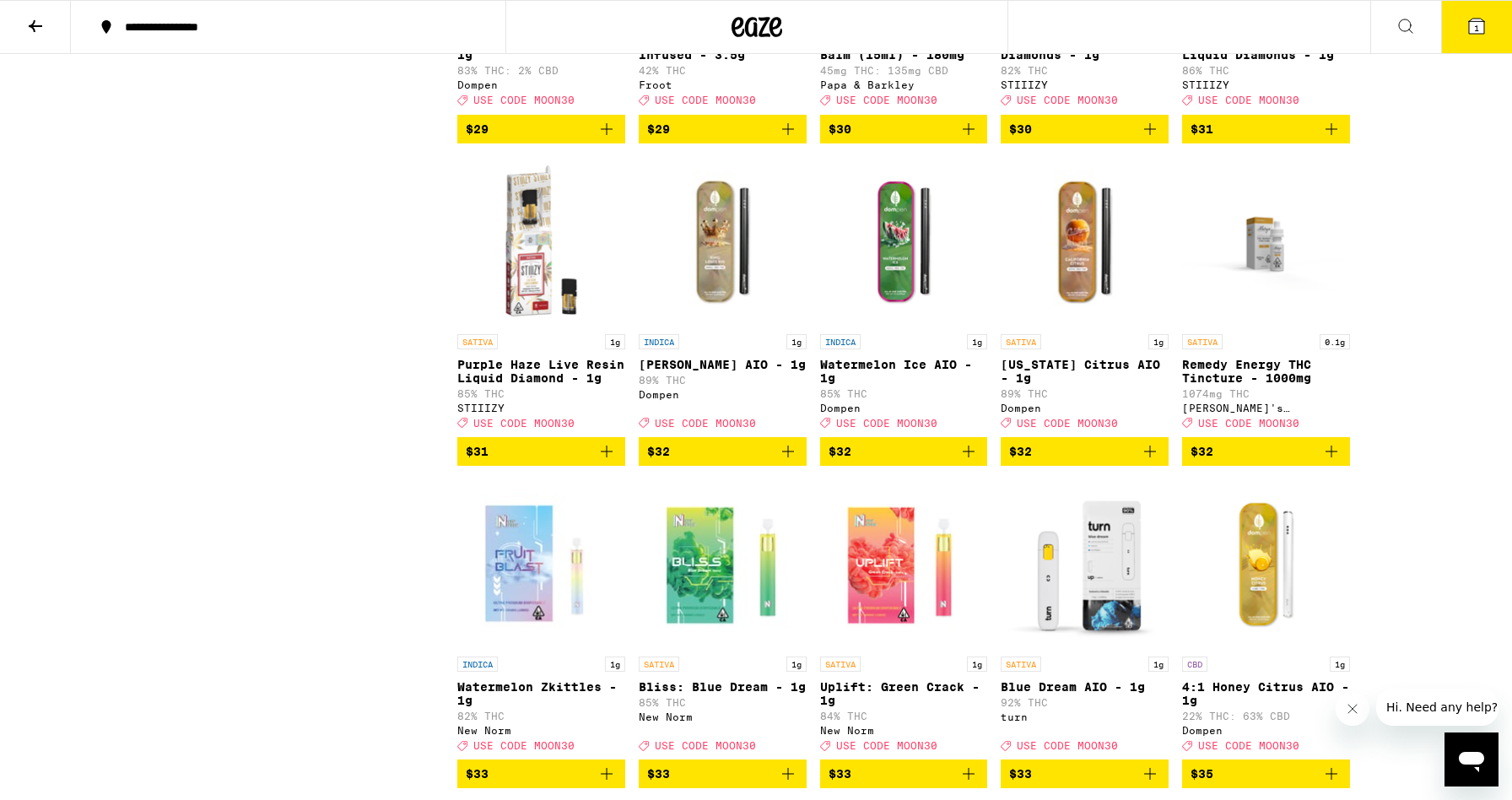
click at [609, 139] on icon "Add to bag" at bounding box center [606, 129] width 20 height 20
click at [610, 134] on icon "Increment" at bounding box center [611, 129] width 10 height 10
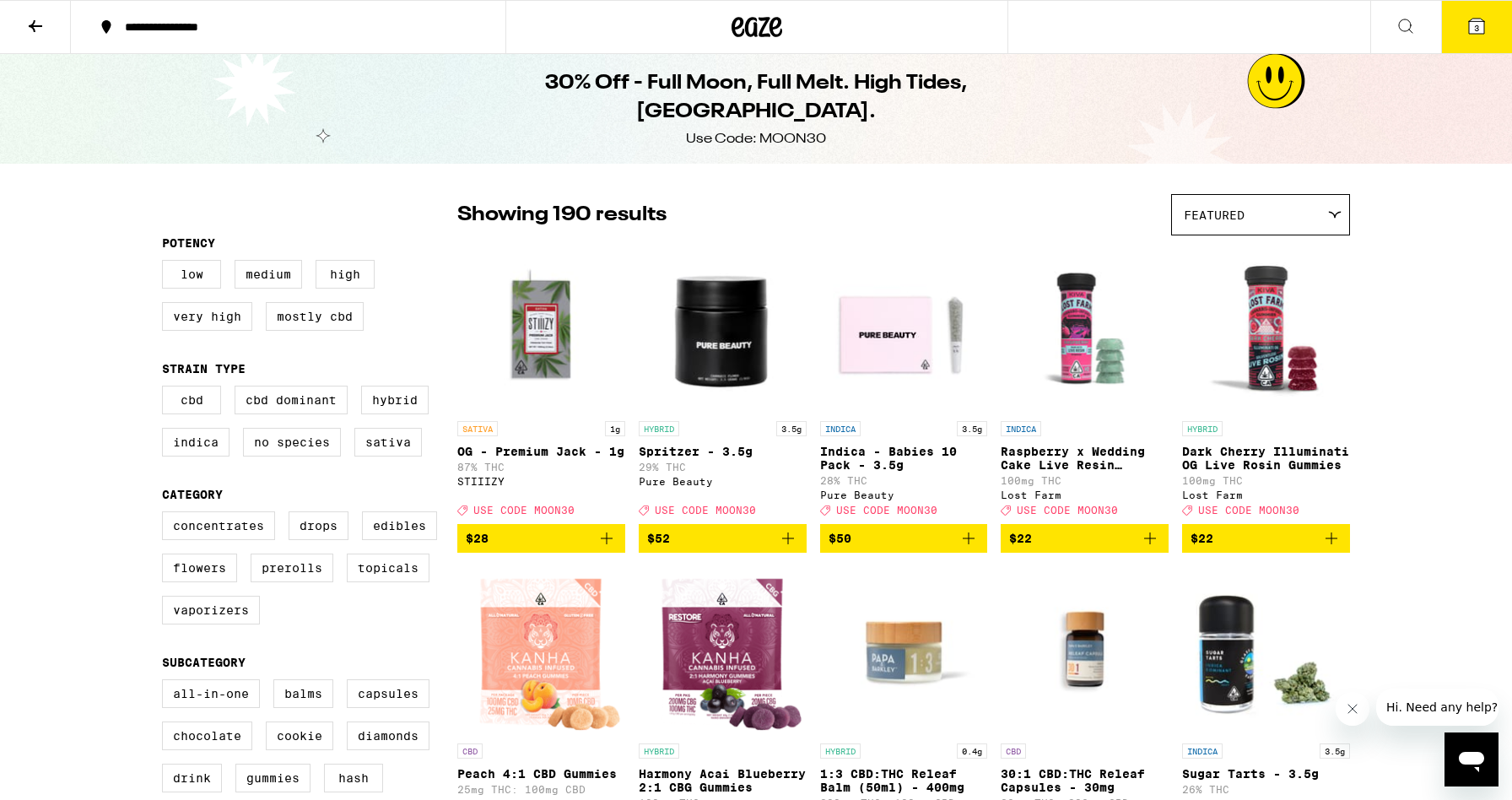
scroll to position [0, 0]
click at [35, 29] on icon at bounding box center [35, 26] width 20 height 20
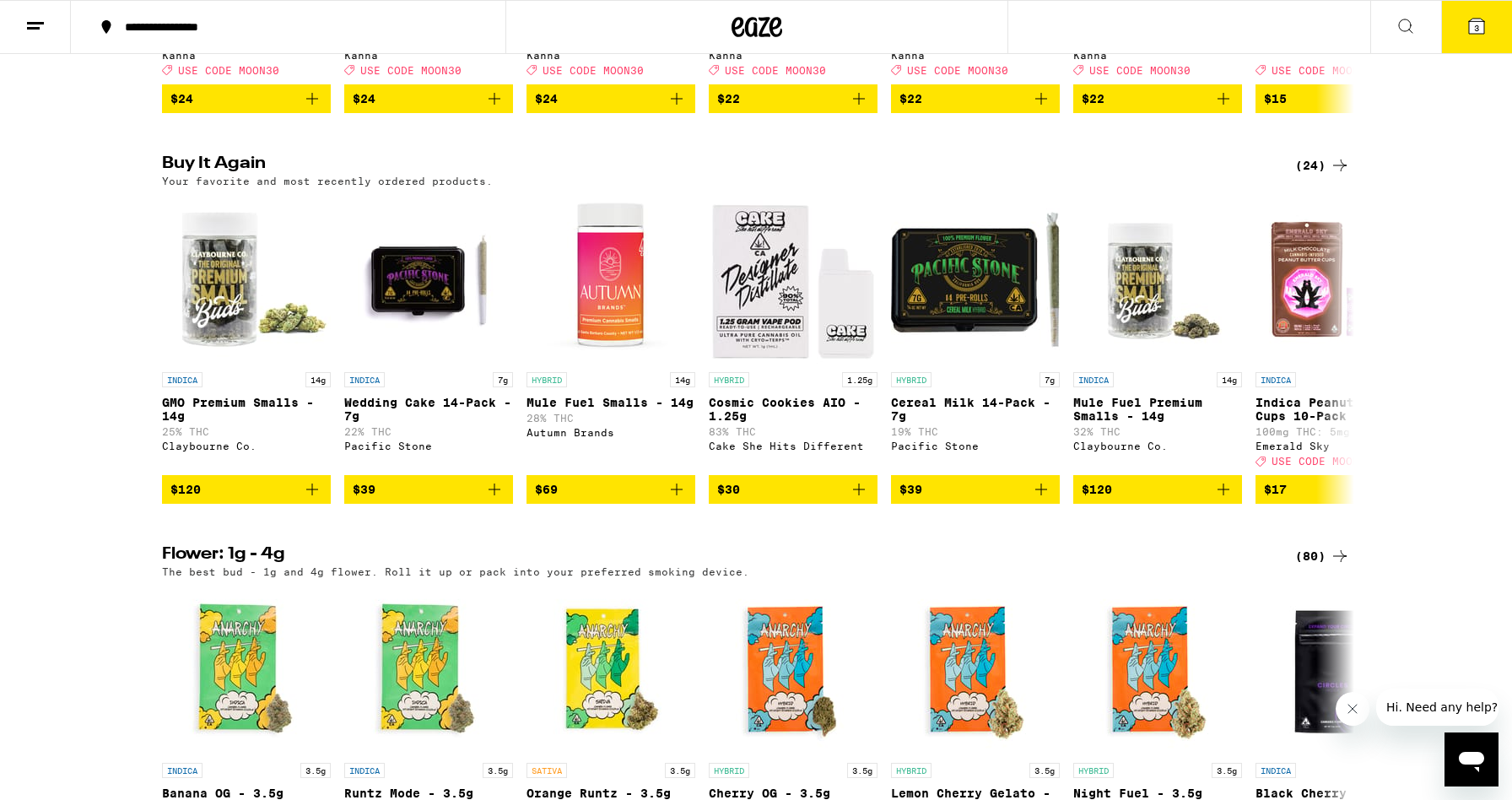
scroll to position [1291, 0]
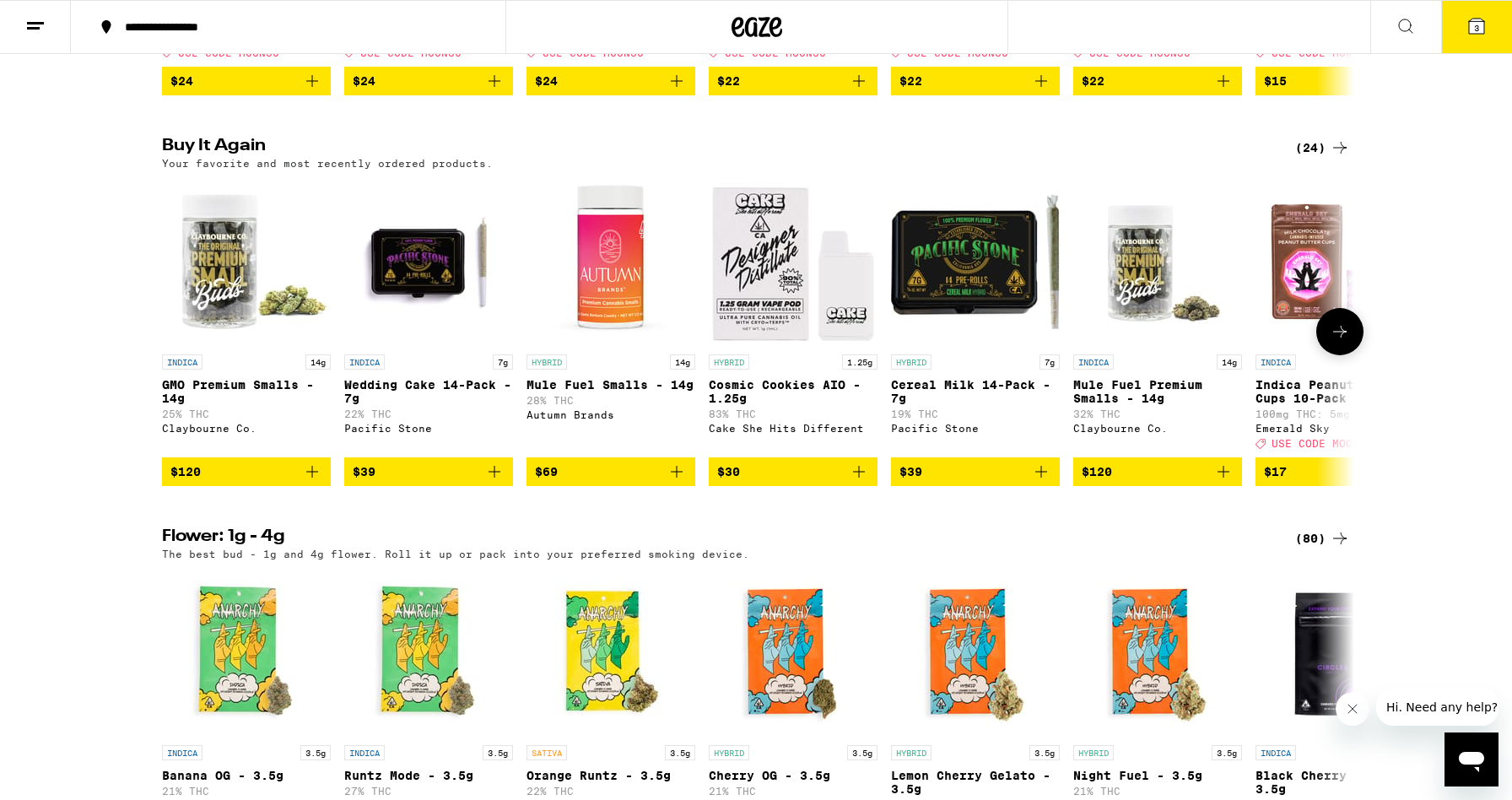
click at [489, 482] on icon "Add to bag" at bounding box center [494, 471] width 20 height 20
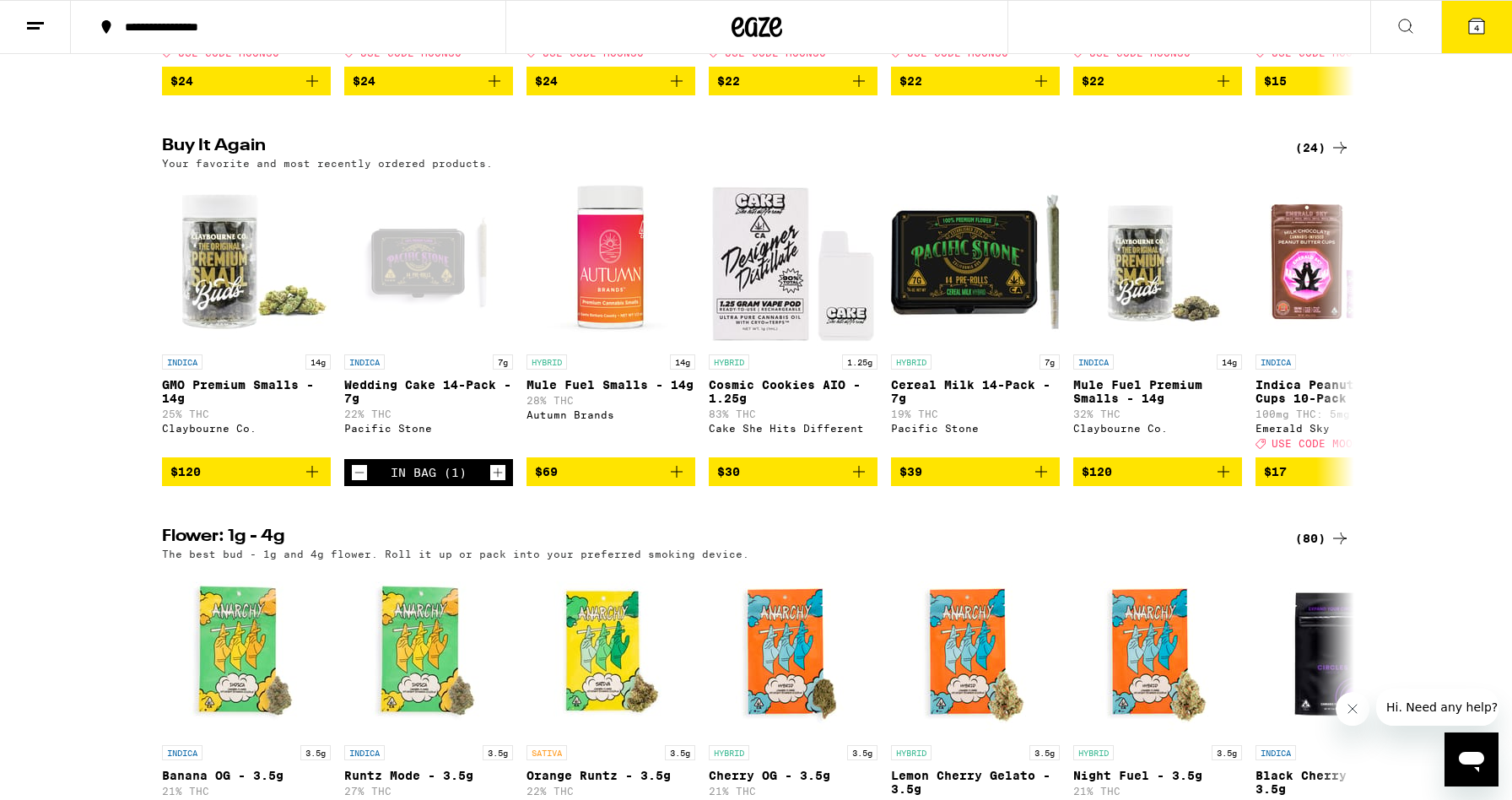
scroll to position [0, 0]
click at [1466, 28] on button "4" at bounding box center [1477, 27] width 71 height 53
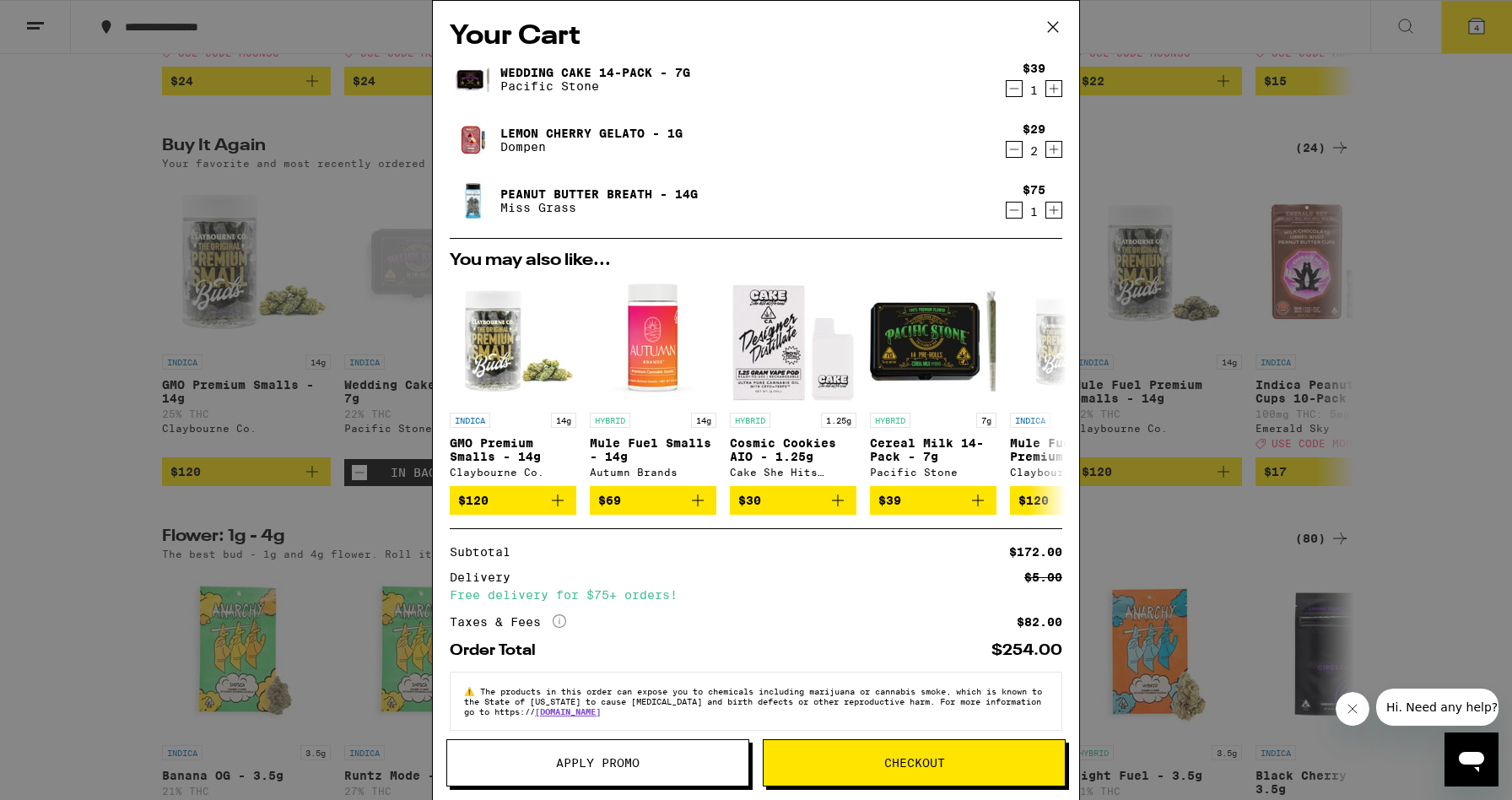
click at [601, 758] on span "Apply Promo" at bounding box center [598, 763] width 83 height 12
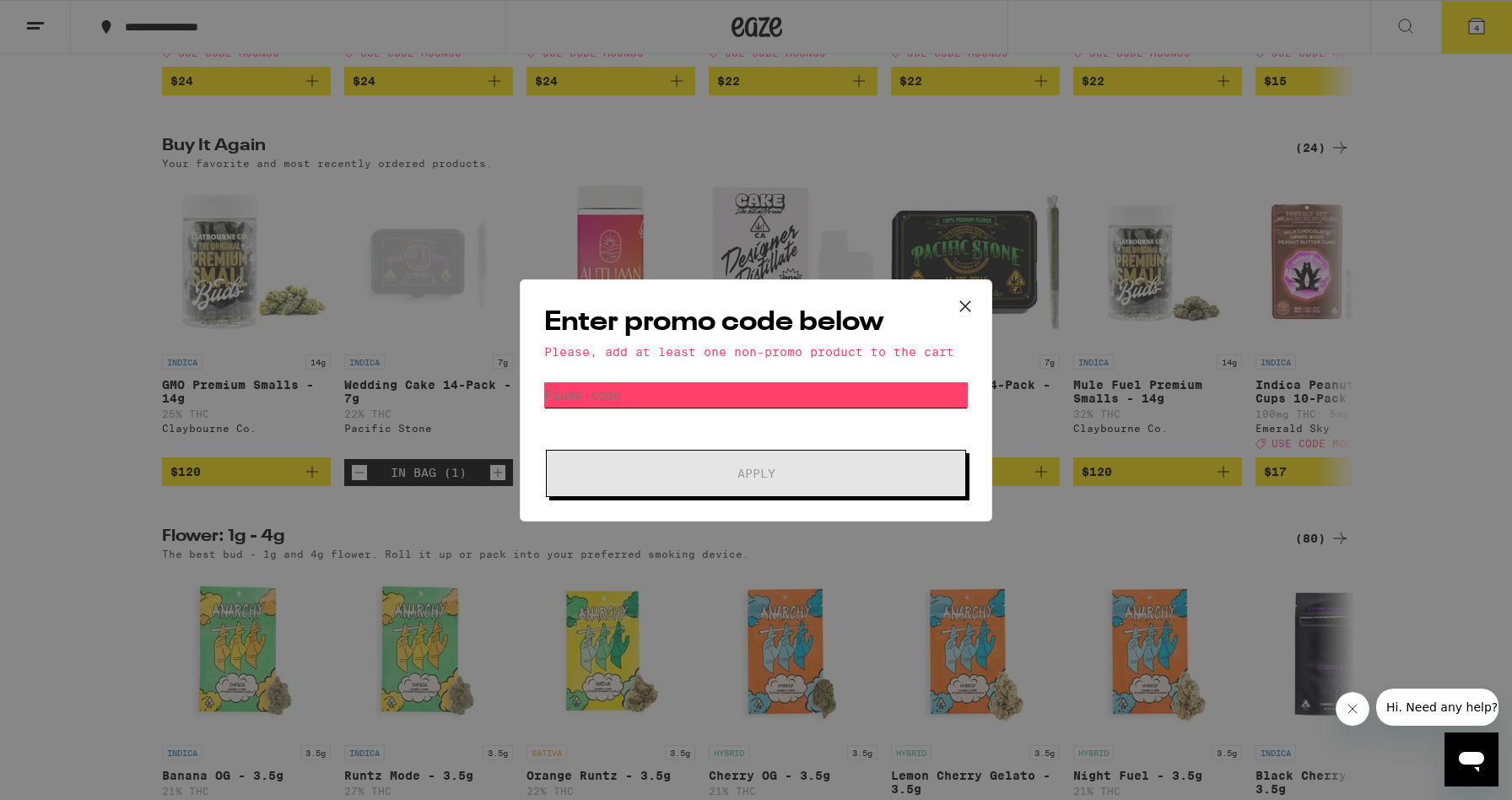
click at [704, 393] on input "Promo Code" at bounding box center [756, 394] width 424 height 25
click at [966, 299] on icon at bounding box center [965, 306] width 25 height 25
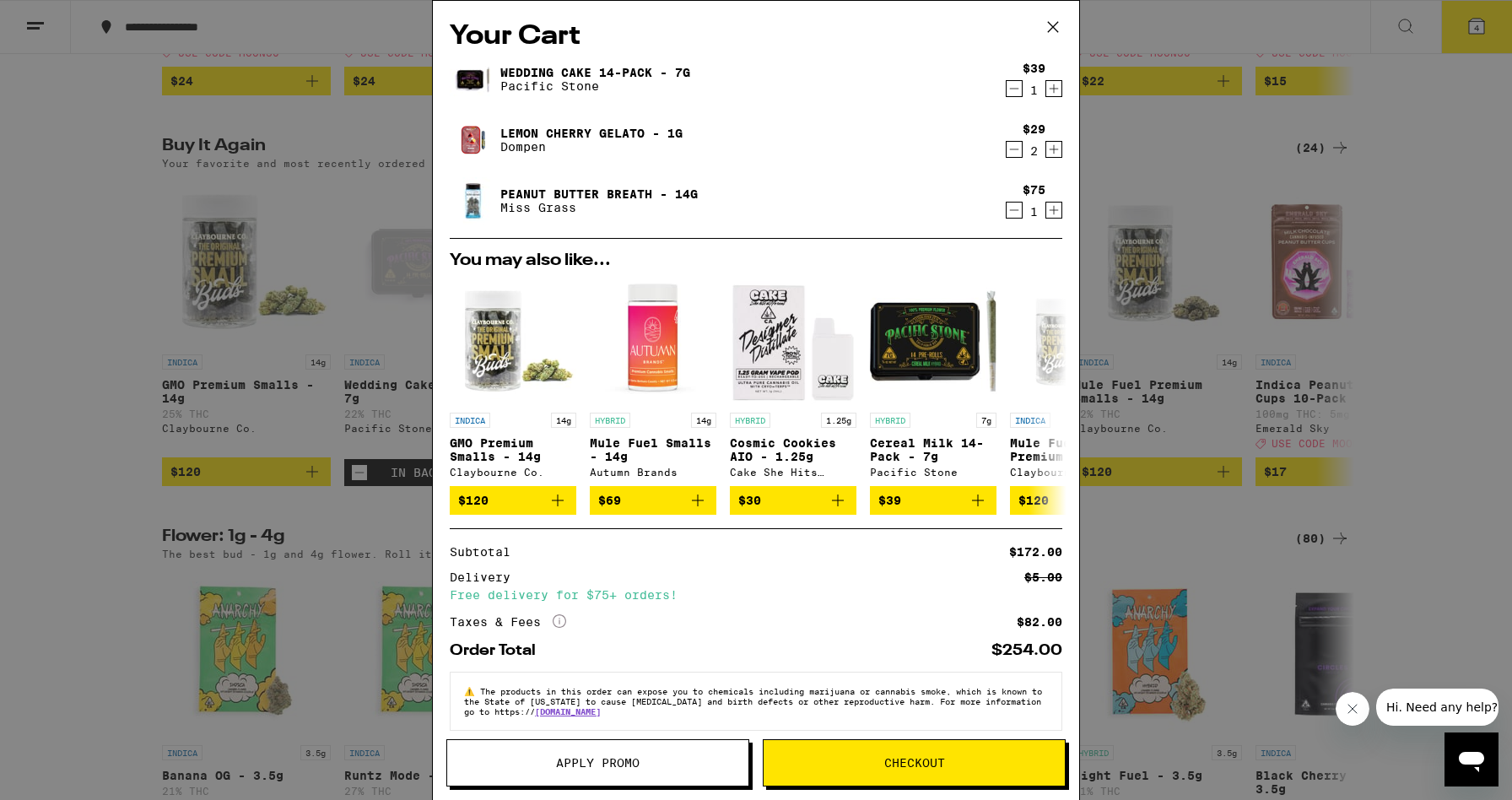
click at [585, 751] on button "Apply Promo" at bounding box center [598, 763] width 303 height 47
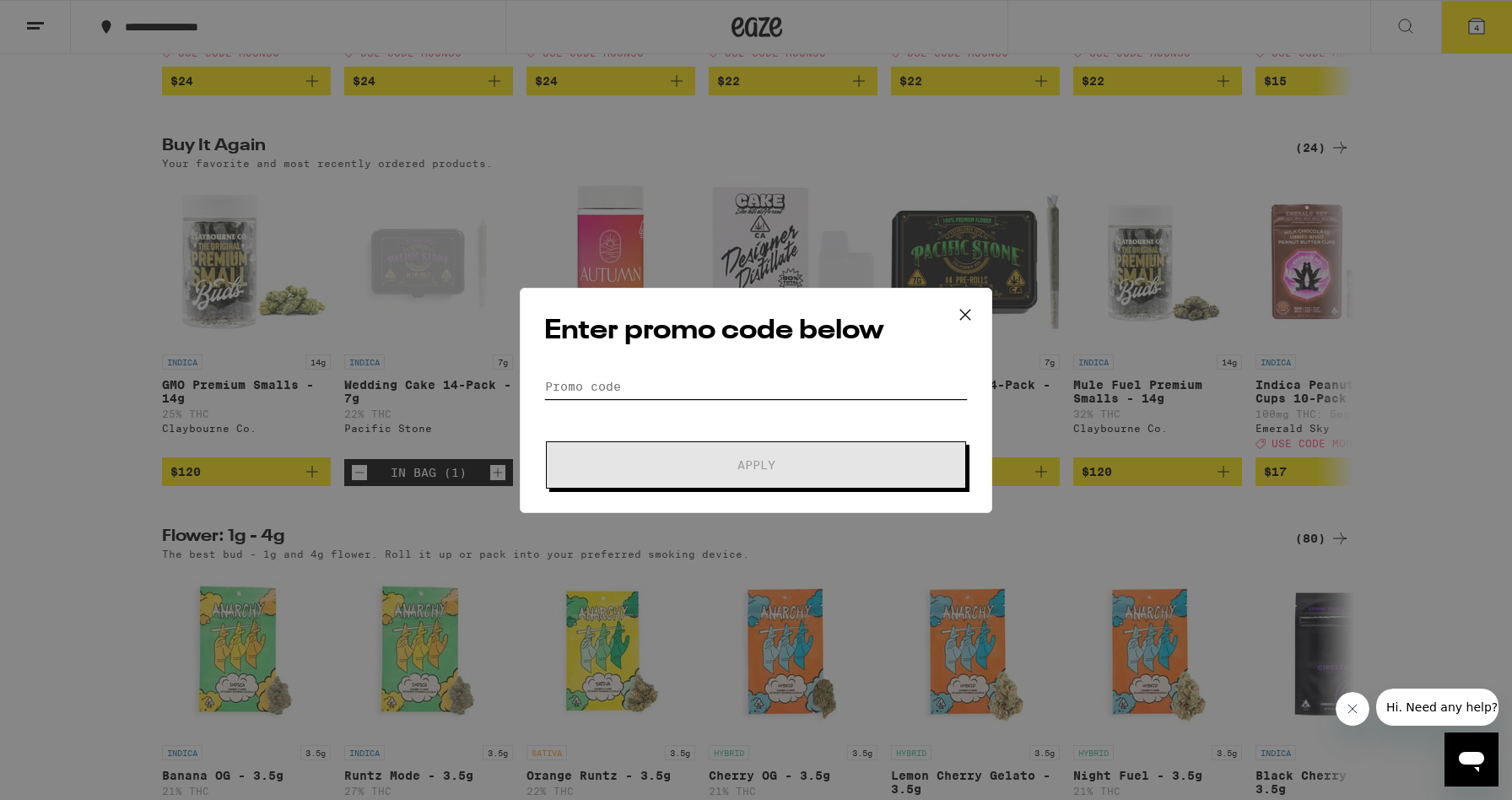
click at [721, 382] on input "Promo Code" at bounding box center [756, 387] width 424 height 25
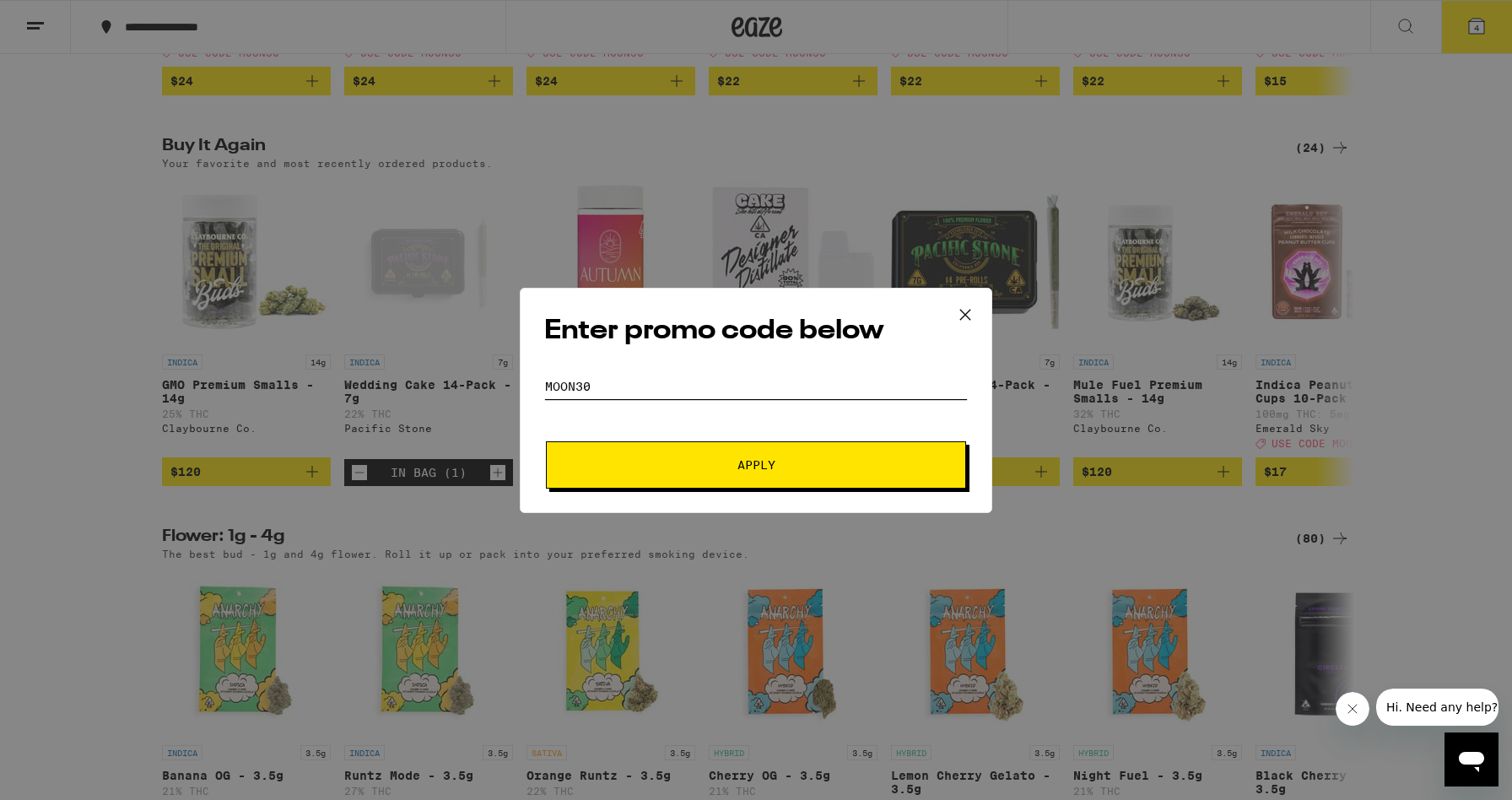
type input "MOON30"
click at [733, 481] on button "Apply" at bounding box center [756, 464] width 420 height 47
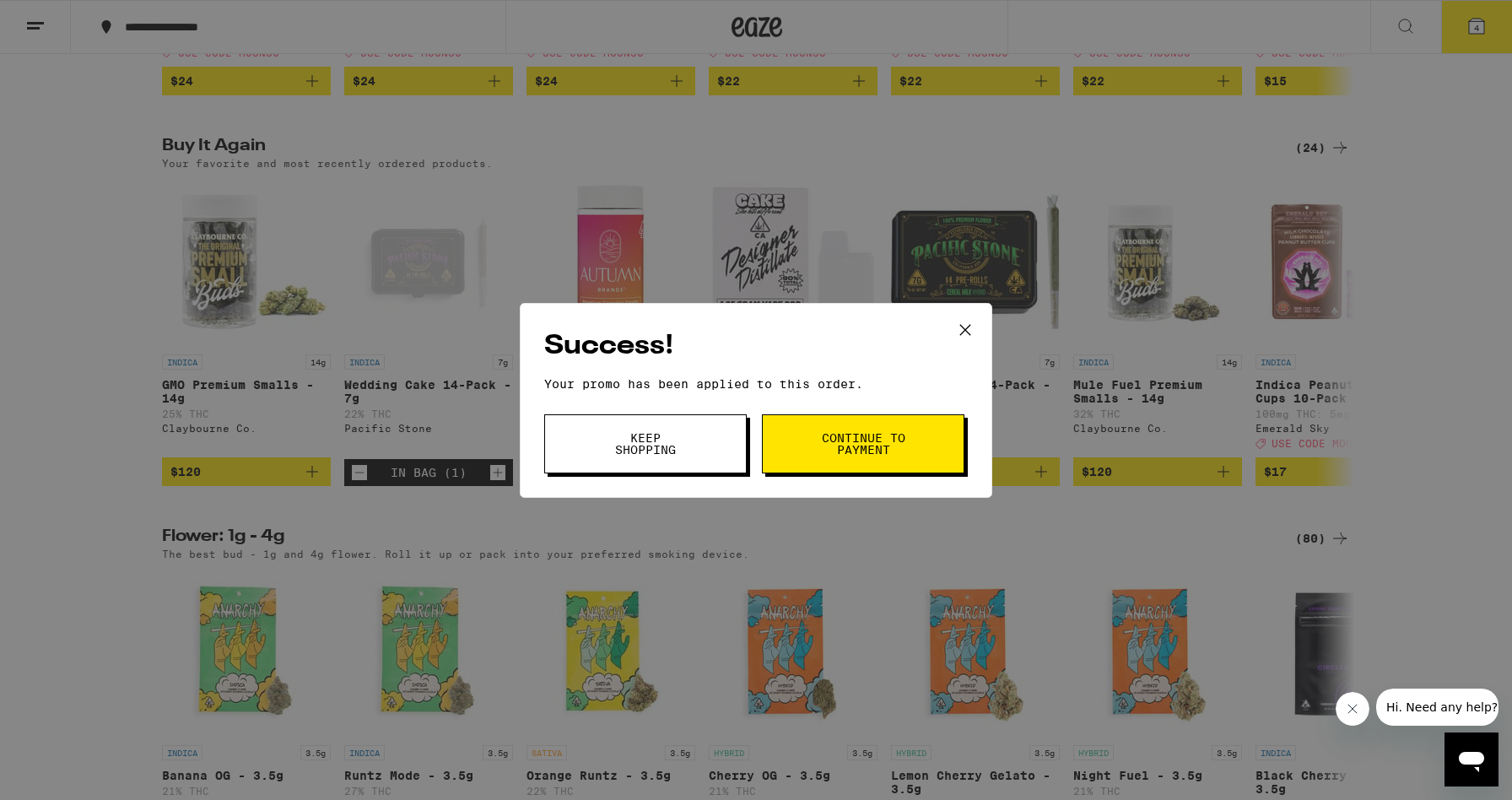
click at [848, 444] on span "Continue to payment" at bounding box center [863, 443] width 86 height 24
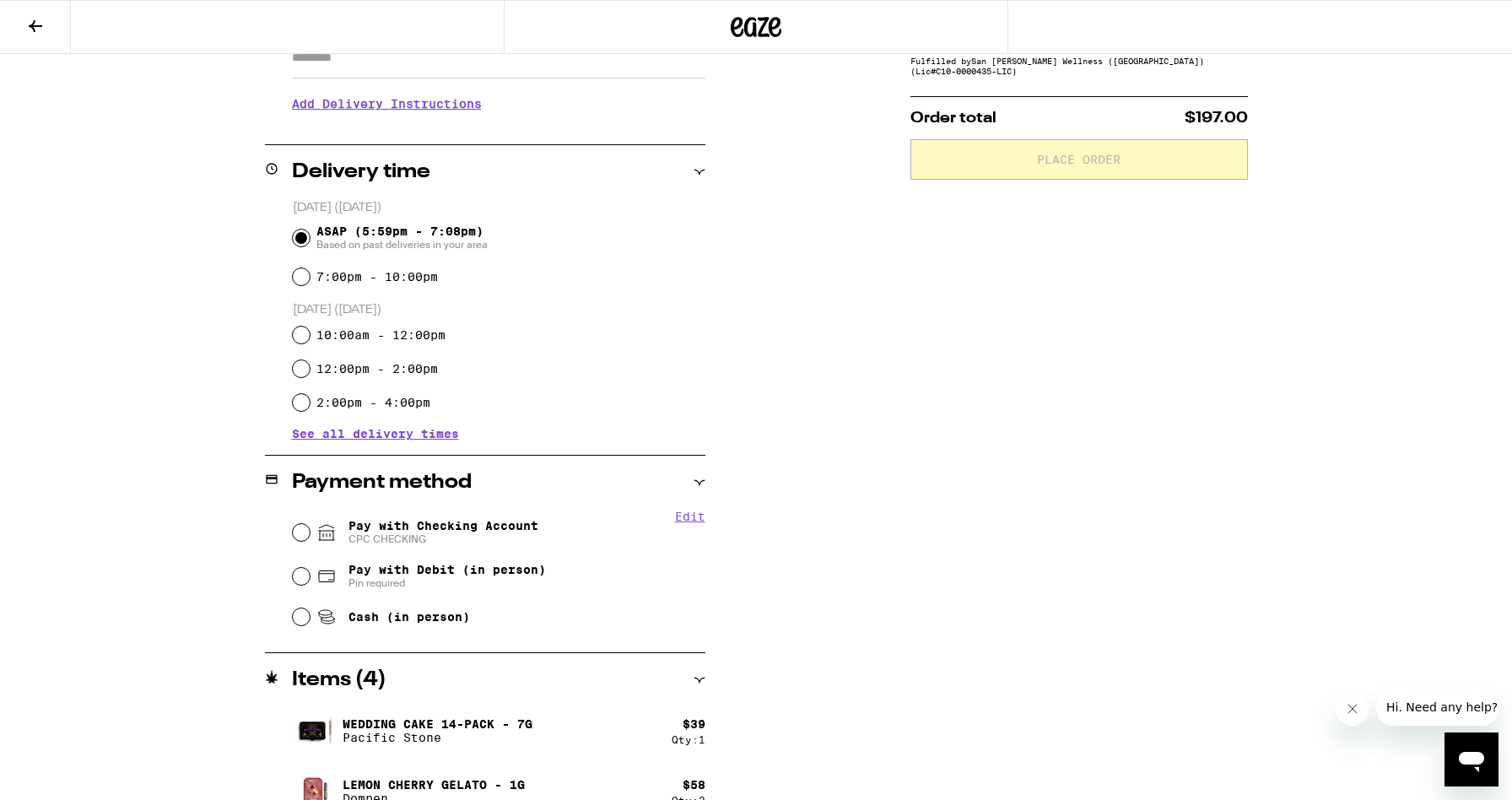
scroll to position [333, 0]
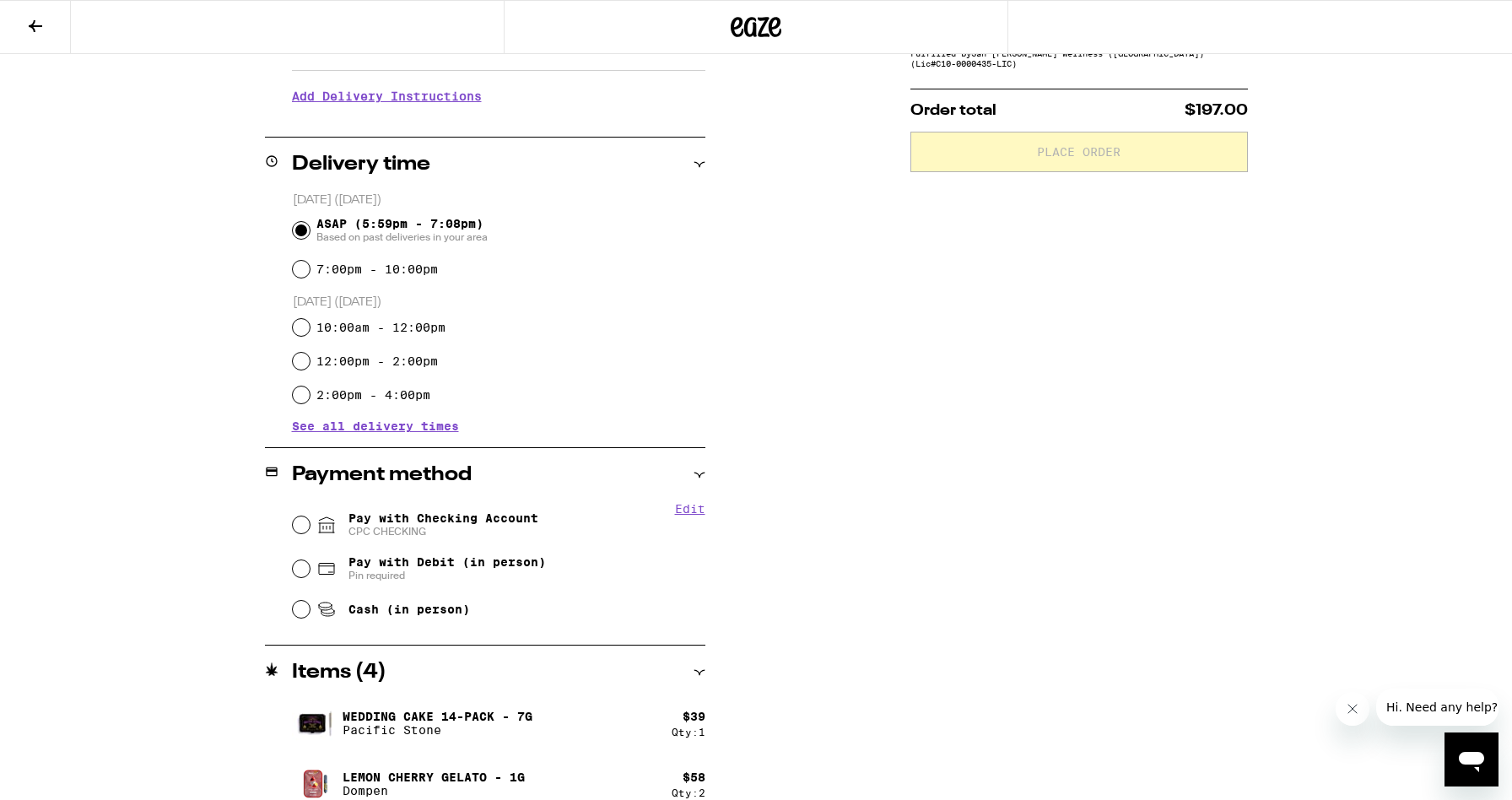
click at [296, 529] on input "Pay with Checking Account CPC CHECKING" at bounding box center [301, 525] width 17 height 17
radio input "true"
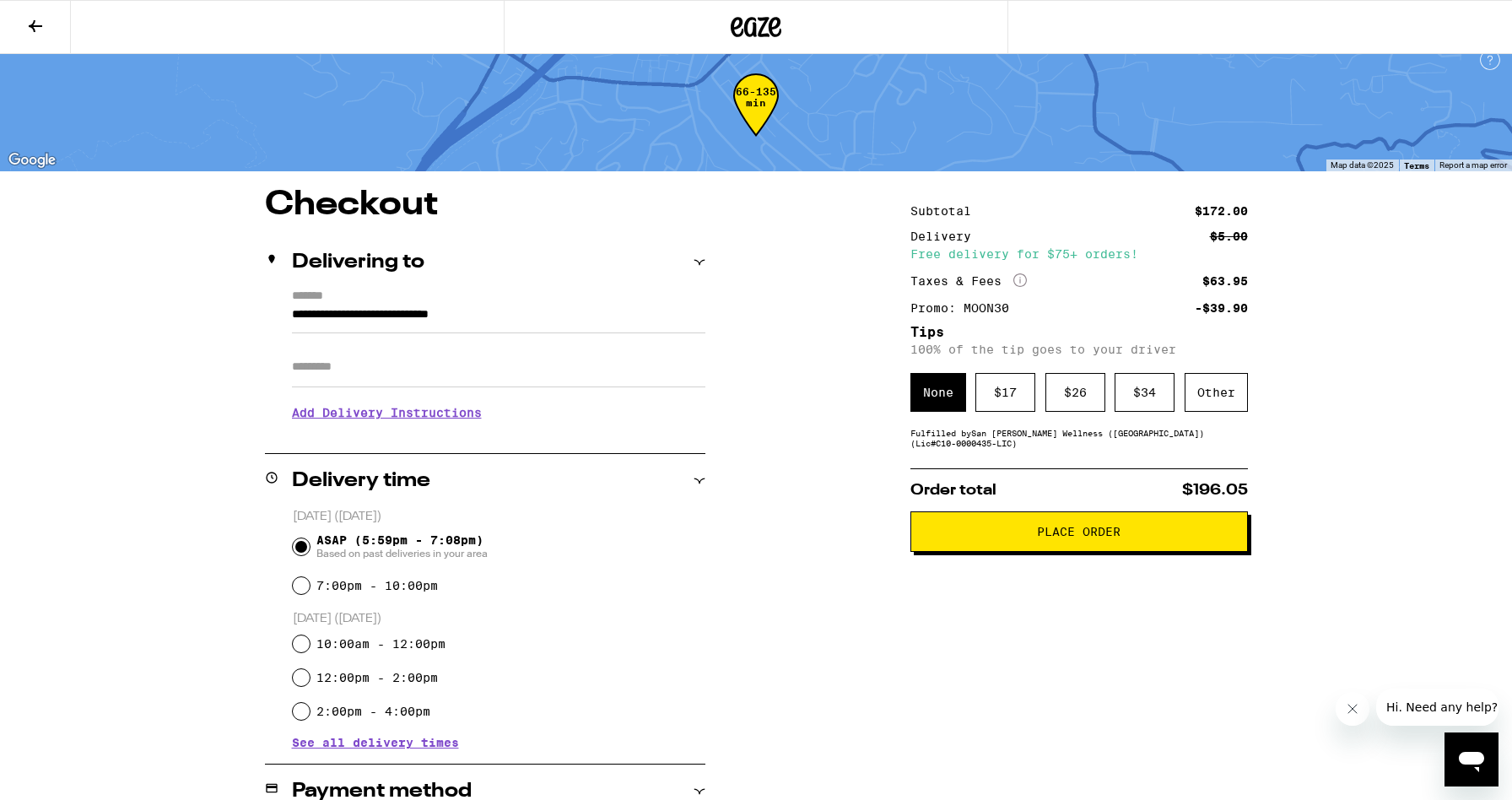
scroll to position [16, 0]
click at [1223, 403] on div "Other" at bounding box center [1217, 392] width 63 height 38
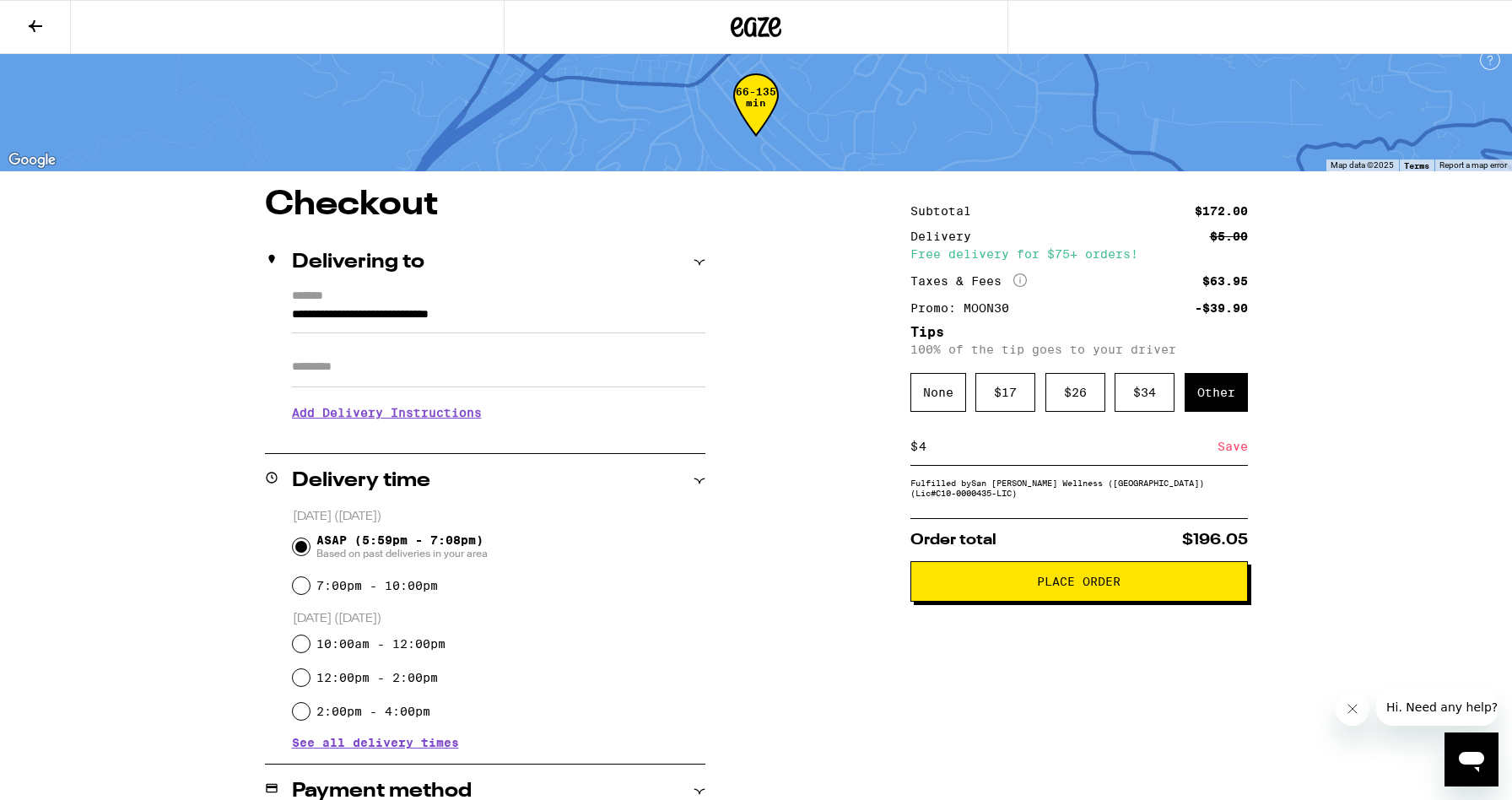
type input "4"
click at [1238, 453] on div "Save" at bounding box center [1233, 446] width 31 height 37
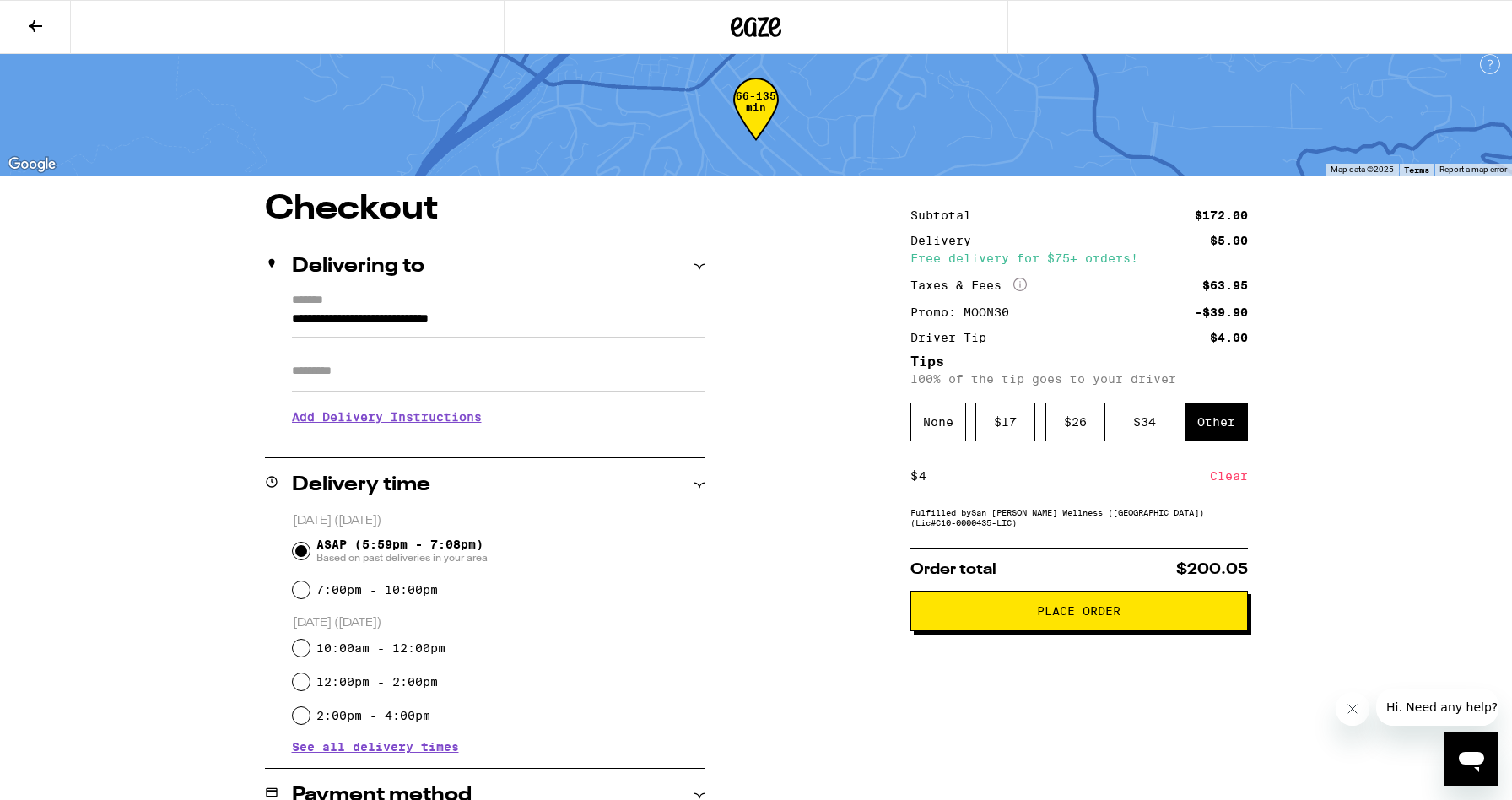
scroll to position [2, 0]
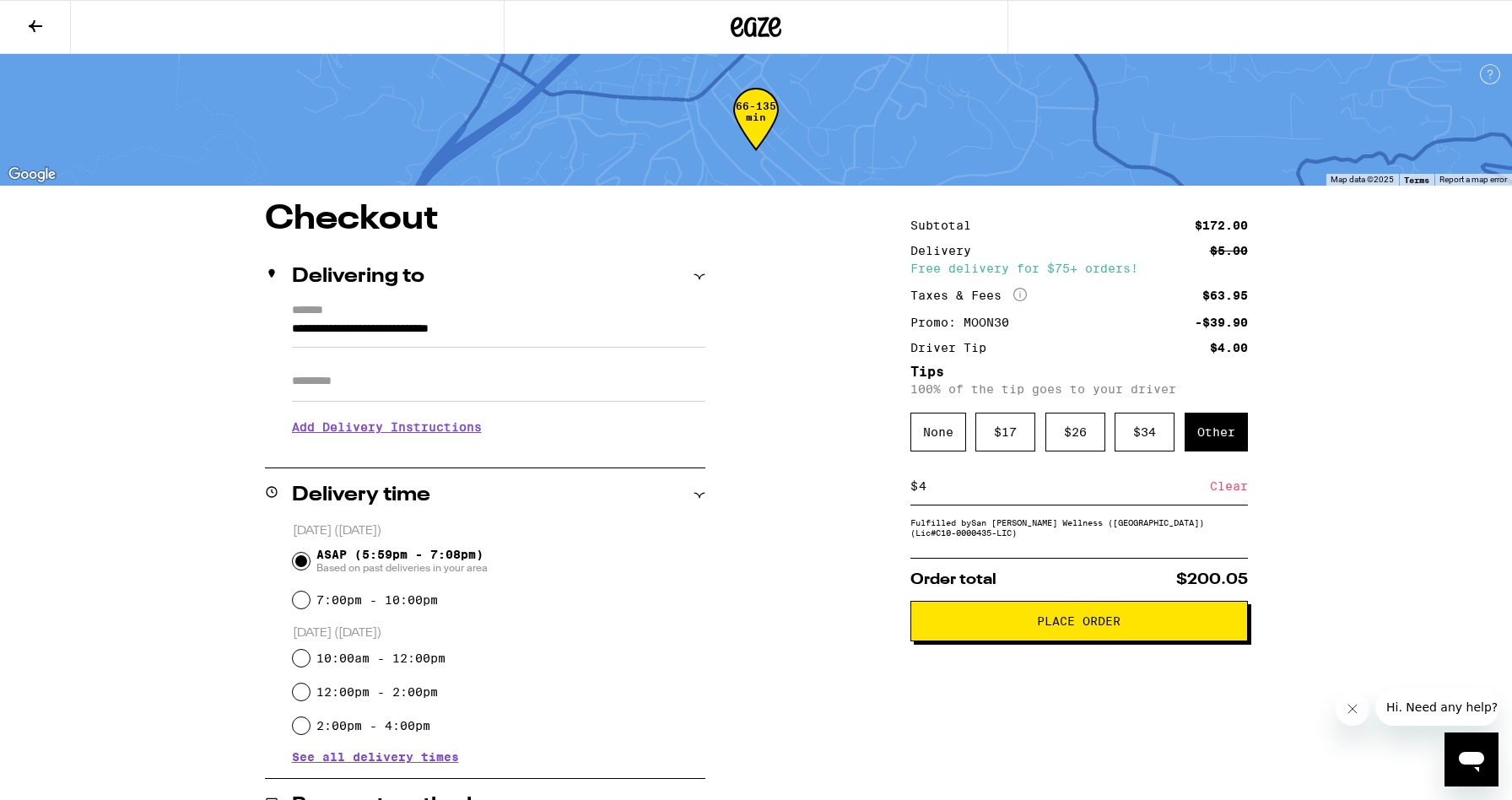
click at [1124, 639] on button "Place Order" at bounding box center [1079, 621] width 338 height 40
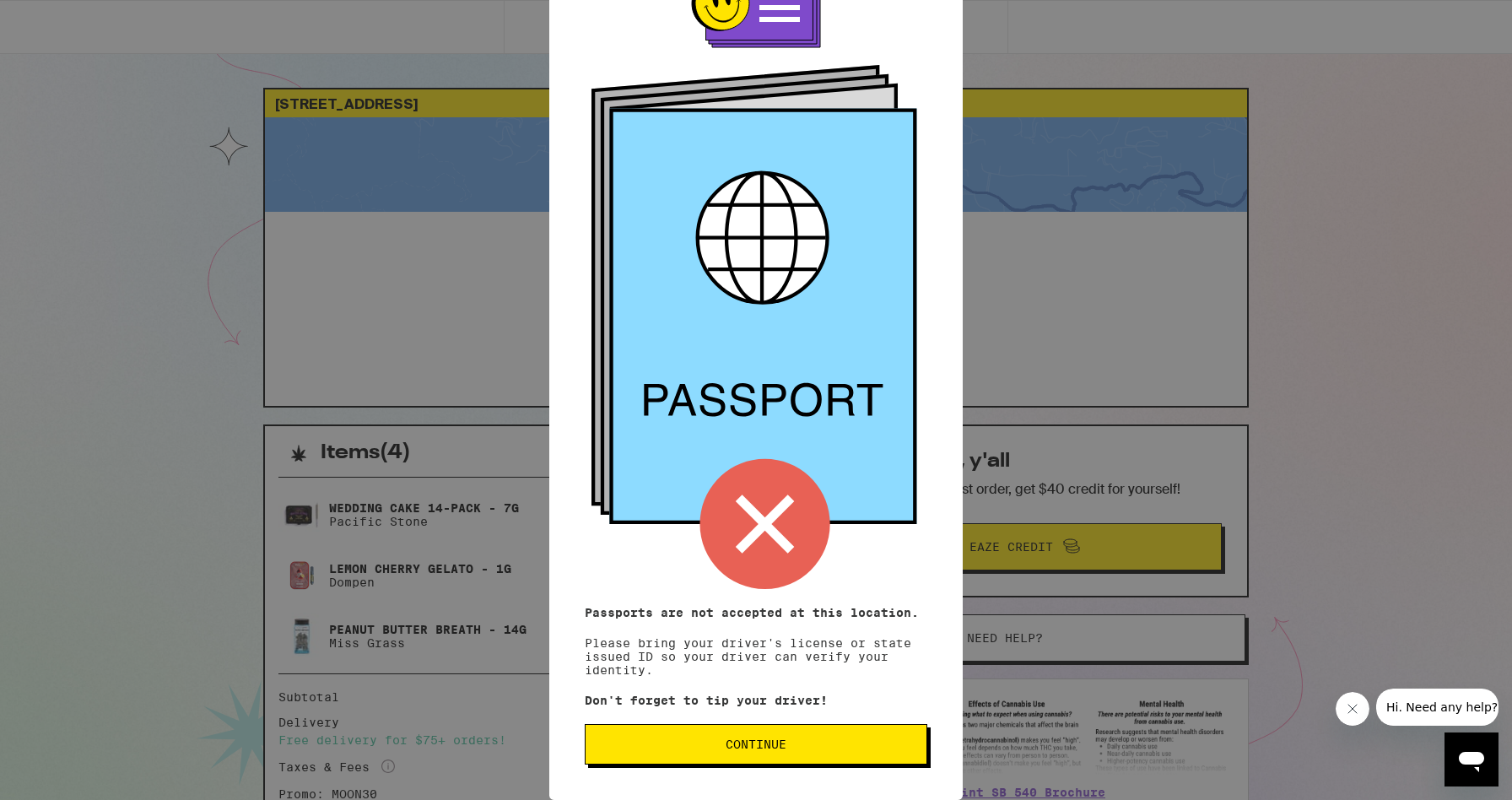
scroll to position [67, 0]
click at [823, 630] on p "Passports are not accepted at this location. Please bring your driver's license…" at bounding box center [756, 642] width 343 height 71
click at [804, 726] on button "Continue" at bounding box center [756, 744] width 343 height 40
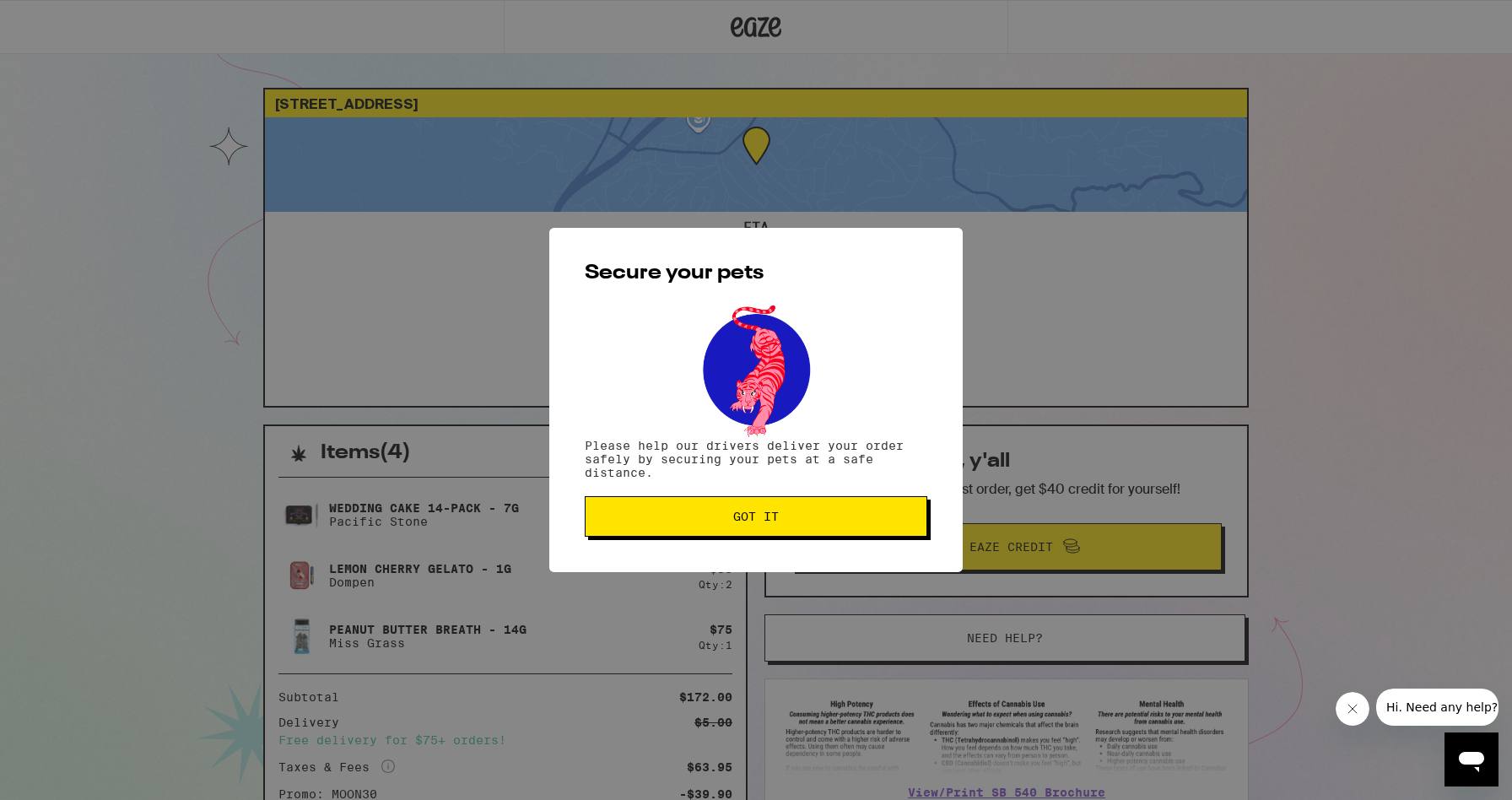
click at [825, 530] on button "Got it" at bounding box center [756, 516] width 343 height 40
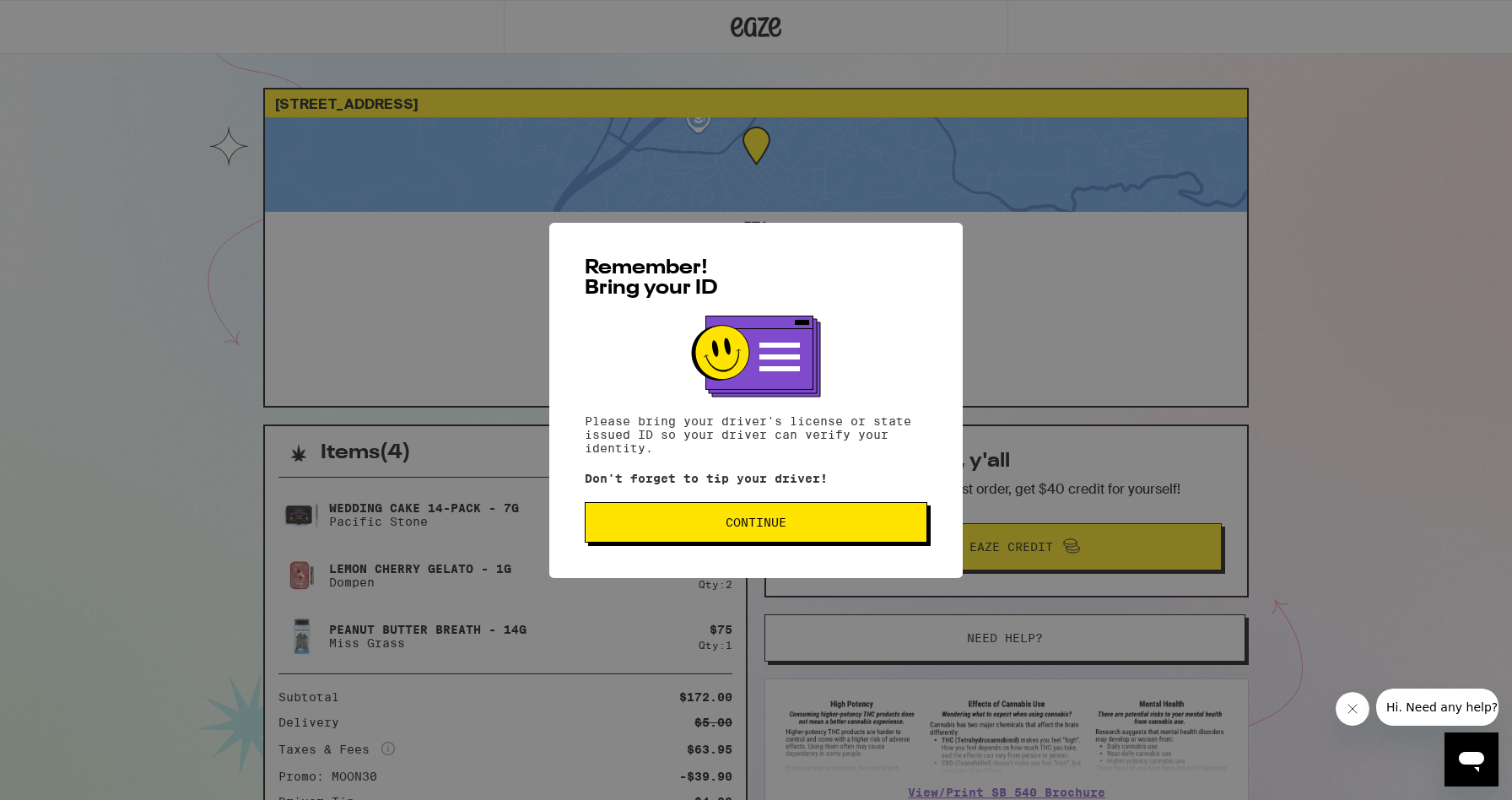
click at [792, 536] on button "Continue" at bounding box center [756, 522] width 343 height 40
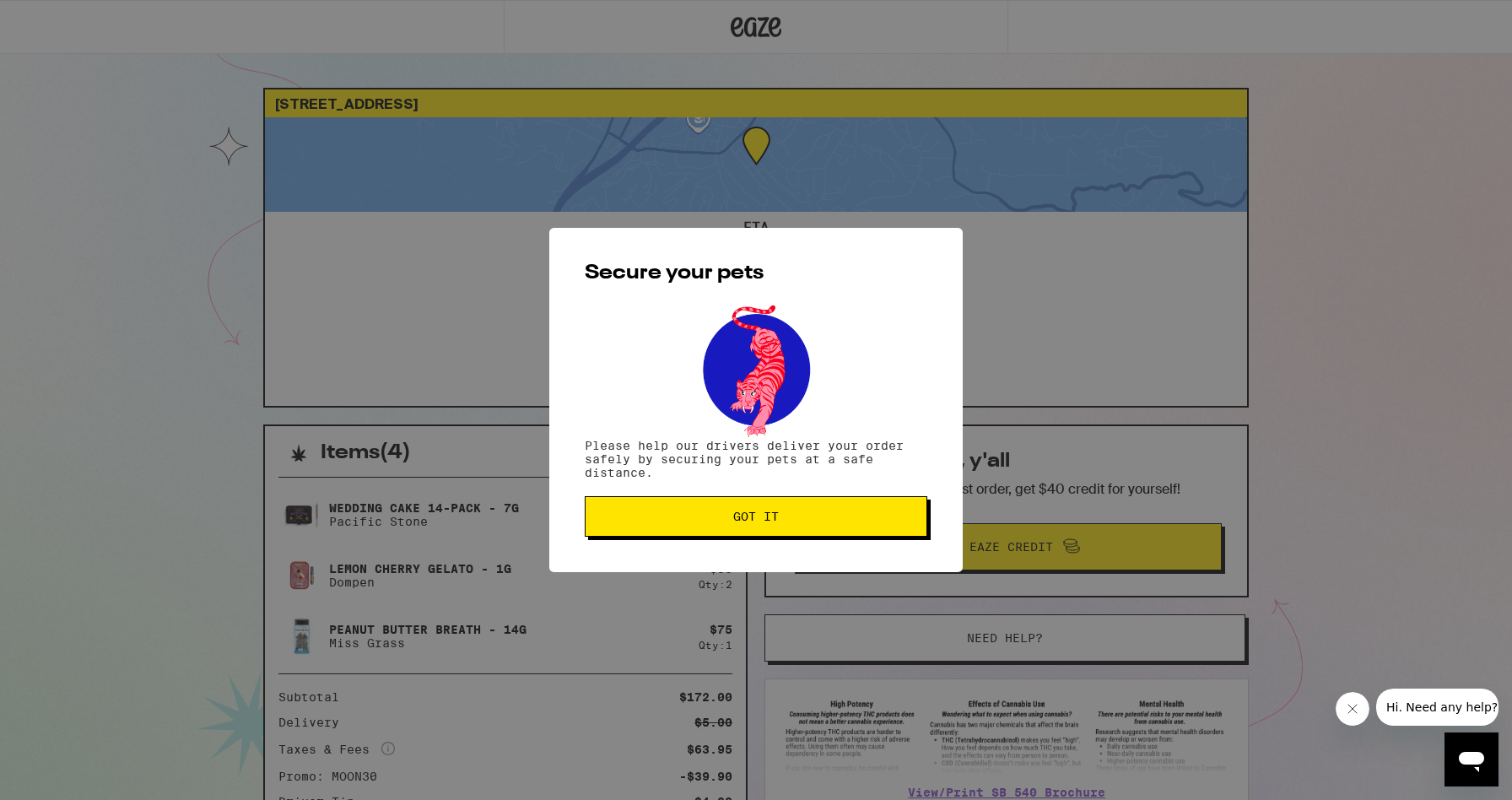
click at [792, 536] on button "Got it" at bounding box center [756, 516] width 343 height 40
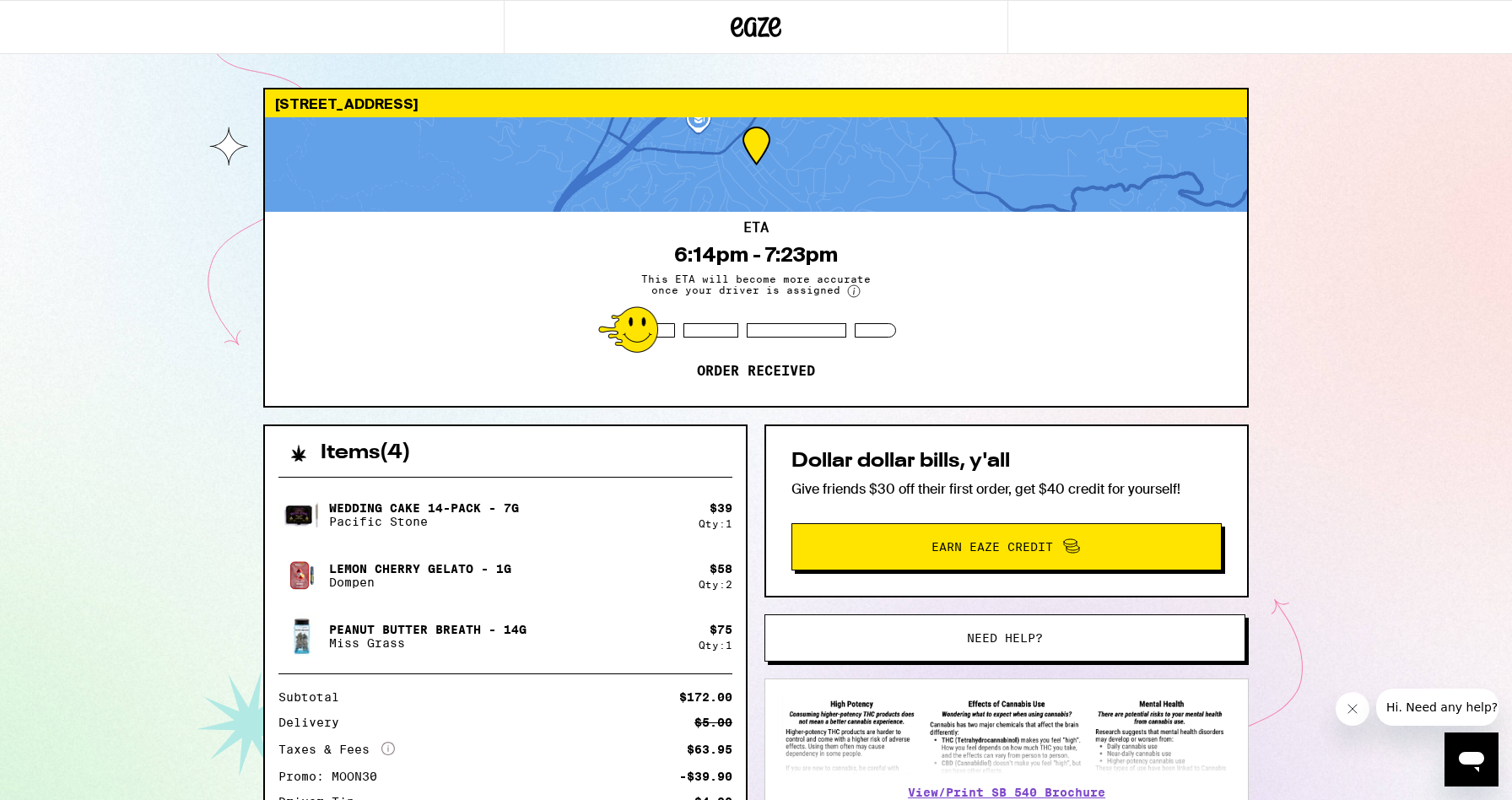
click at [853, 293] on circle at bounding box center [854, 291] width 12 height 12
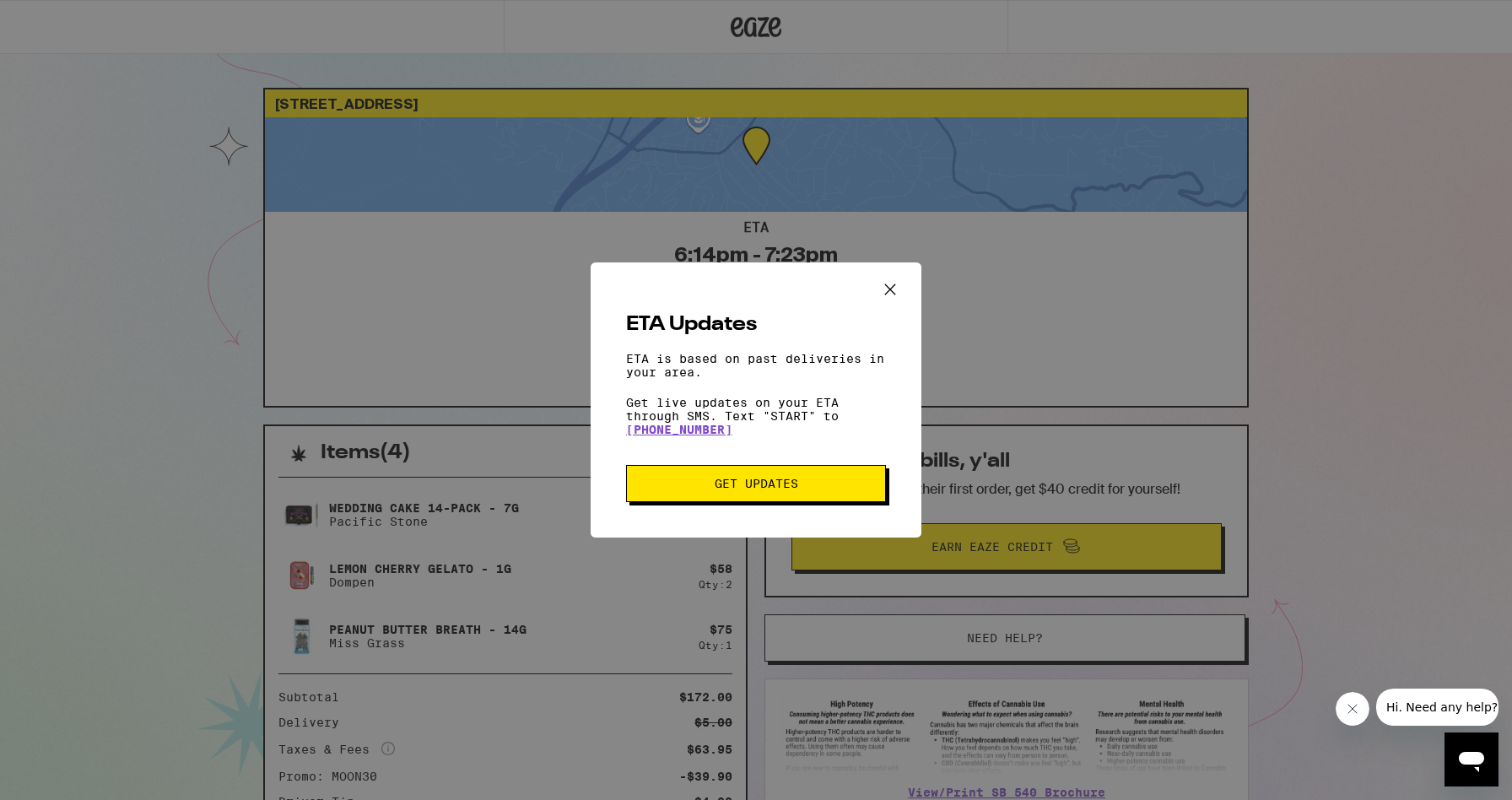
click at [886, 285] on icon "Close ETA information modal" at bounding box center [890, 290] width 25 height 25
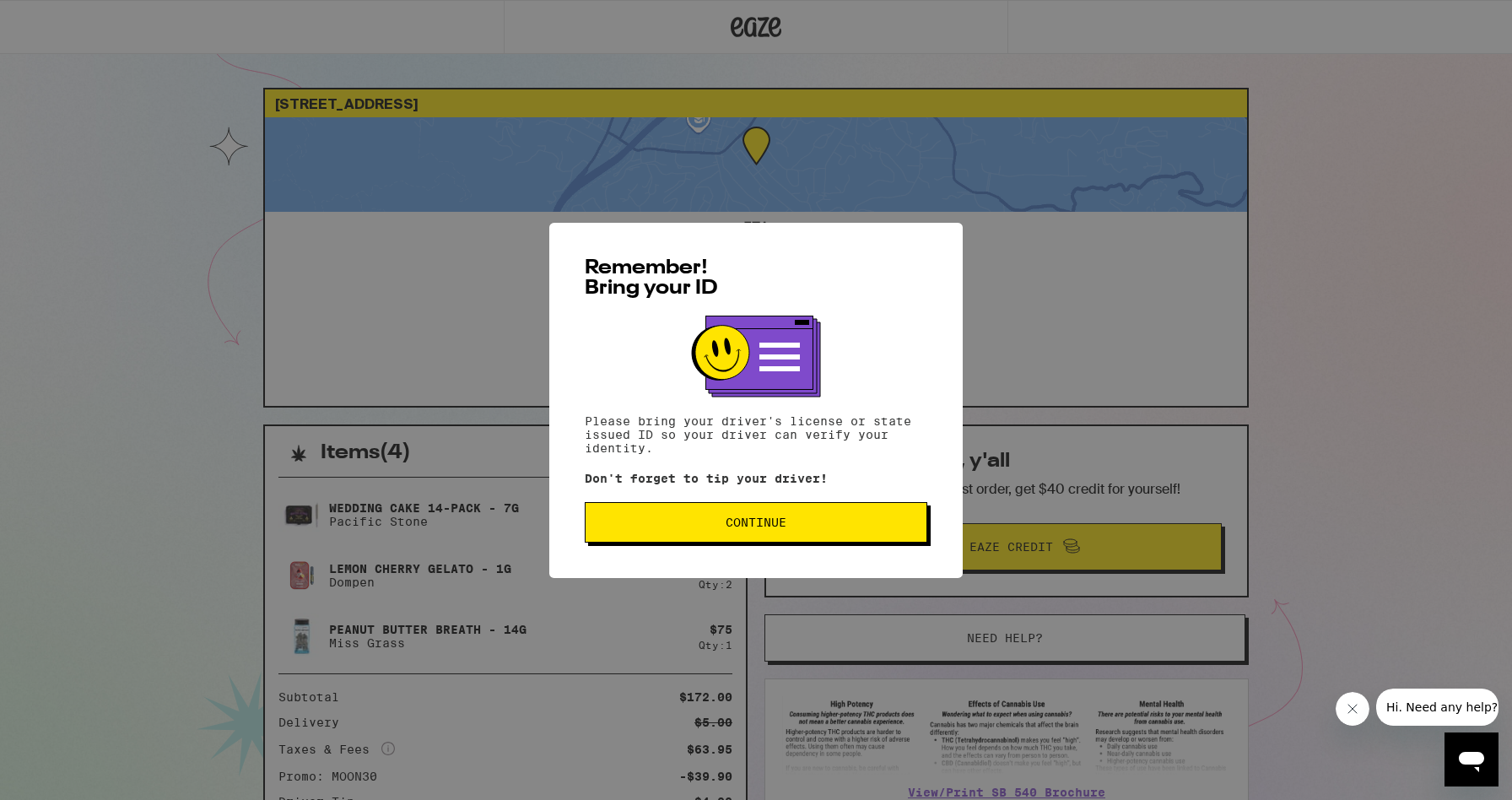
click at [776, 529] on span "Continue" at bounding box center [756, 522] width 60 height 12
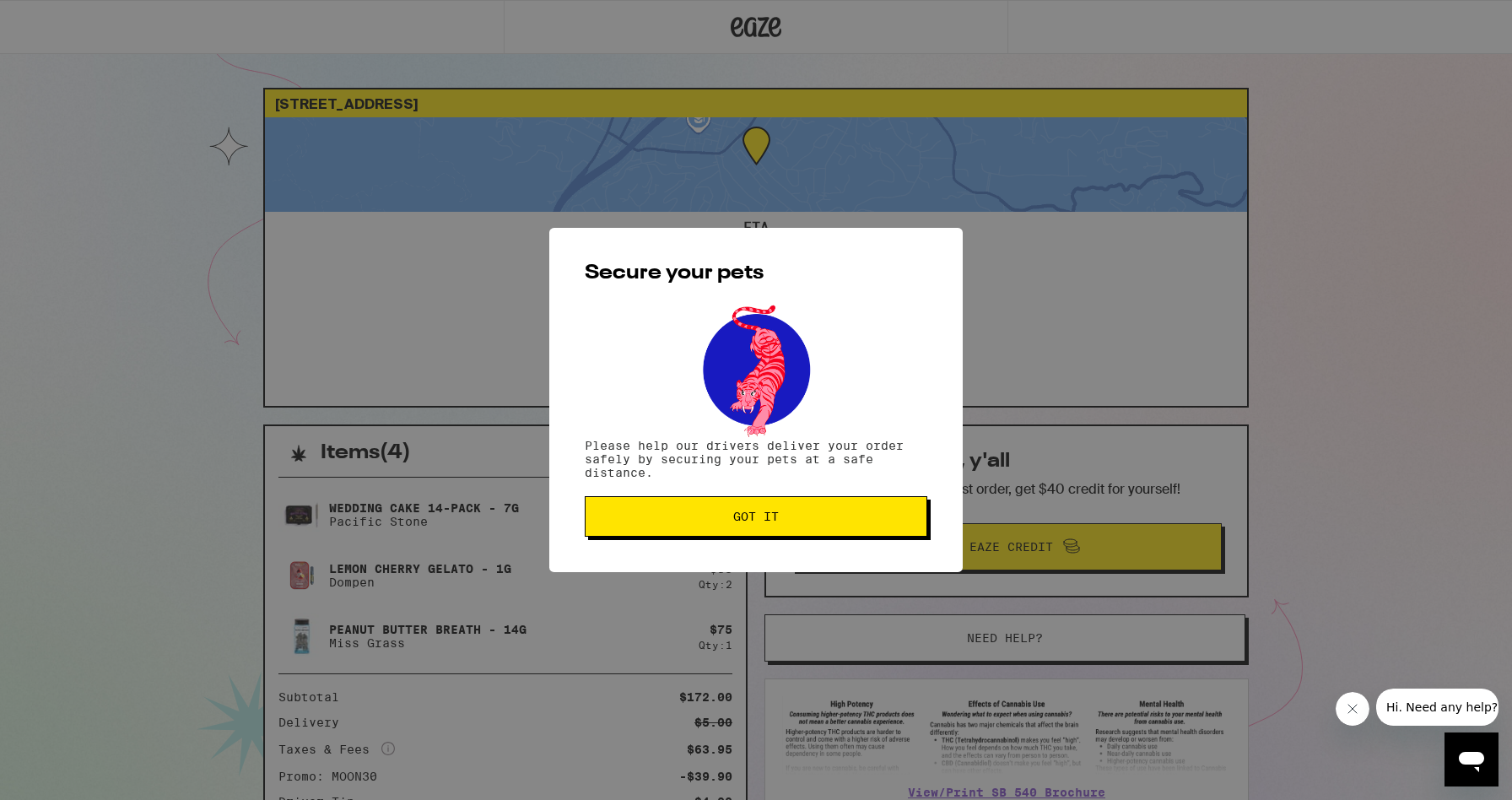
click at [802, 506] on button "Got it" at bounding box center [756, 516] width 343 height 40
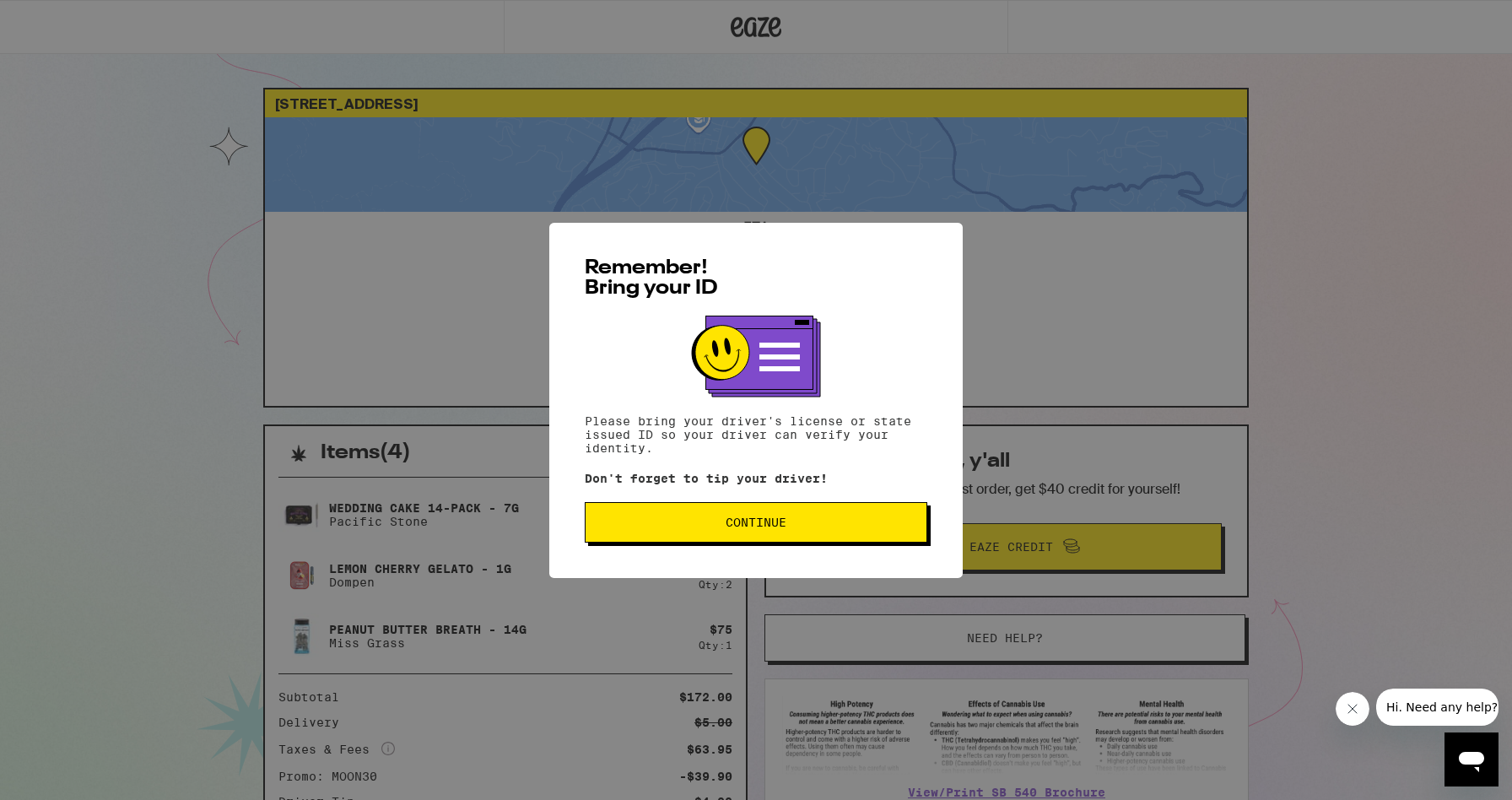
click at [796, 529] on span "Continue" at bounding box center [756, 522] width 314 height 12
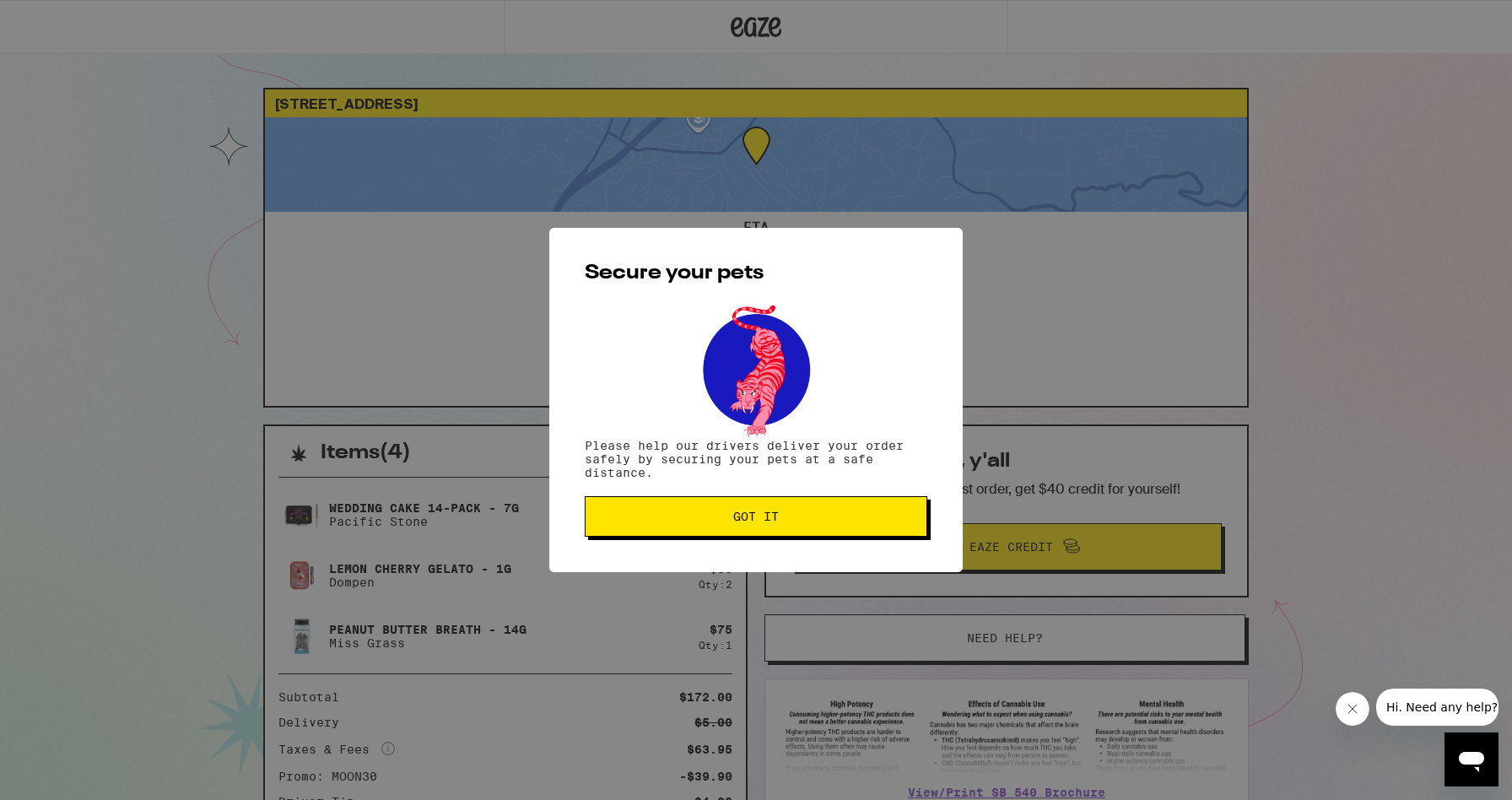
click at [796, 529] on button "Got it" at bounding box center [756, 516] width 343 height 40
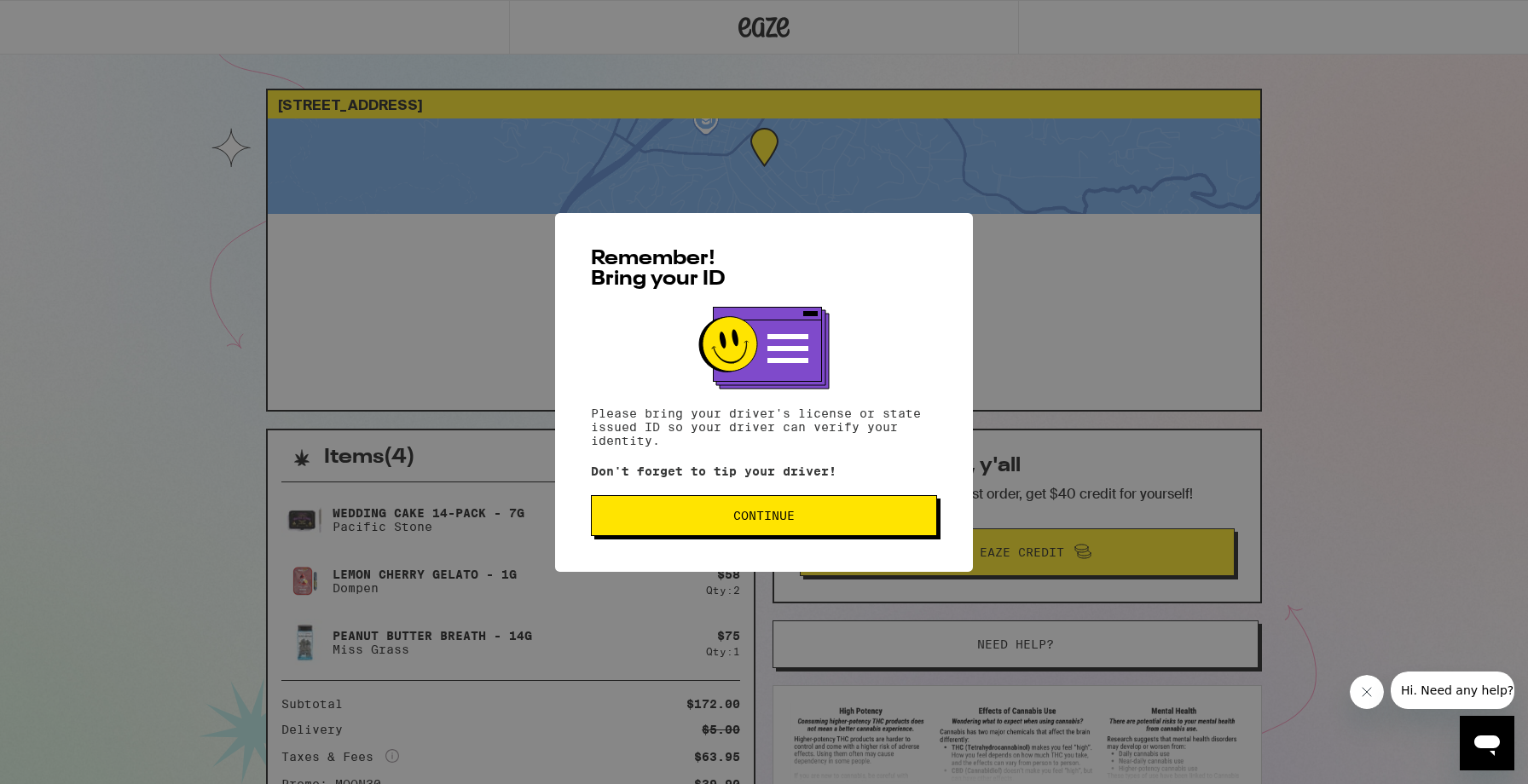
click at [818, 518] on span "Continue" at bounding box center [764, 516] width 317 height 12
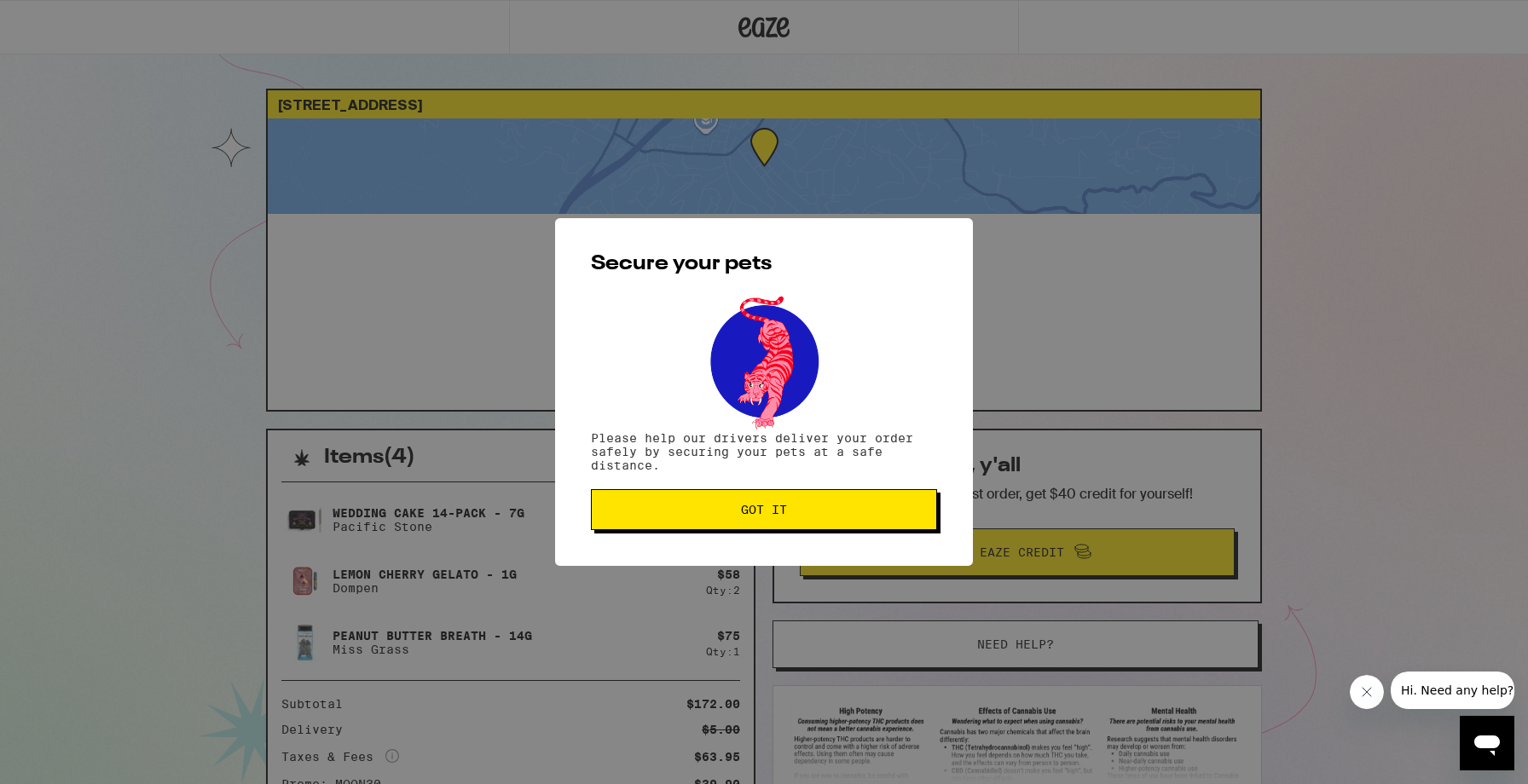
click at [818, 518] on button "Got it" at bounding box center [764, 510] width 346 height 41
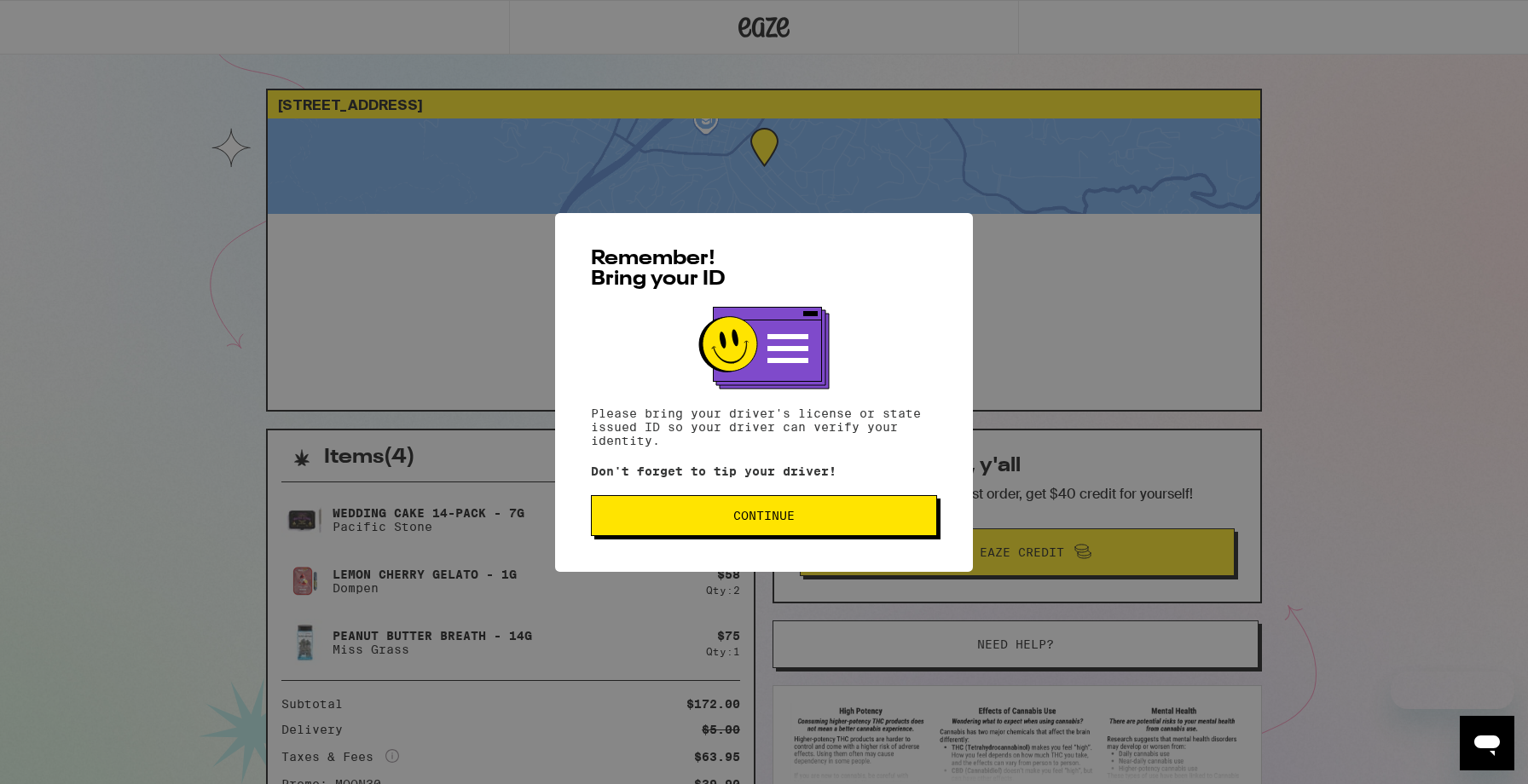
click at [883, 520] on span "Continue" at bounding box center [764, 516] width 317 height 12
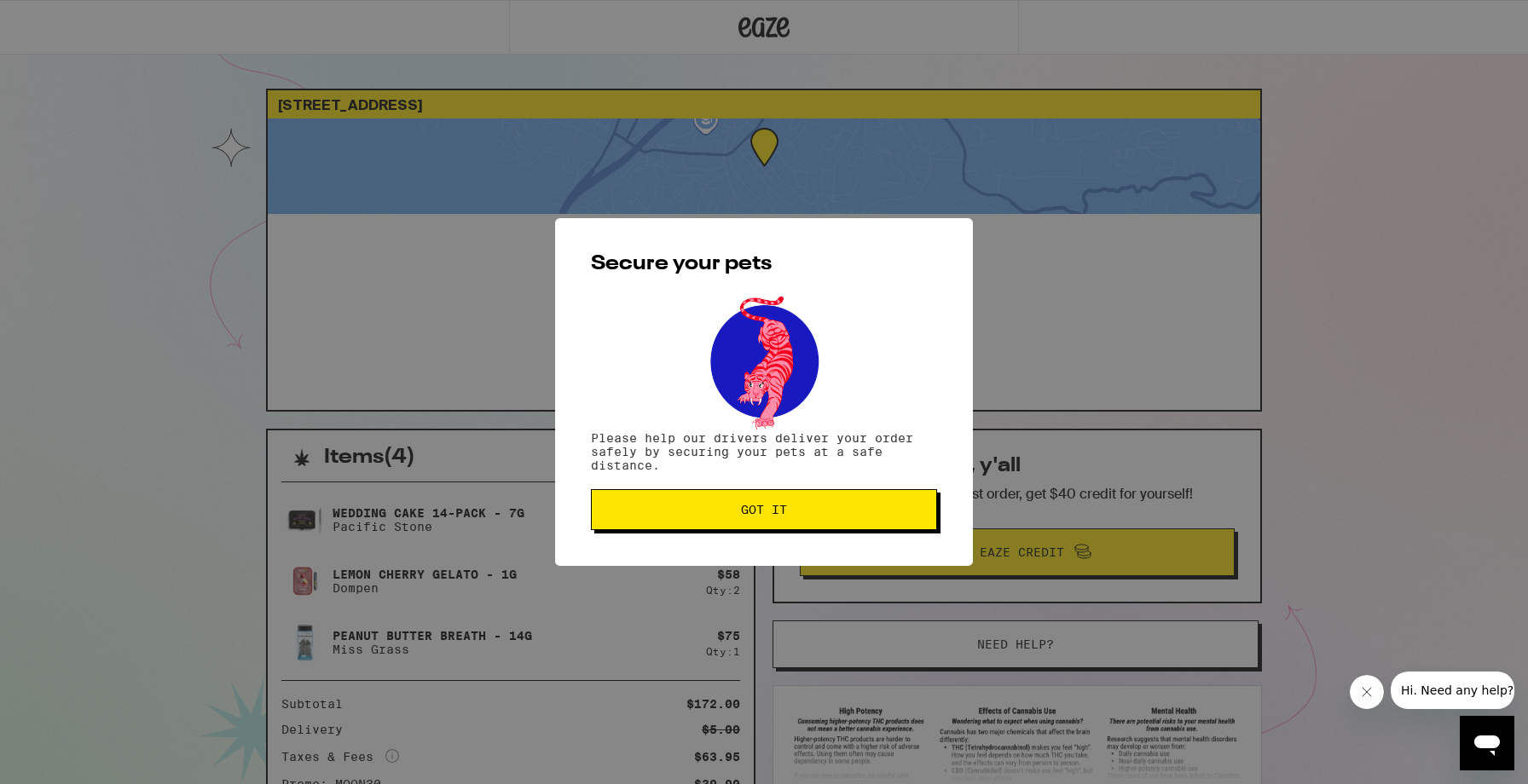
click at [883, 520] on button "Got it" at bounding box center [764, 510] width 346 height 41
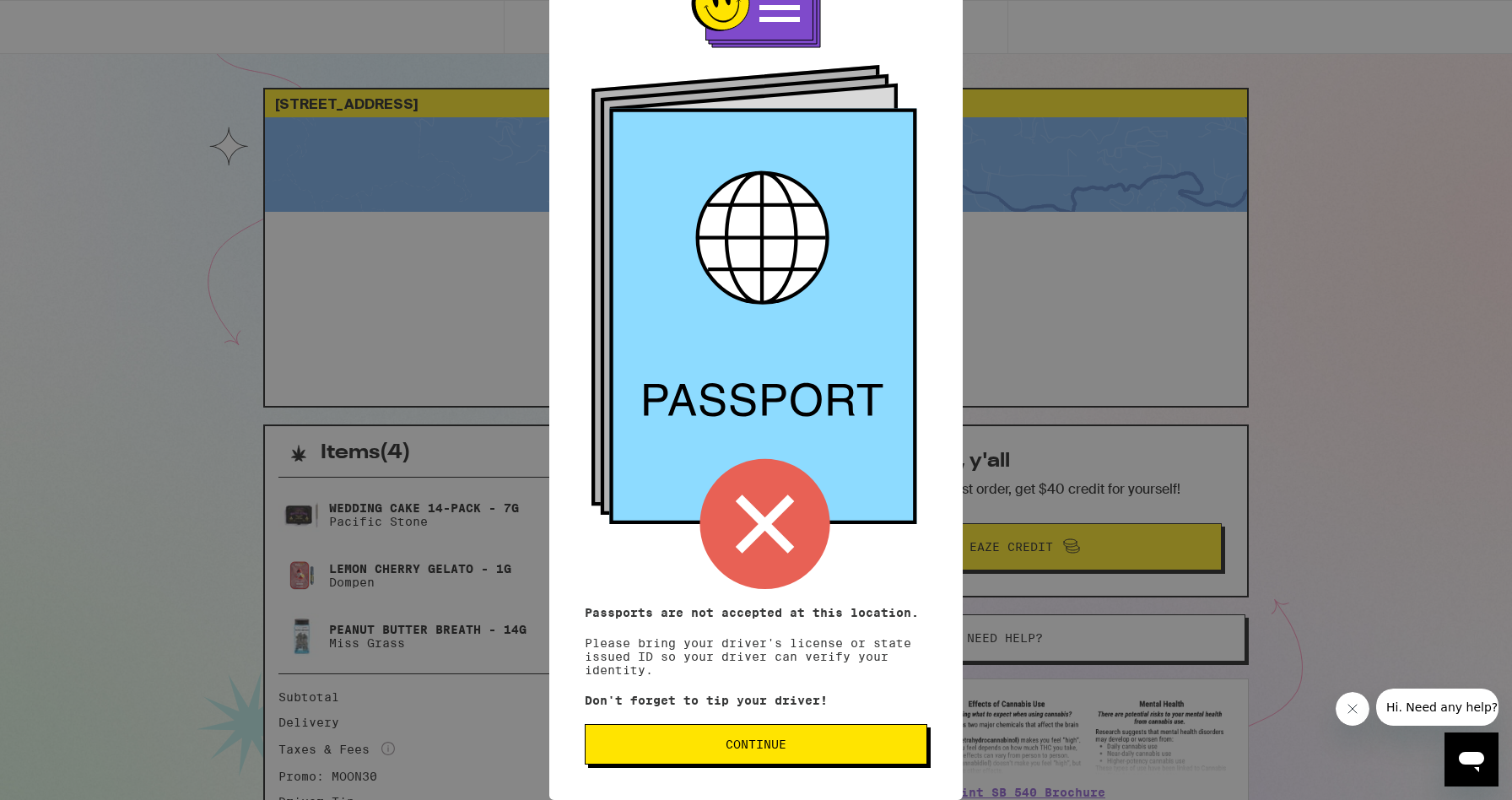
scroll to position [67, 0]
click at [750, 686] on div "Remember! Bring your ID Passports are not accepted at this location. Please bri…" at bounding box center [756, 337] width 413 height 927
click at [762, 728] on button "Continue" at bounding box center [756, 744] width 343 height 40
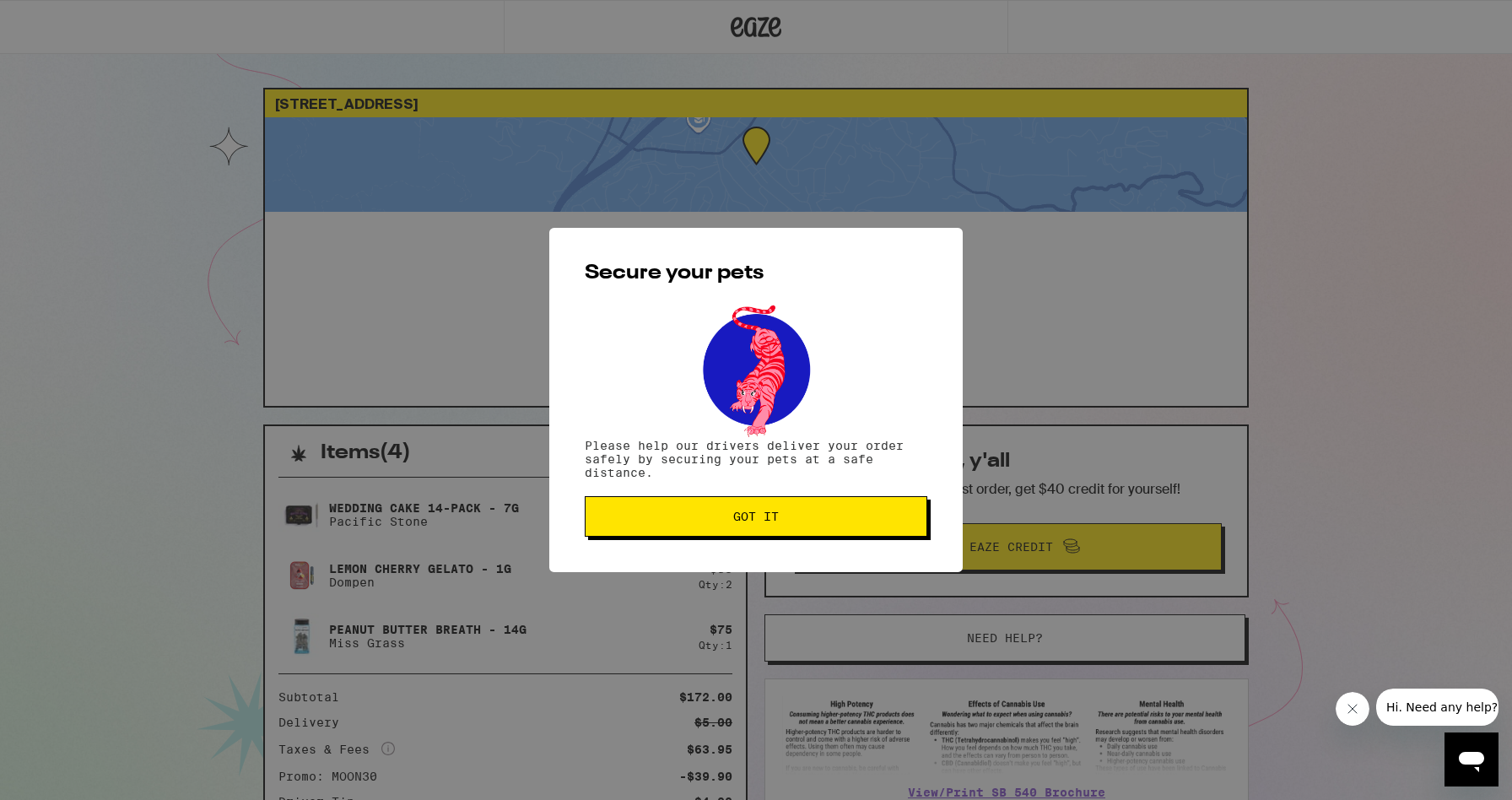
scroll to position [0, 0]
click at [790, 522] on span "Got it" at bounding box center [756, 516] width 314 height 12
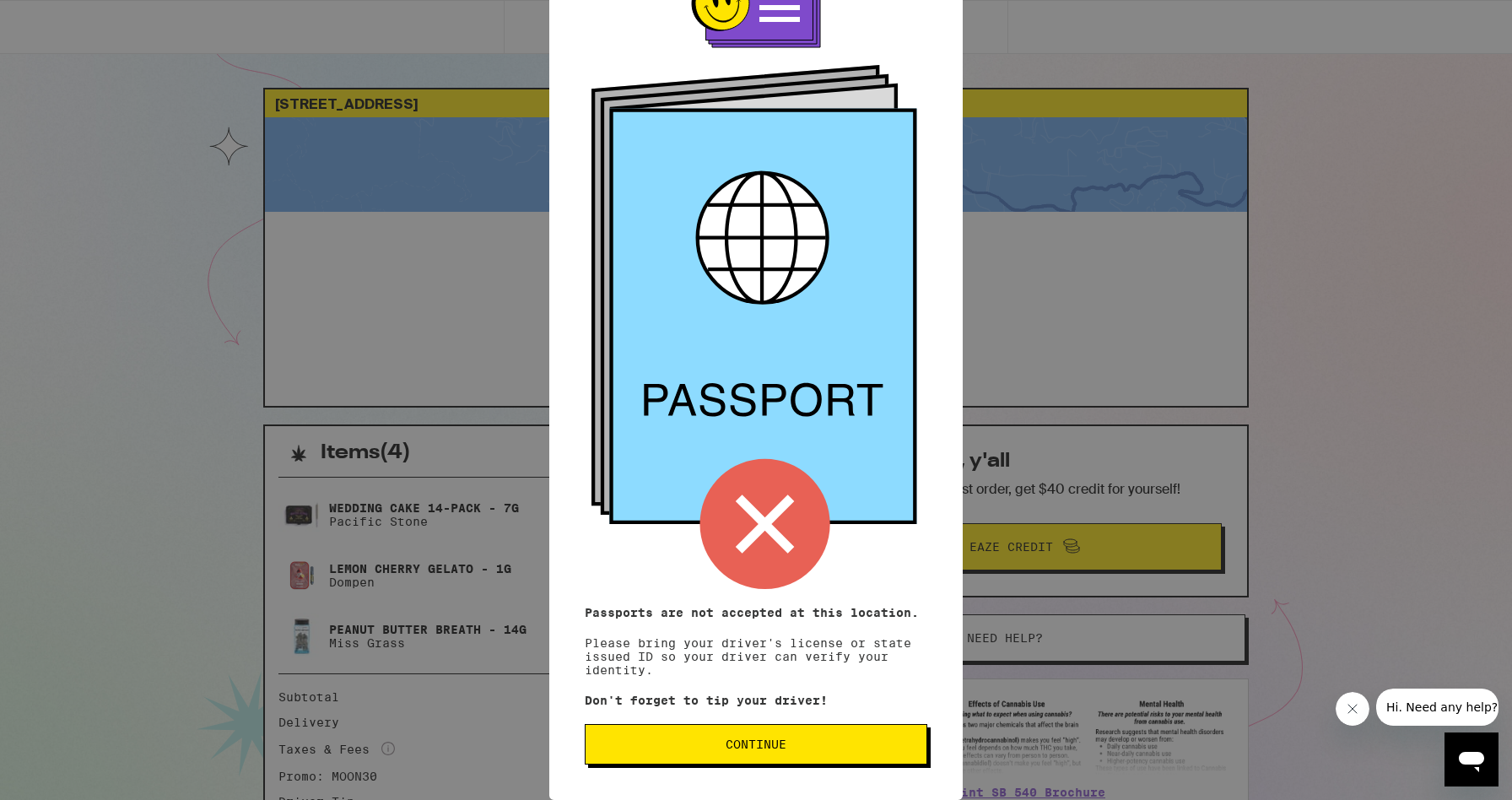
scroll to position [67, 0]
click at [746, 750] on span "Continue" at bounding box center [756, 744] width 60 height 12
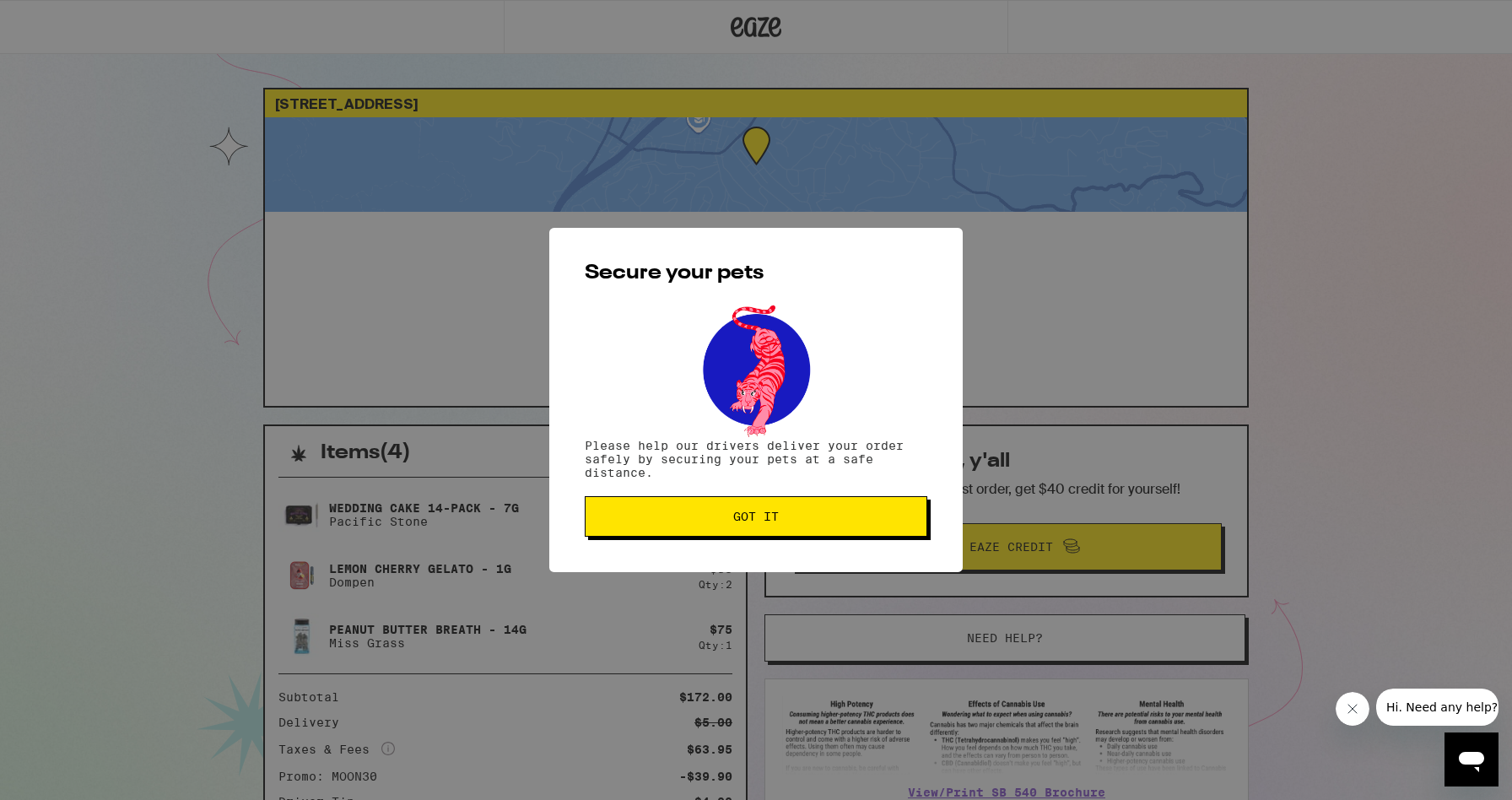
scroll to position [0, 0]
click at [789, 521] on span "Got it" at bounding box center [756, 516] width 314 height 12
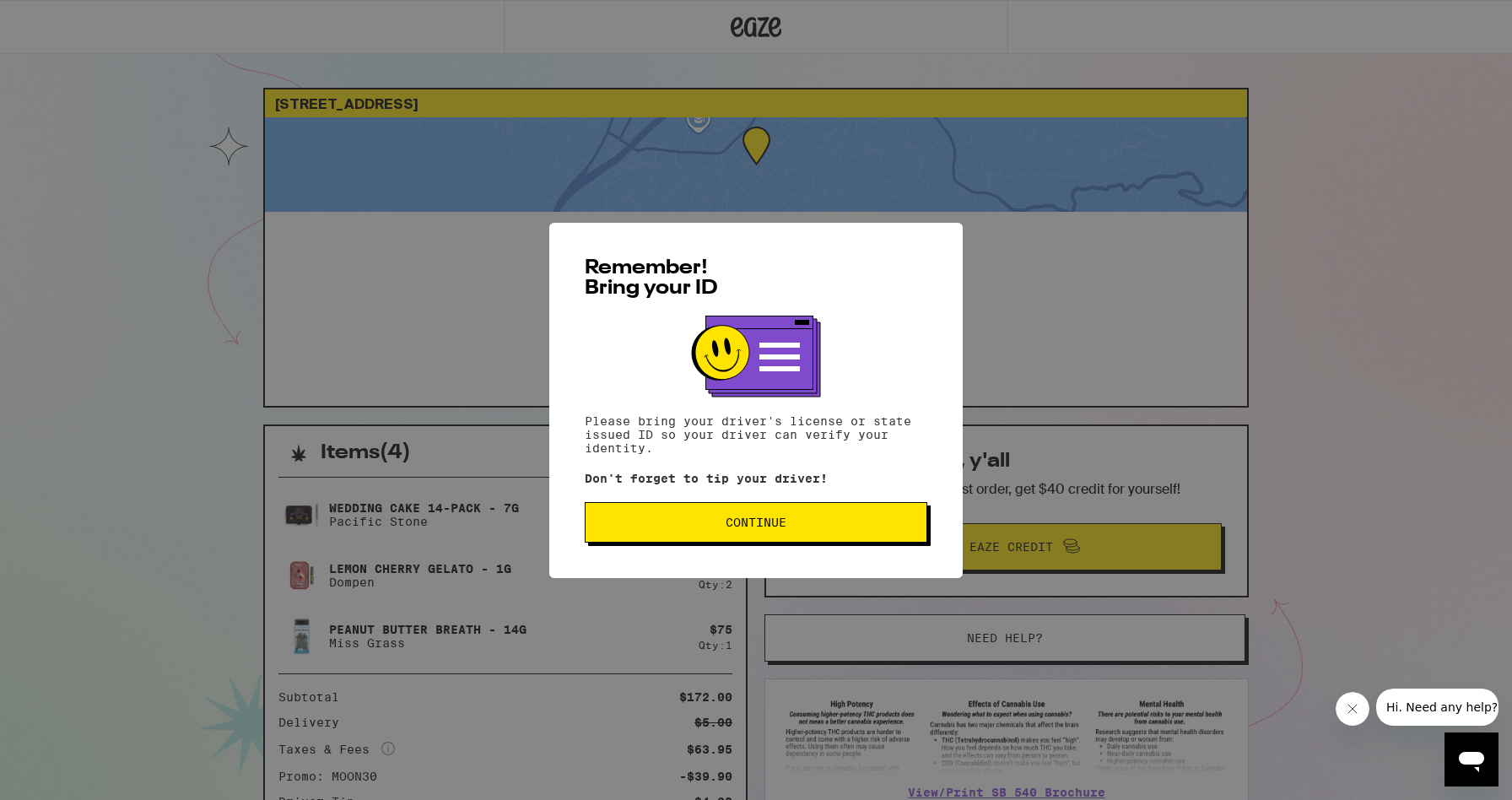
click at [787, 542] on button "Continue" at bounding box center [756, 522] width 343 height 40
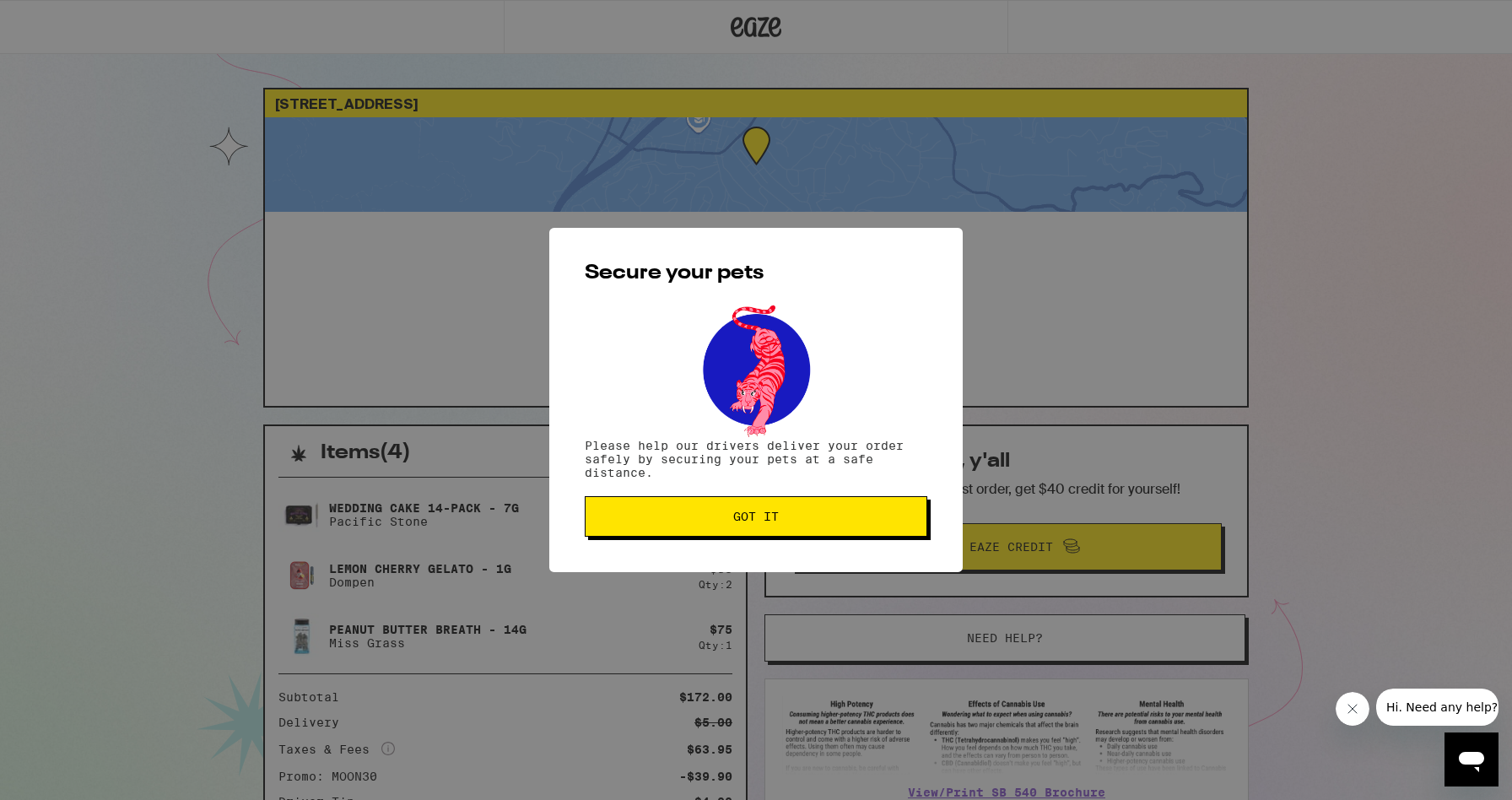
click at [788, 523] on span "Got it" at bounding box center [756, 516] width 314 height 12
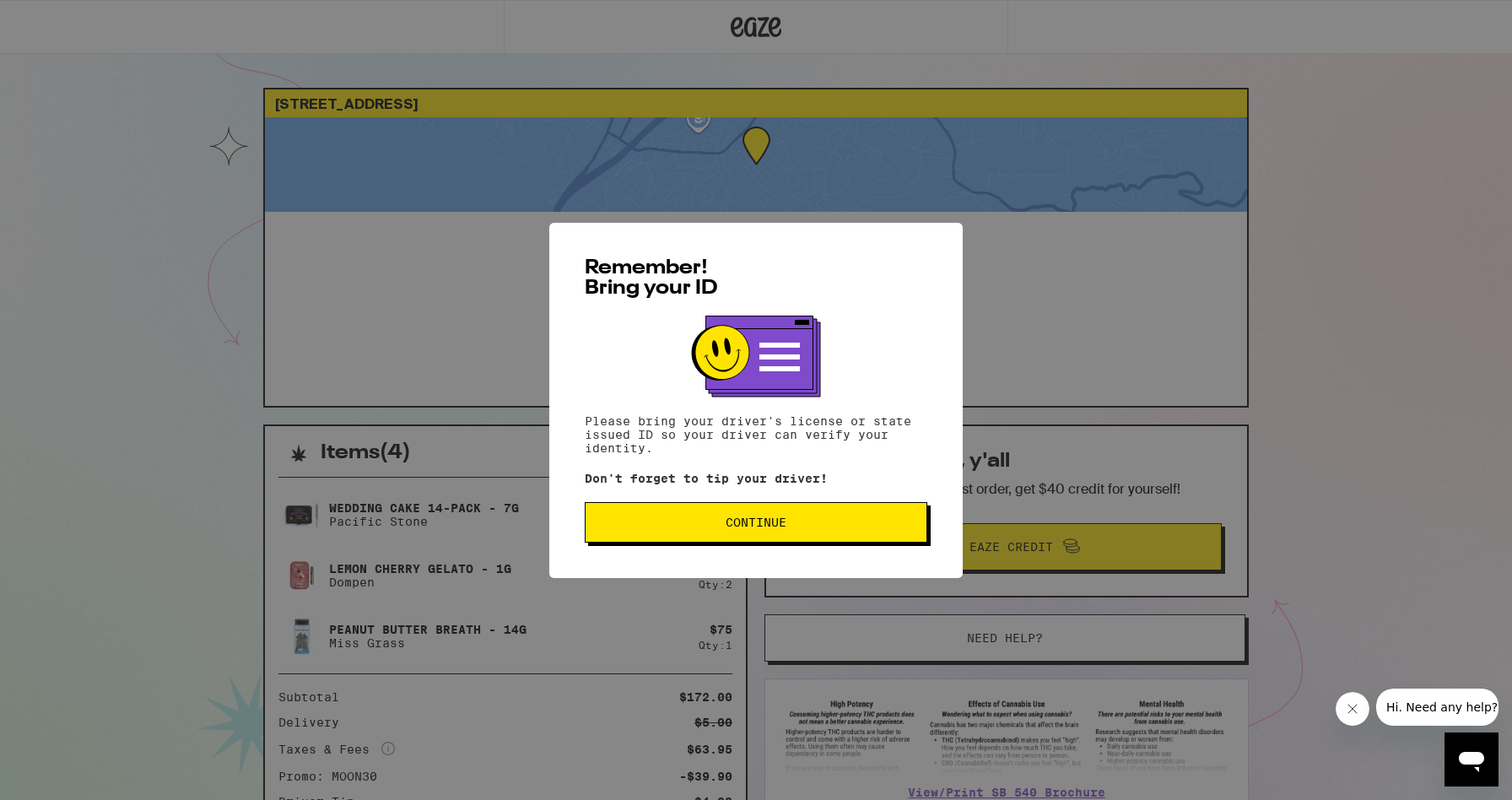
click at [676, 531] on button "Continue" at bounding box center [756, 522] width 343 height 40
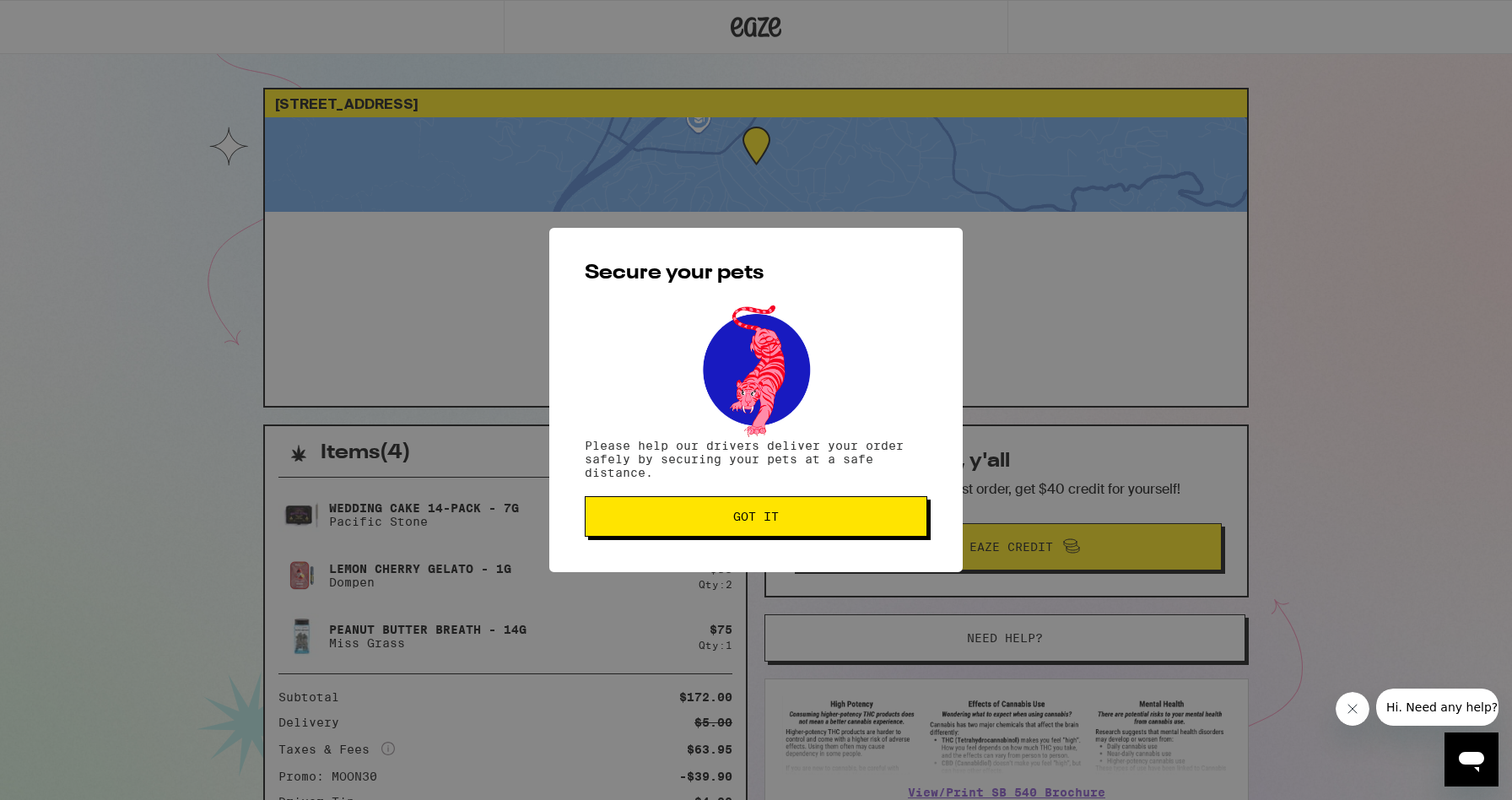
click at [679, 528] on button "Got it" at bounding box center [756, 516] width 343 height 40
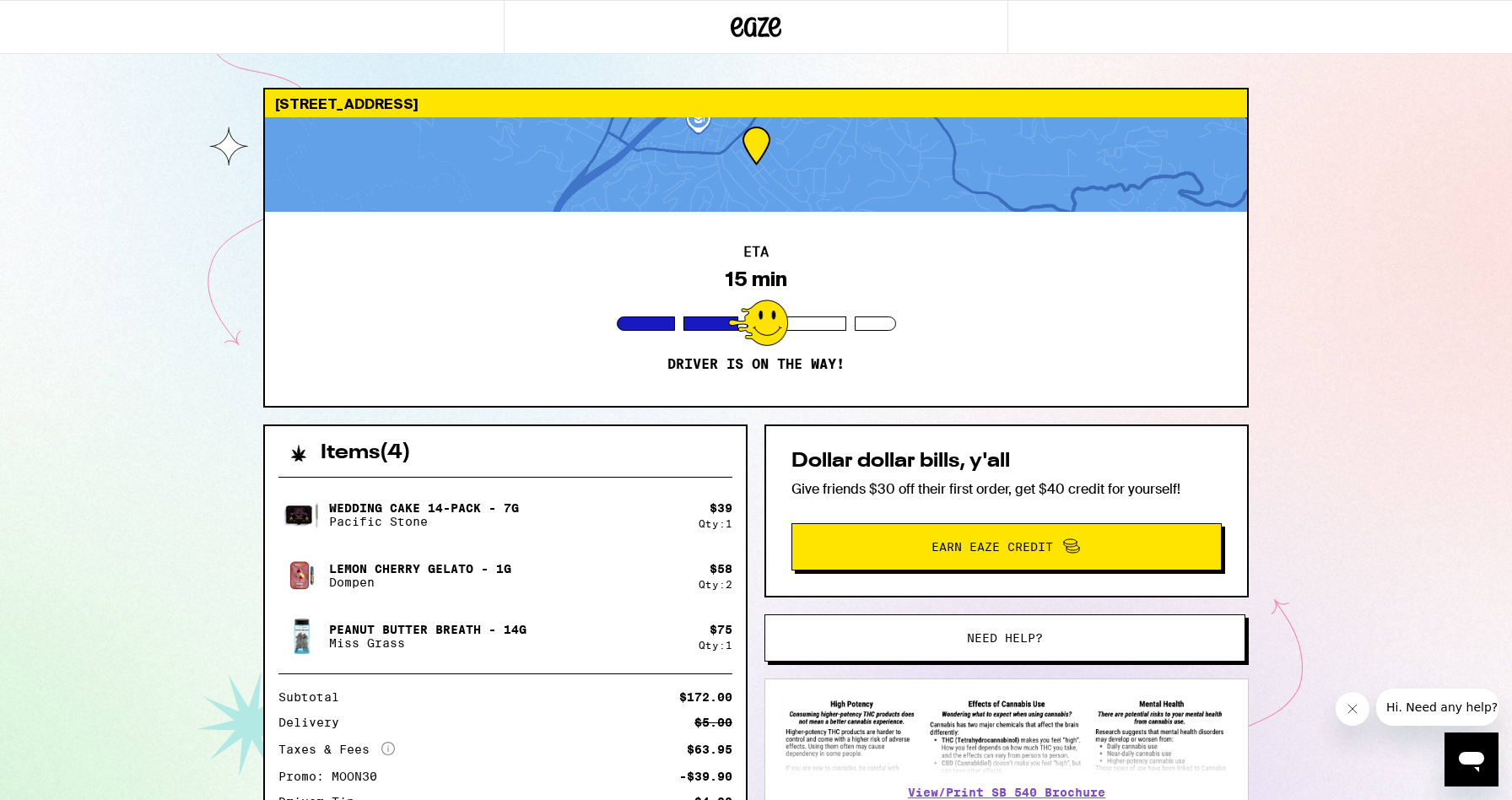
click at [1312, 284] on div "[STREET_ADDRESS] 15 min Driver is on the way! Items ( 4 ) Wedding Cake 14-Pack …" at bounding box center [756, 470] width 1512 height 941
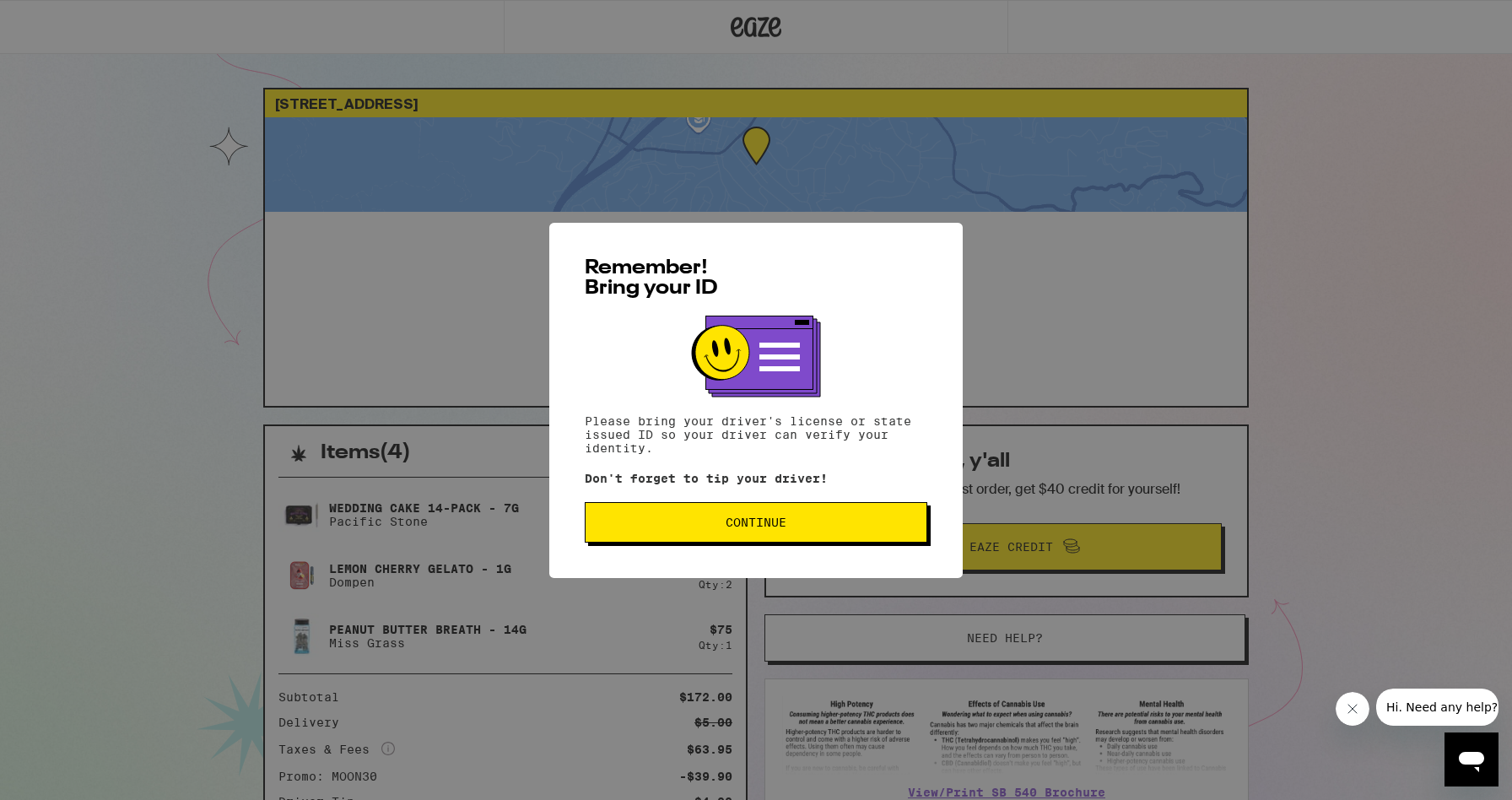
click at [889, 503] on div "Remember! Bring your ID Please bring your driver's license or state issued ID s…" at bounding box center [756, 400] width 413 height 355
click at [883, 523] on span "Continue" at bounding box center [756, 522] width 314 height 12
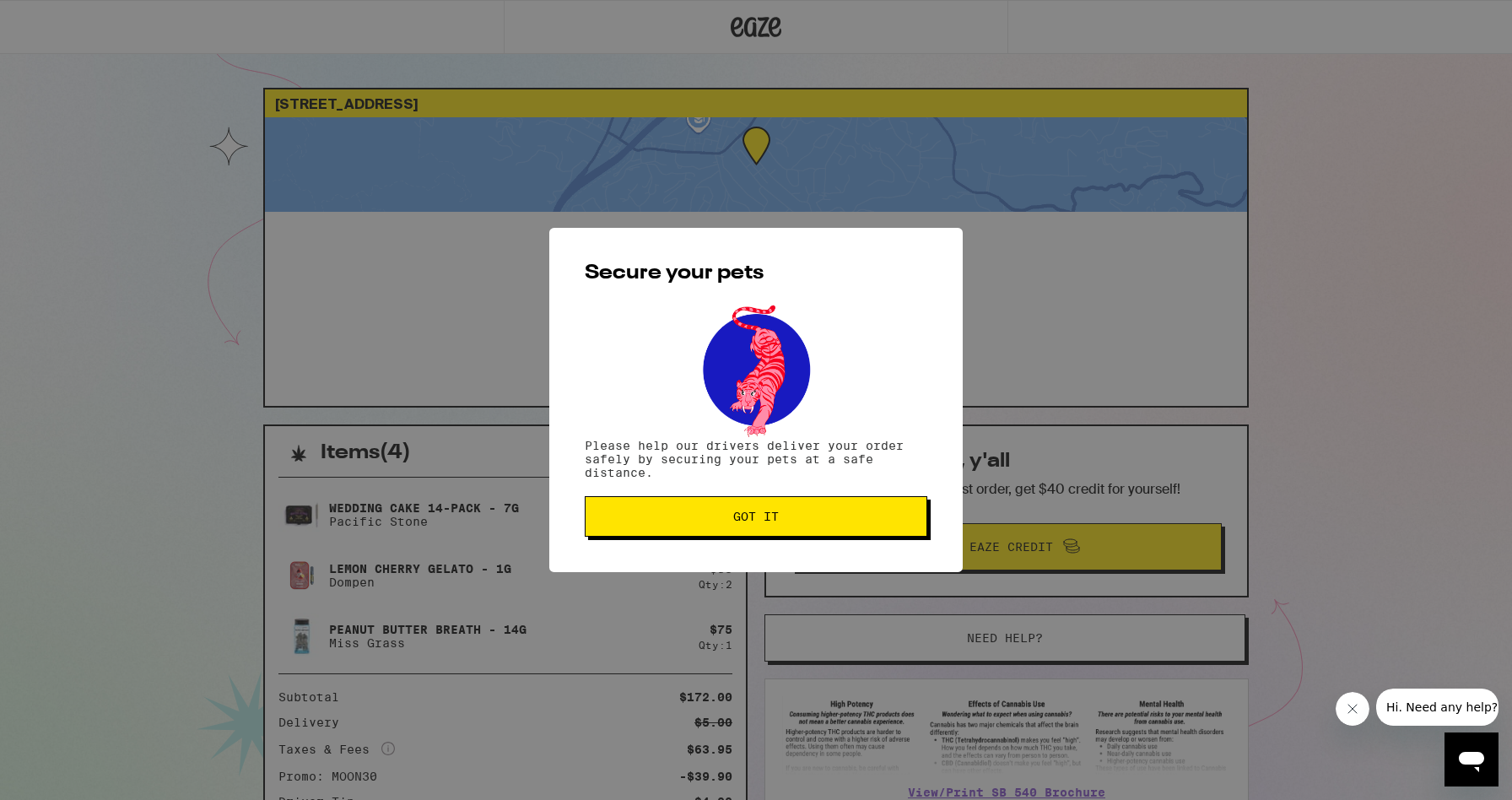
click at [883, 523] on span "Got it" at bounding box center [756, 516] width 314 height 12
